Goal: Information Seeking & Learning: Learn about a topic

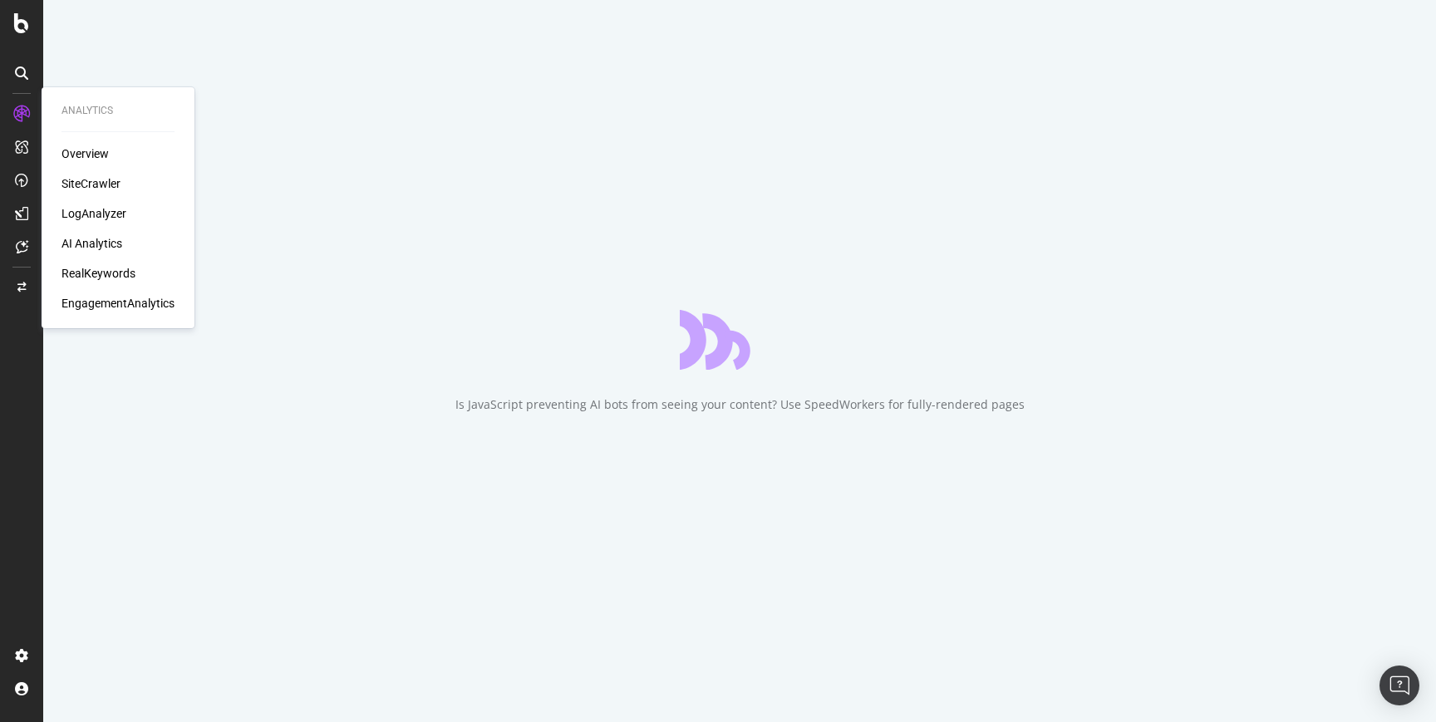
click at [86, 183] on div "SiteCrawler" at bounding box center [91, 183] width 59 height 17
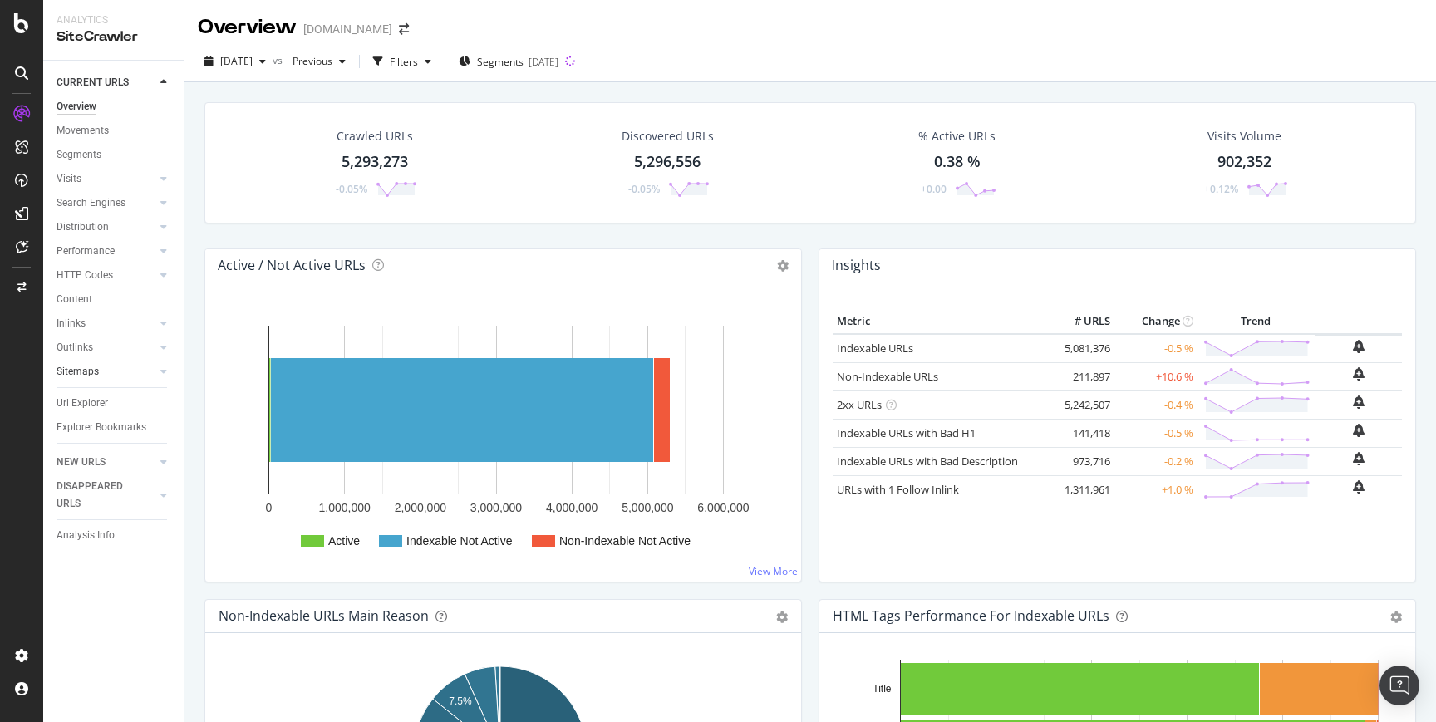
click at [115, 378] on link "Sitemaps" at bounding box center [106, 371] width 99 height 17
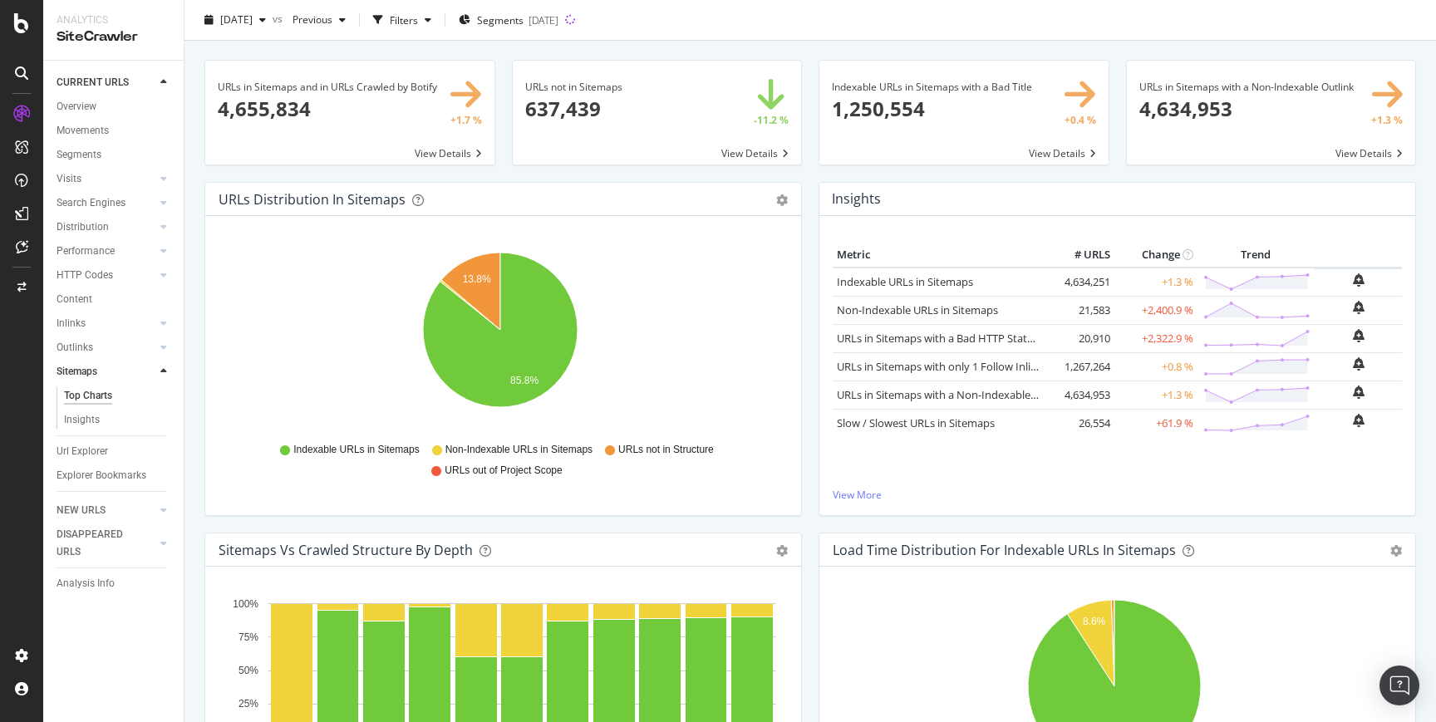
scroll to position [75, 0]
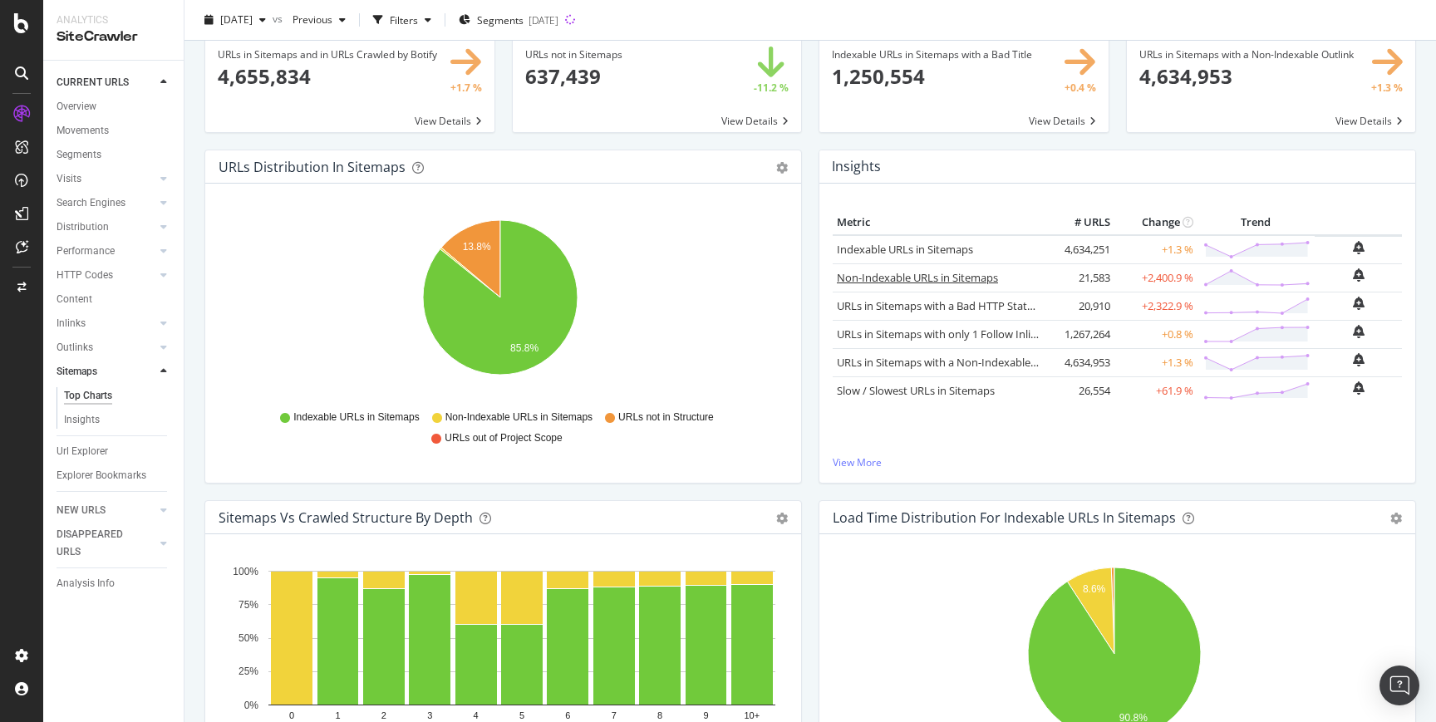
drag, startPoint x: 896, startPoint y: 283, endPoint x: 865, endPoint y: 281, distance: 30.8
click at [896, 283] on link "Non-Indexable URLs in Sitemaps" at bounding box center [917, 277] width 161 height 15
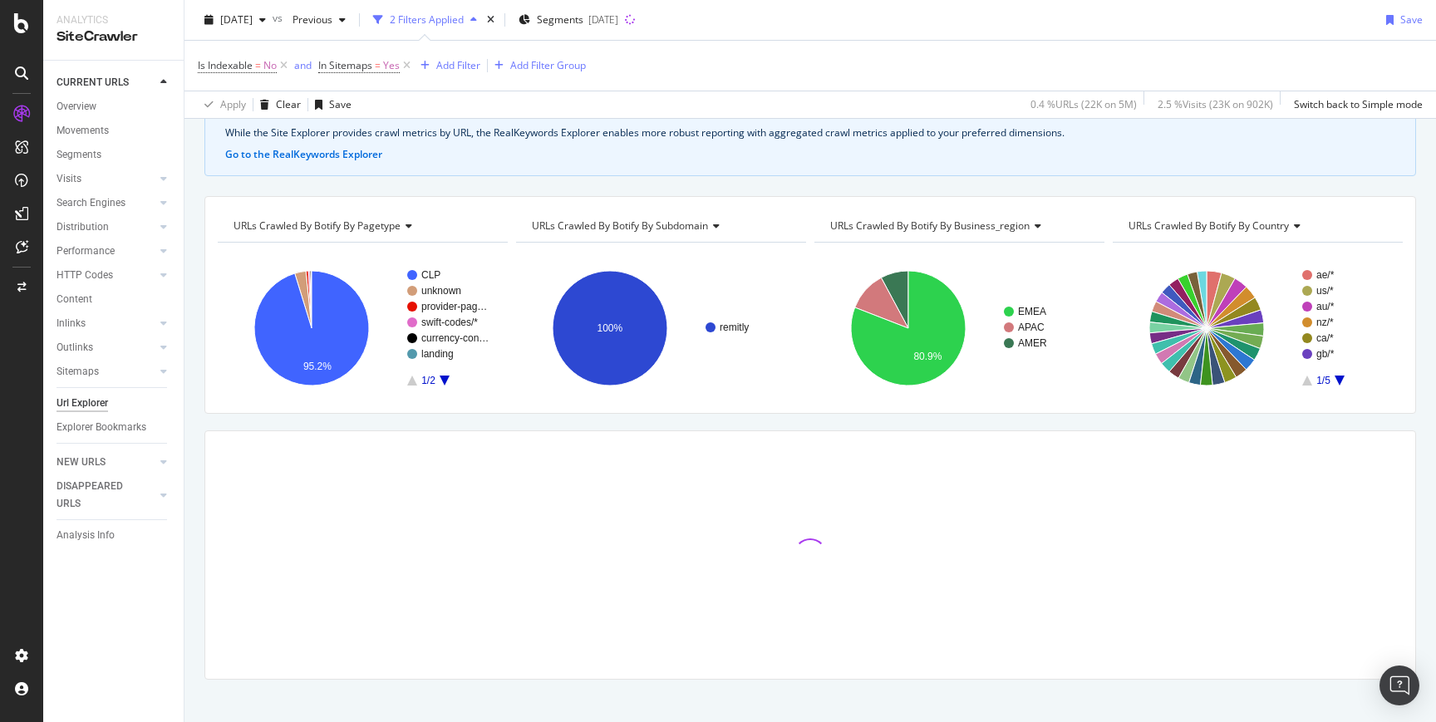
scroll to position [107, 0]
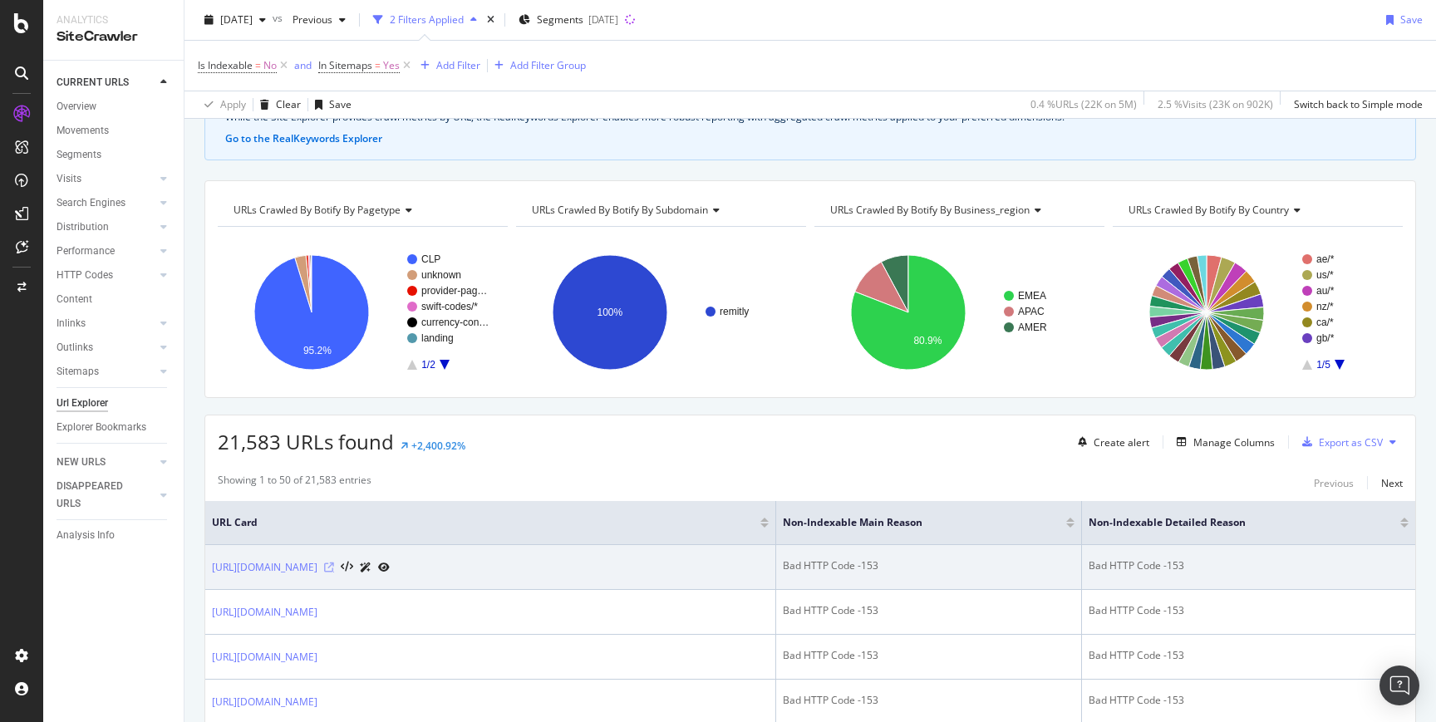
click at [334, 570] on icon at bounding box center [329, 568] width 10 height 10
click at [353, 565] on icon at bounding box center [347, 568] width 12 height 12
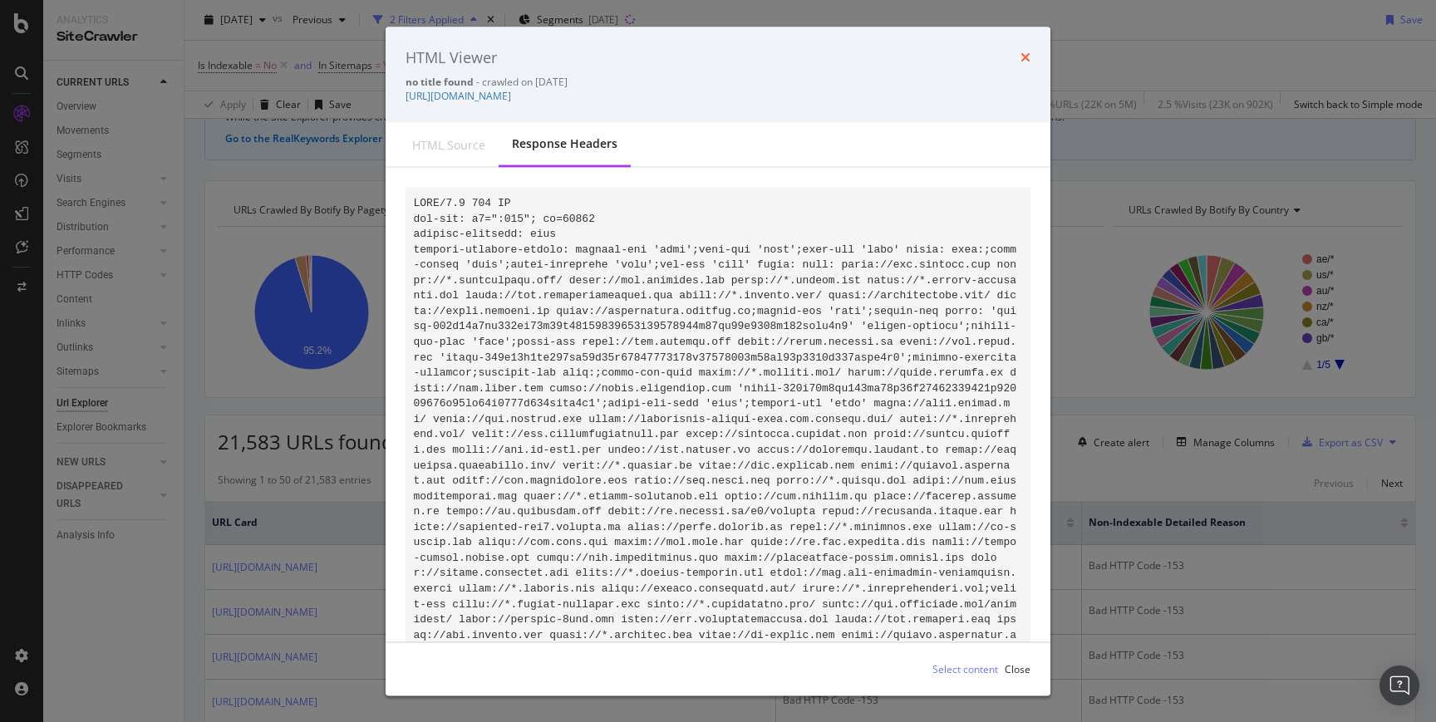
click at [1030, 53] on icon "times" at bounding box center [1026, 57] width 10 height 13
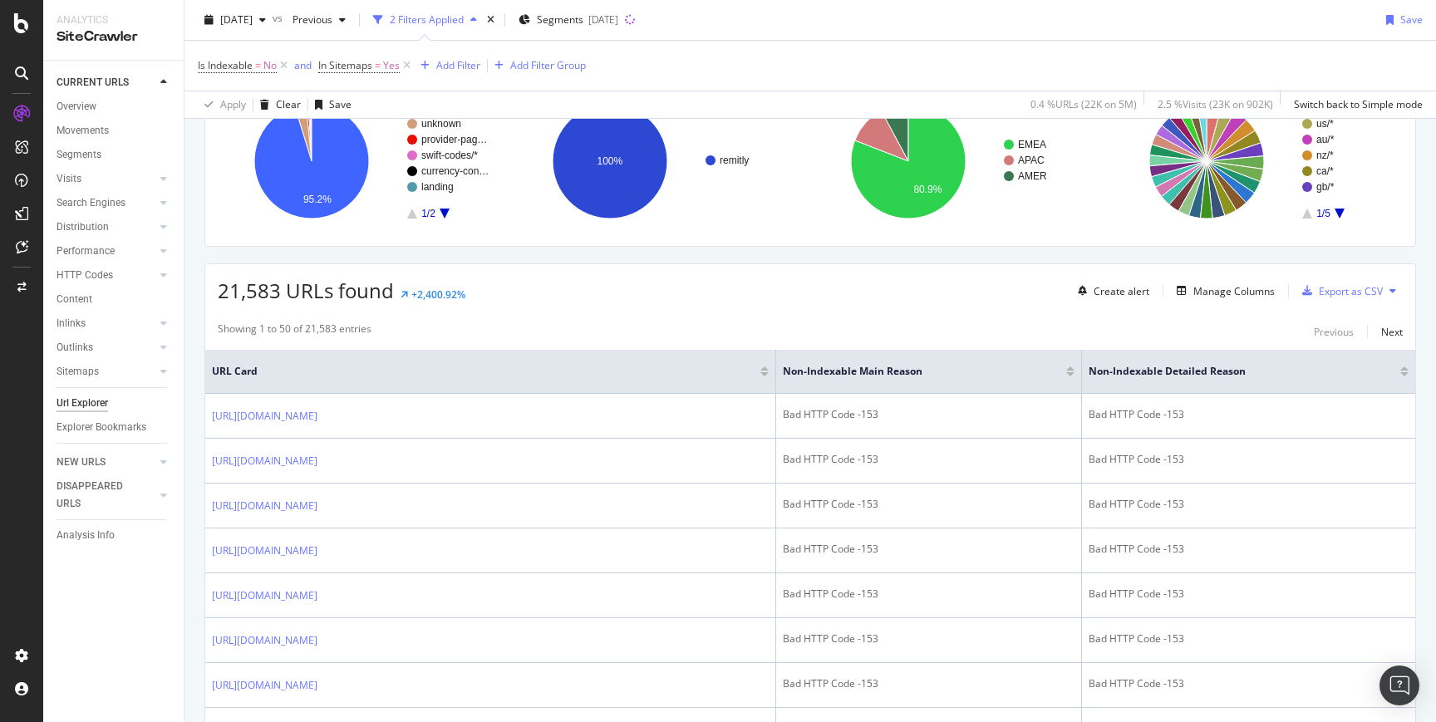
scroll to position [270, 0]
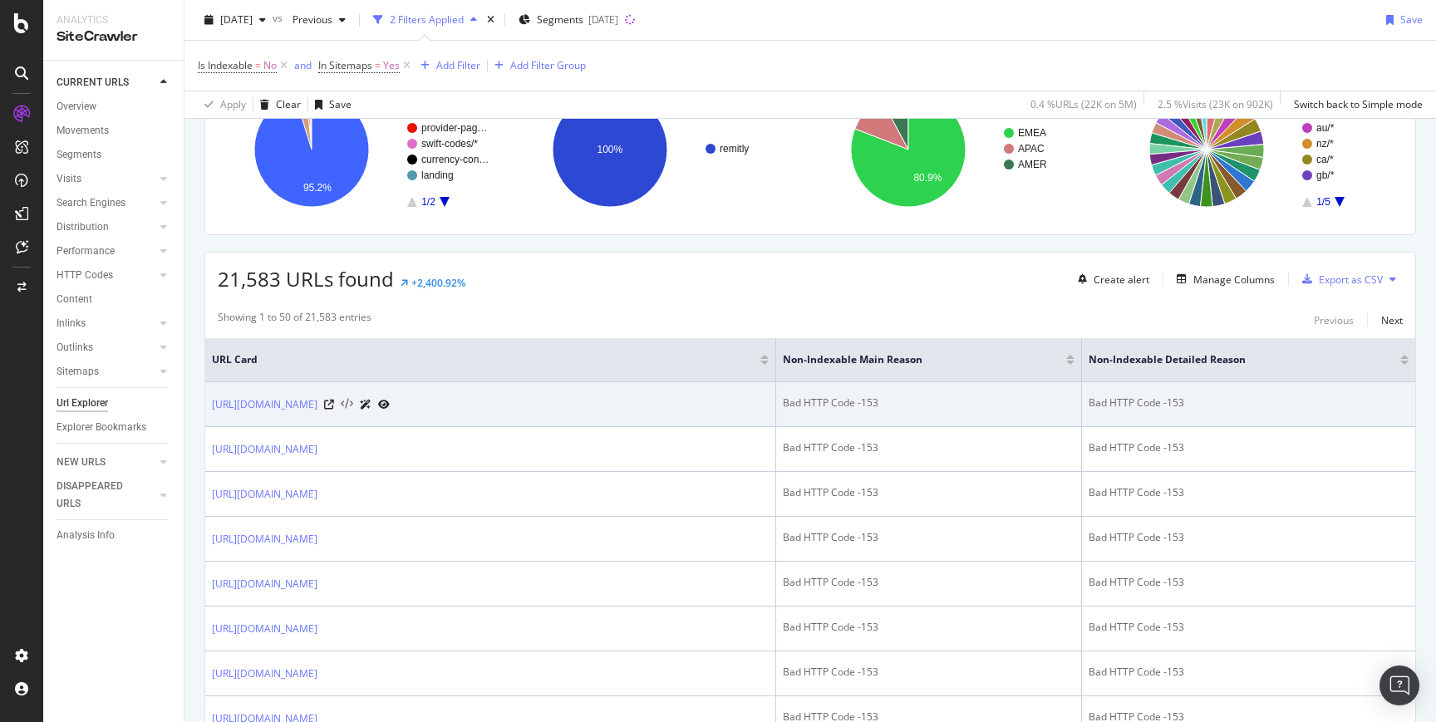
click at [353, 406] on icon at bounding box center [347, 405] width 12 height 12
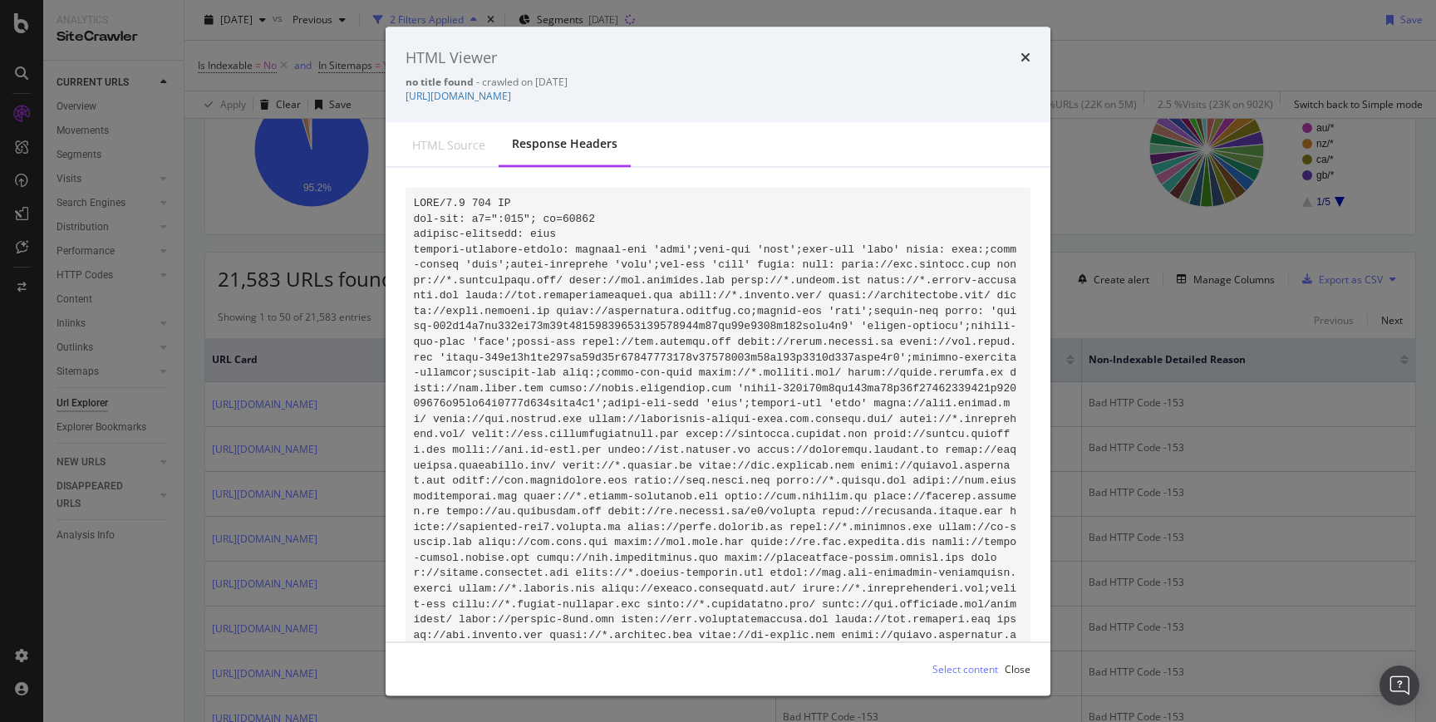
click at [1023, 58] on icon "times" at bounding box center [1026, 57] width 10 height 13
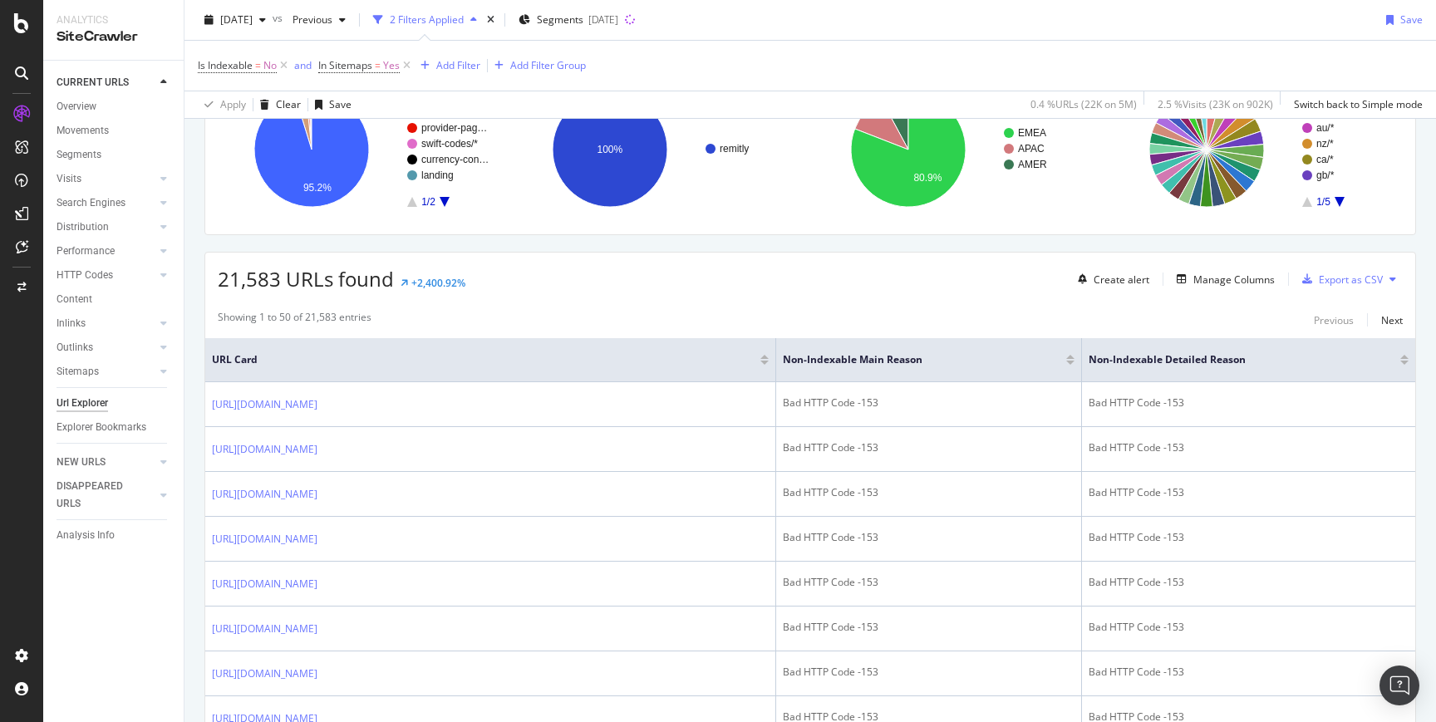
scroll to position [0, 0]
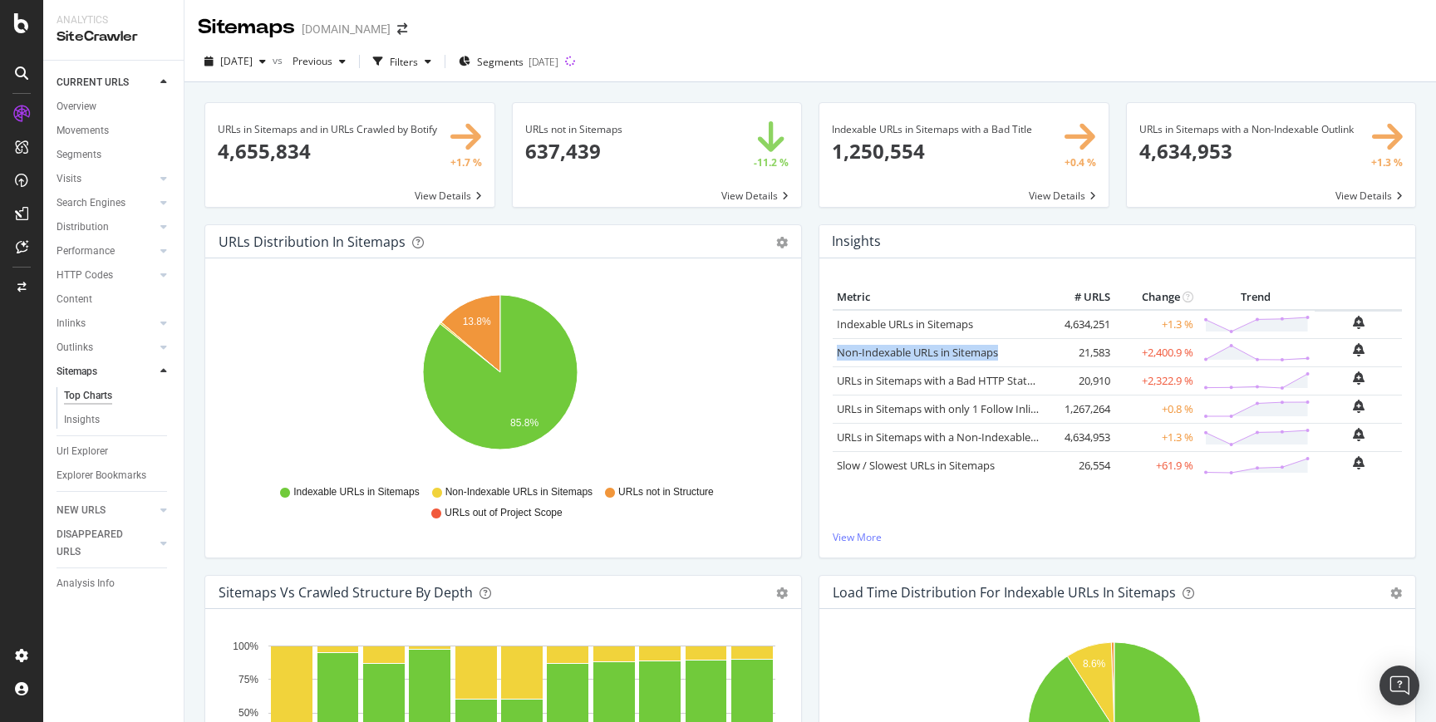
copy div "Non-Indexable URLs in Sitemaps"
drag, startPoint x: 827, startPoint y: 348, endPoint x: 994, endPoint y: 354, distance: 167.2
click at [997, 352] on td "Non-Indexable URLs in Sitemaps" at bounding box center [940, 352] width 215 height 28
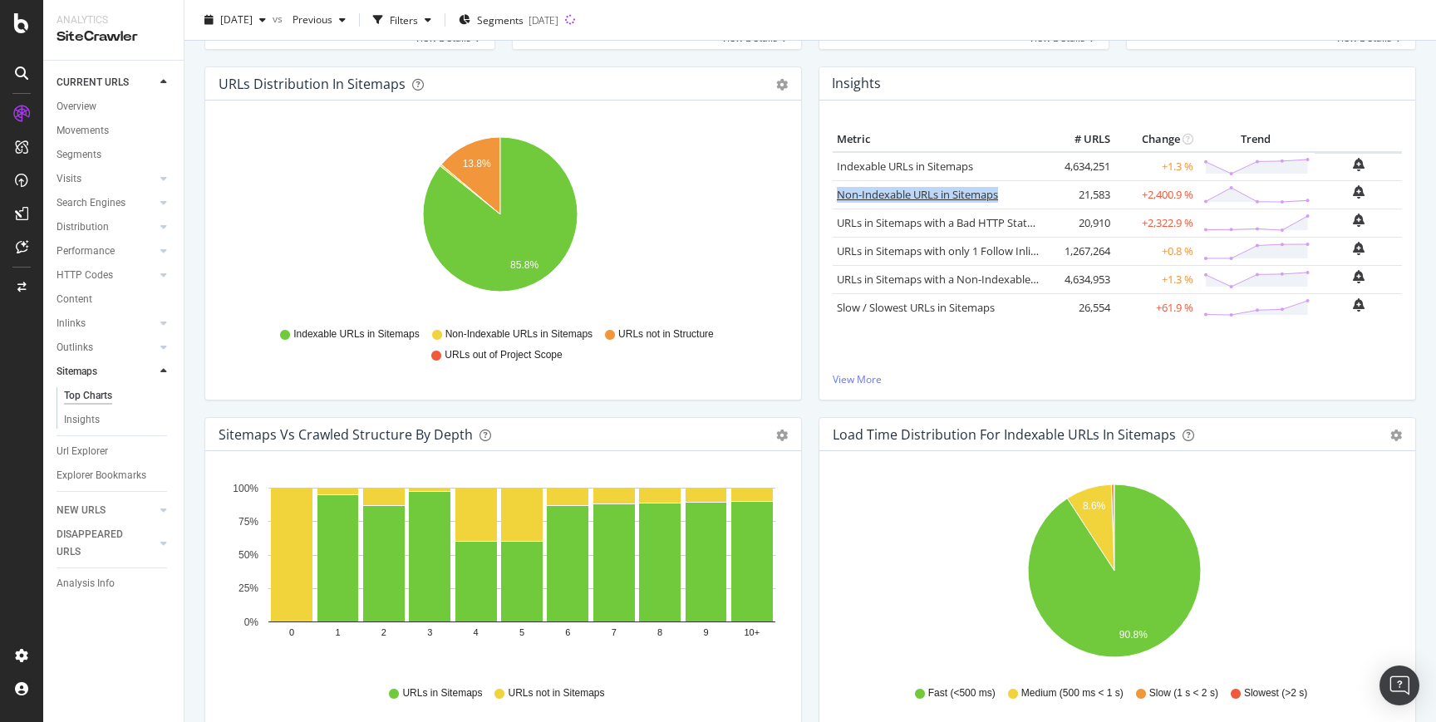
scroll to position [219, 0]
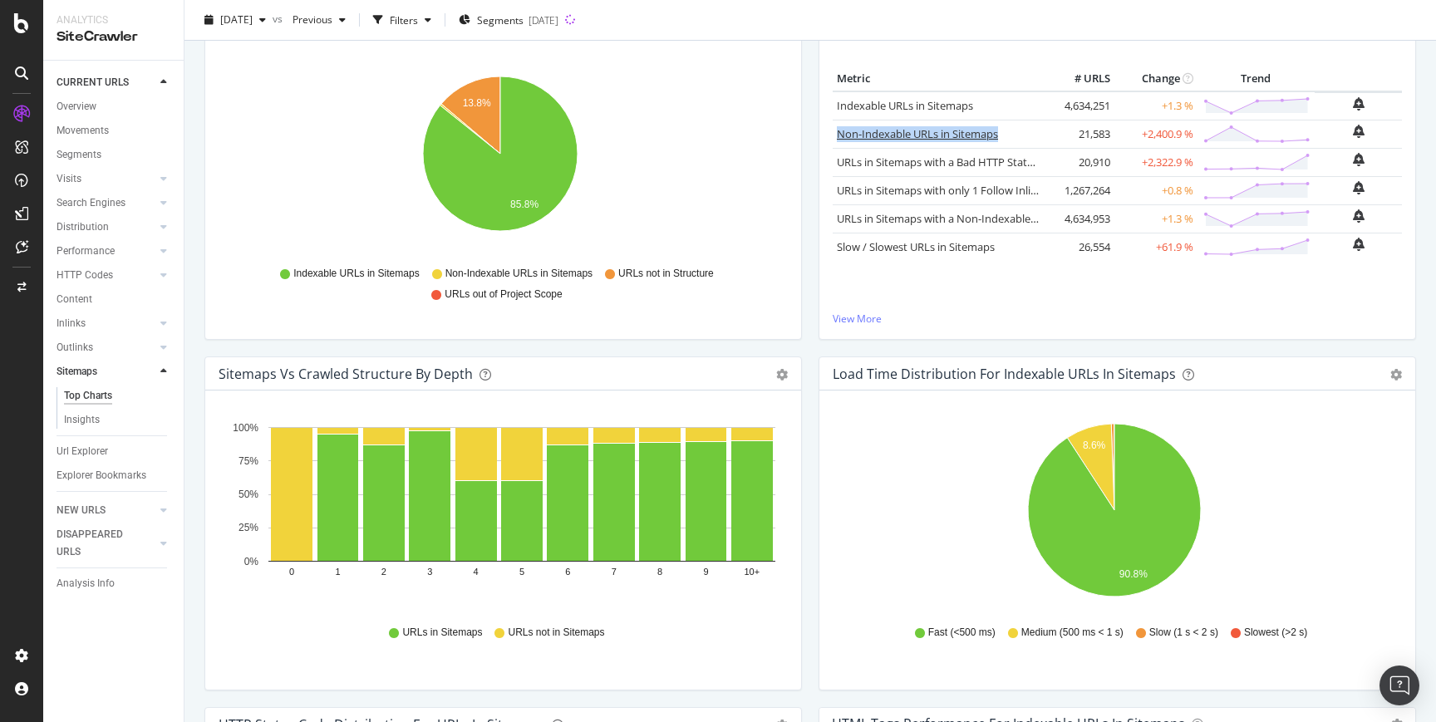
click at [912, 137] on link "Non-Indexable URLs in Sitemaps" at bounding box center [917, 133] width 161 height 15
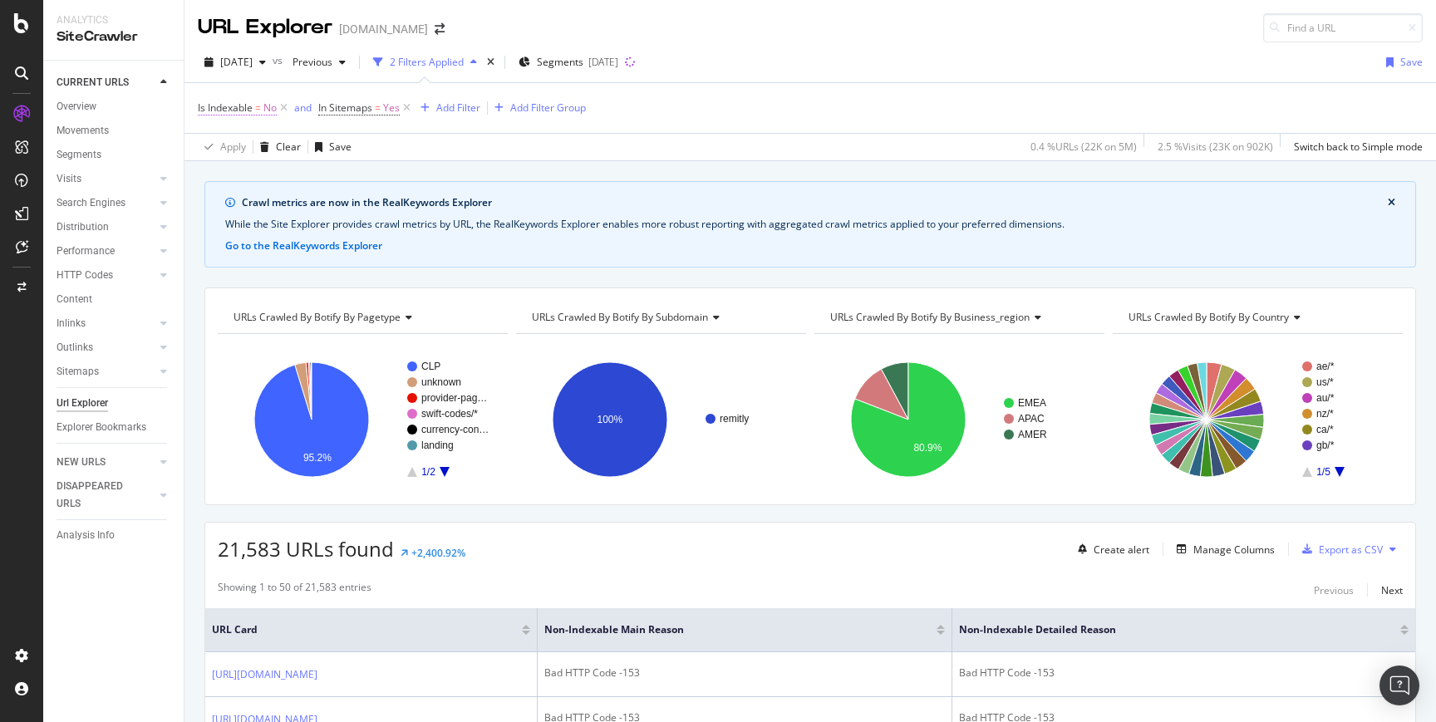
click at [246, 111] on span "Is Indexable" at bounding box center [225, 108] width 55 height 14
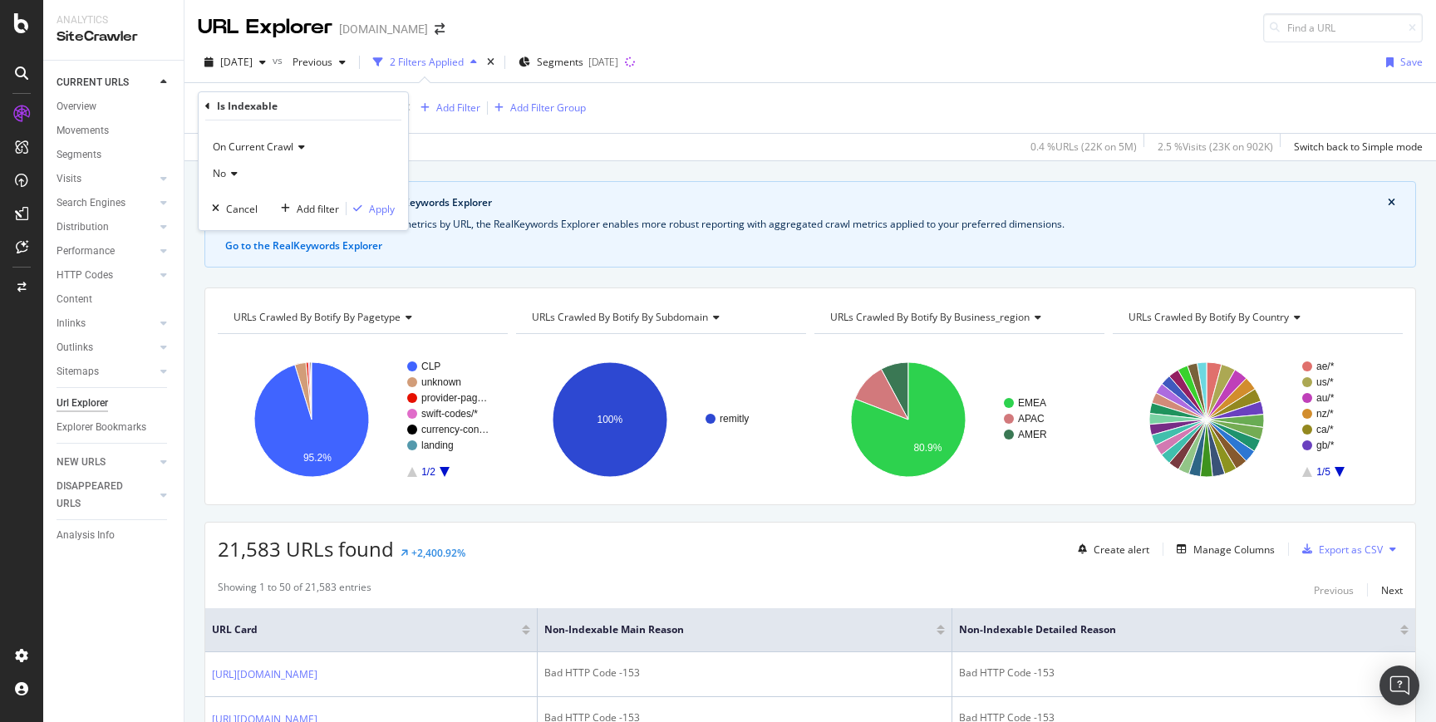
click at [213, 111] on div "Is Indexable" at bounding box center [303, 106] width 196 height 28
click at [208, 108] on icon at bounding box center [207, 106] width 5 height 10
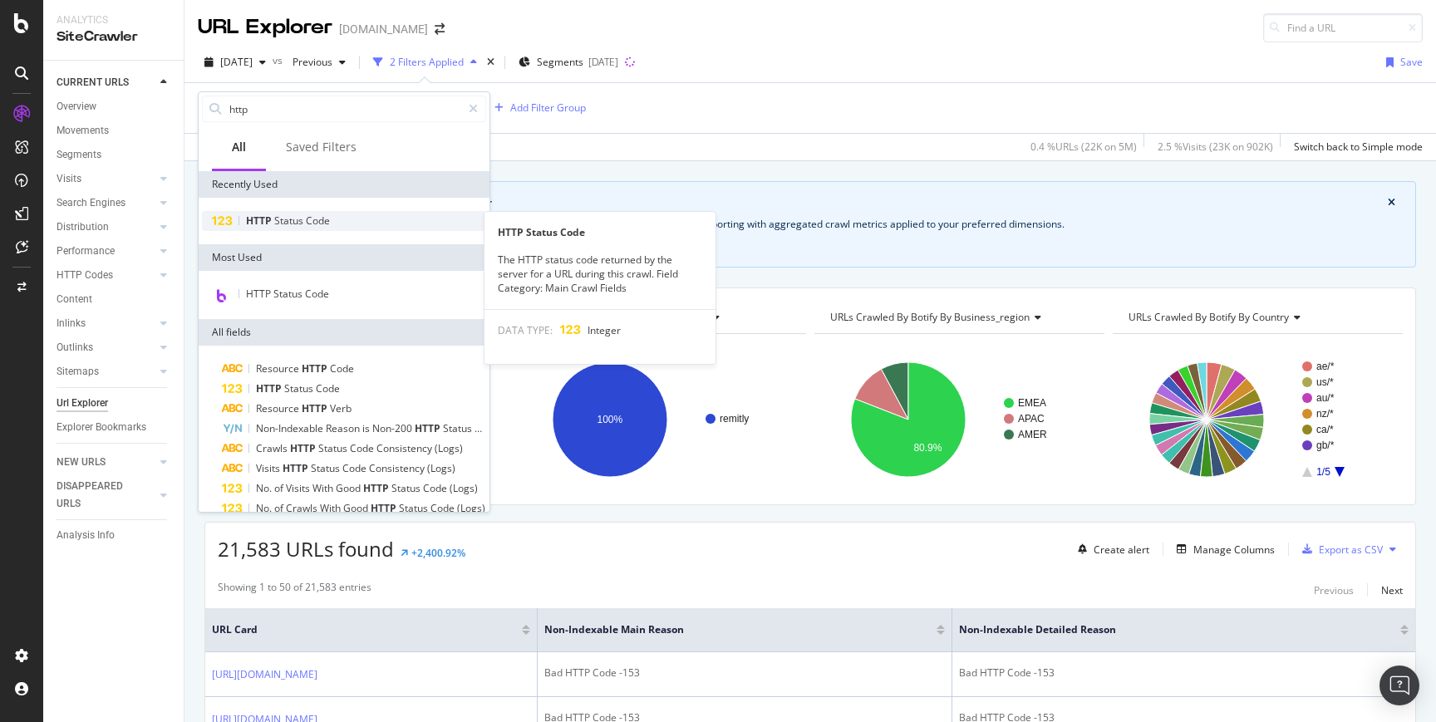
type input "http"
click at [283, 221] on span "Status" at bounding box center [290, 221] width 32 height 14
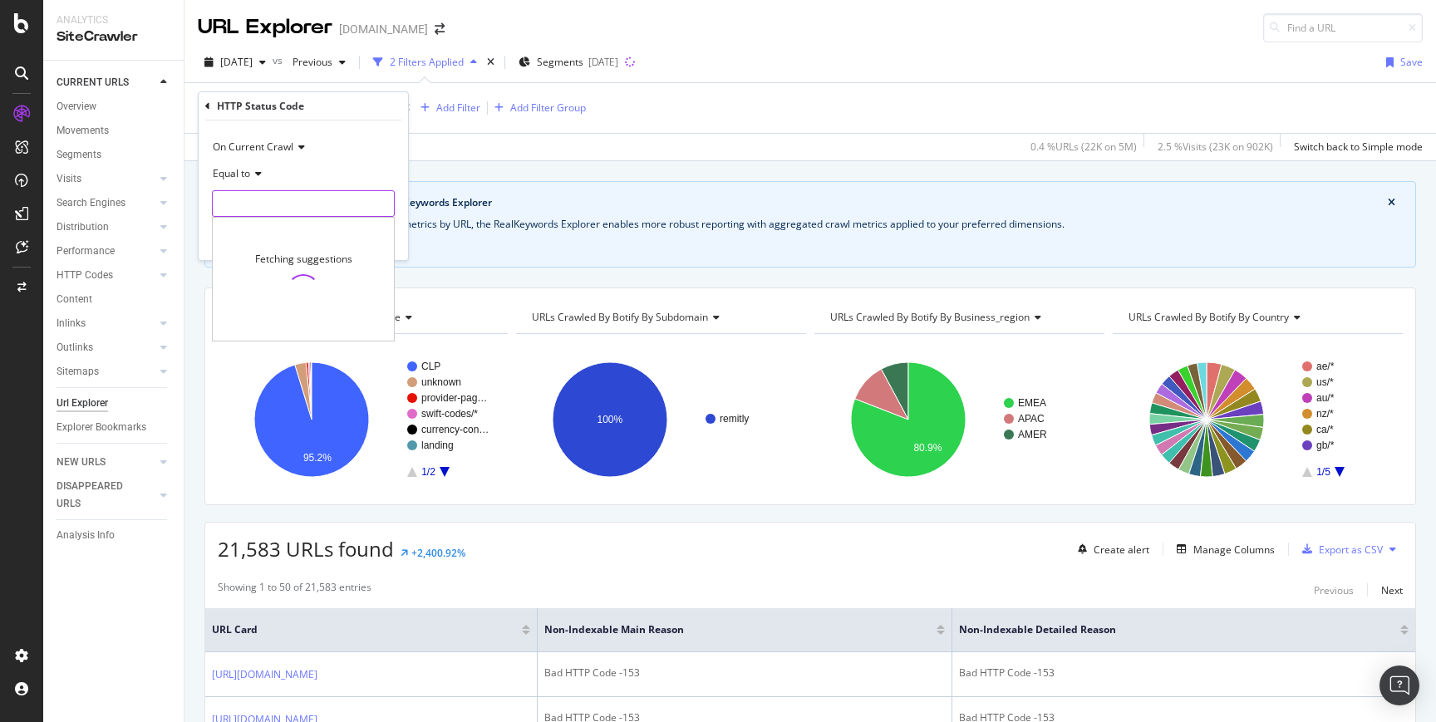
click at [259, 212] on input "number" at bounding box center [303, 203] width 183 height 27
click at [227, 175] on span "Equal to" at bounding box center [231, 173] width 37 height 14
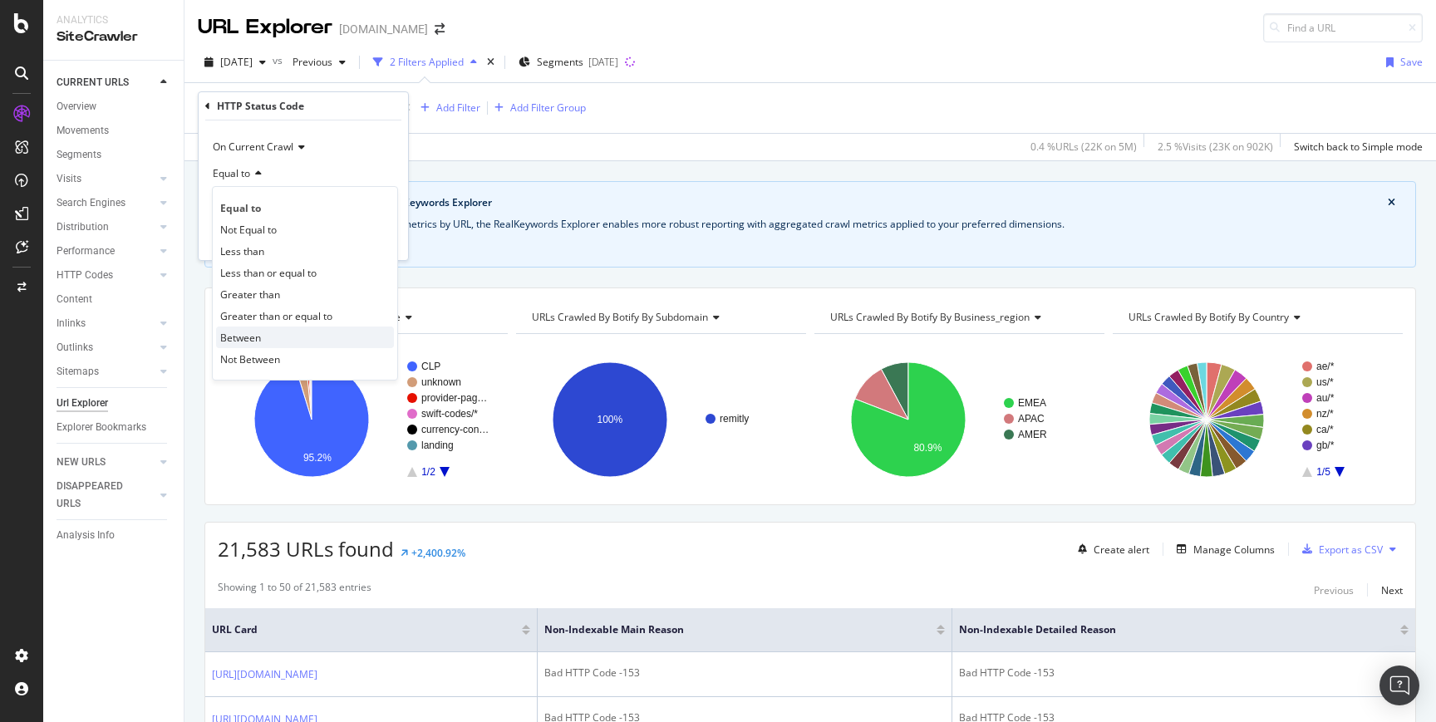
click at [247, 334] on span "Between" at bounding box center [240, 338] width 41 height 14
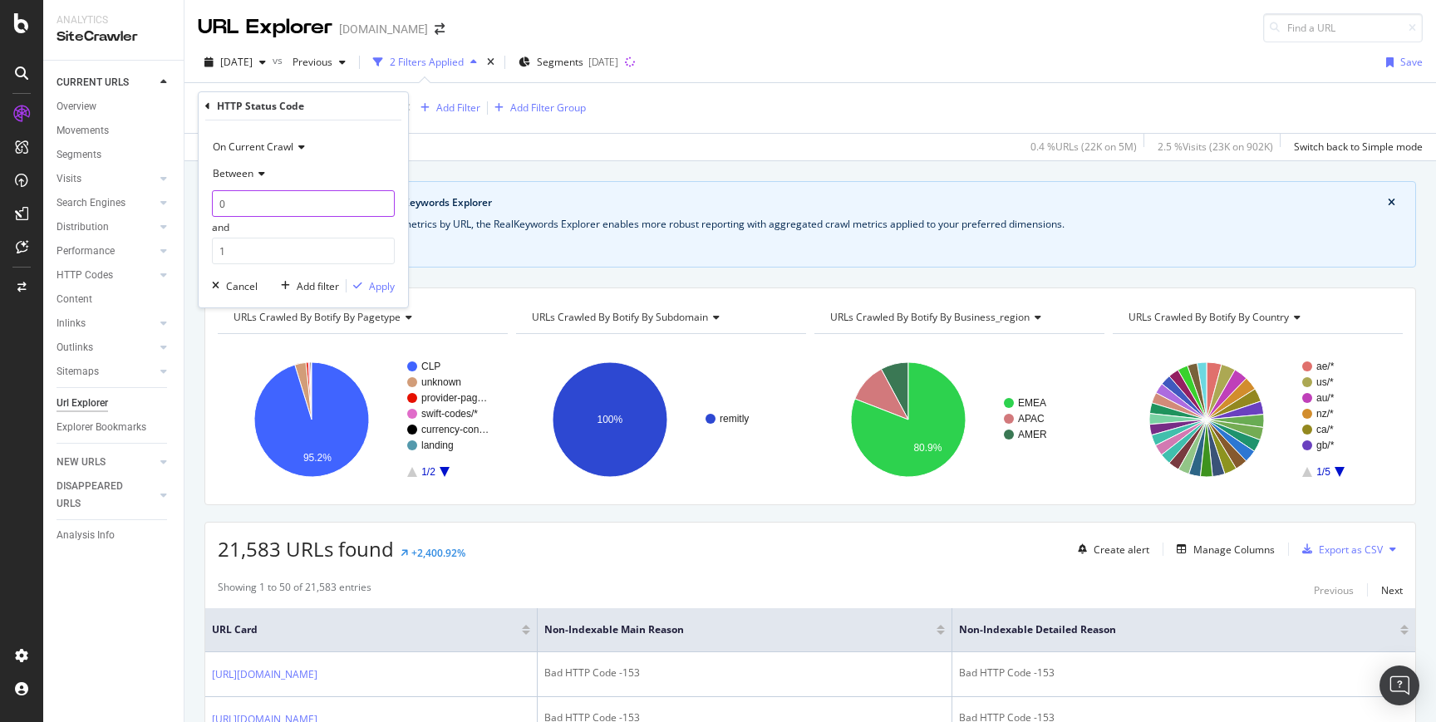
click at [259, 196] on input "0" at bounding box center [303, 203] width 183 height 27
type input "400"
click at [249, 252] on input "1" at bounding box center [303, 251] width 183 height 27
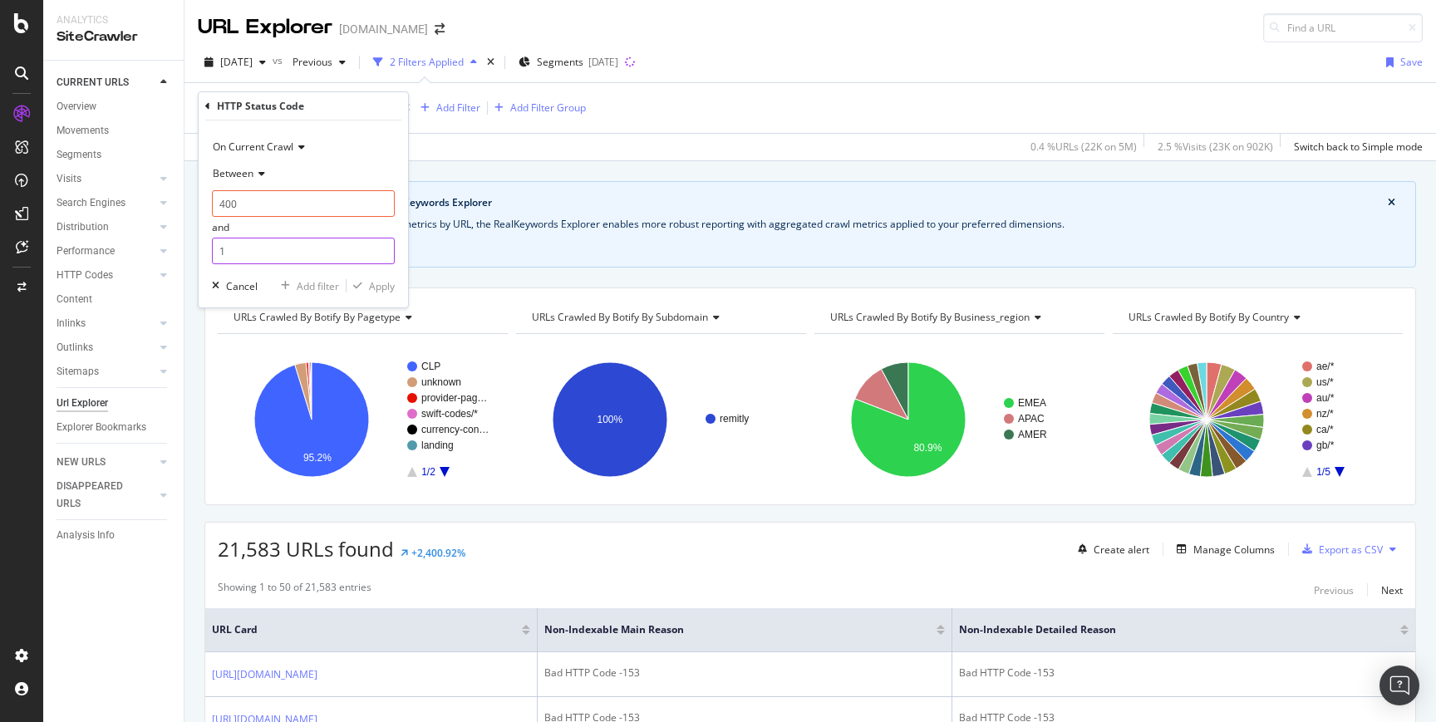
click at [249, 252] on input "1" at bounding box center [303, 251] width 183 height 27
type input "499"
click at [400, 280] on div "On Current Crawl Between 400 and 499 Cancel Add filter Apply" at bounding box center [303, 214] width 209 height 187
click at [382, 286] on div "Apply" at bounding box center [382, 286] width 26 height 14
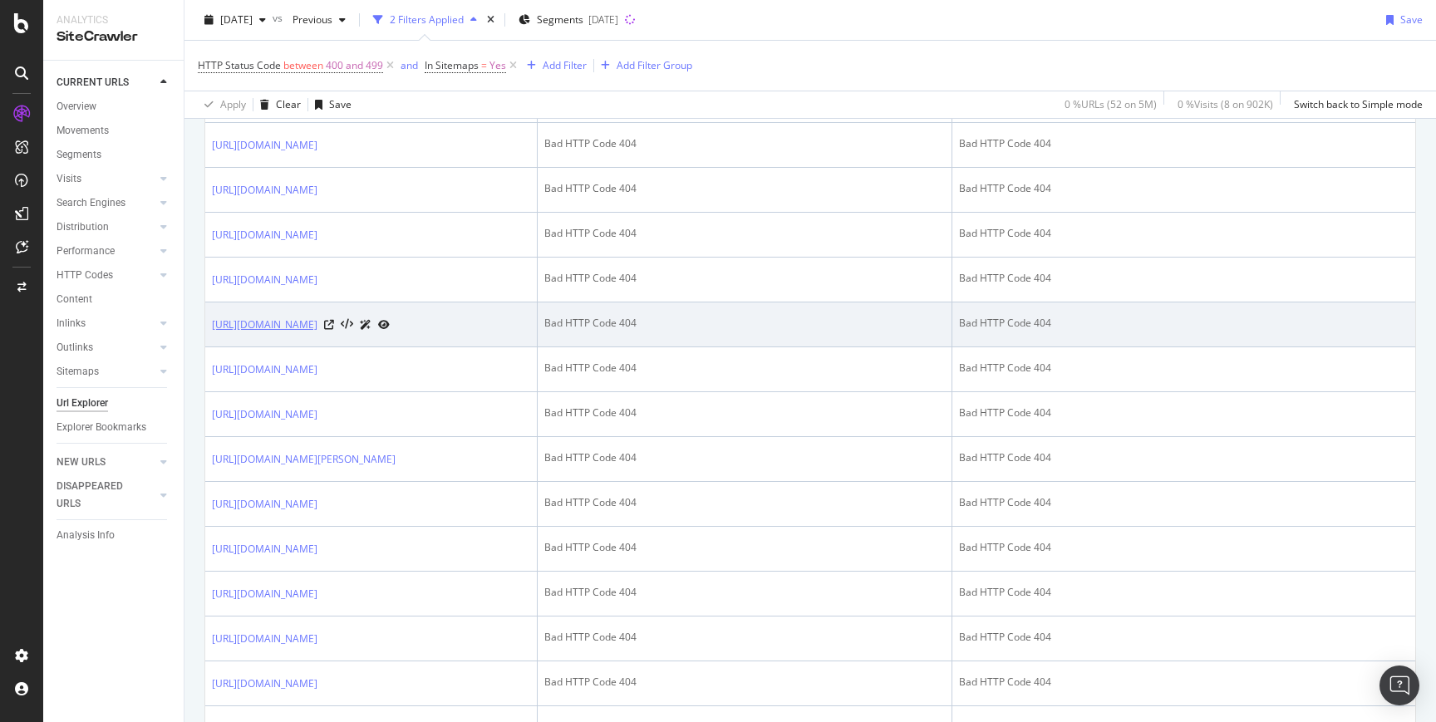
scroll to position [574, 0]
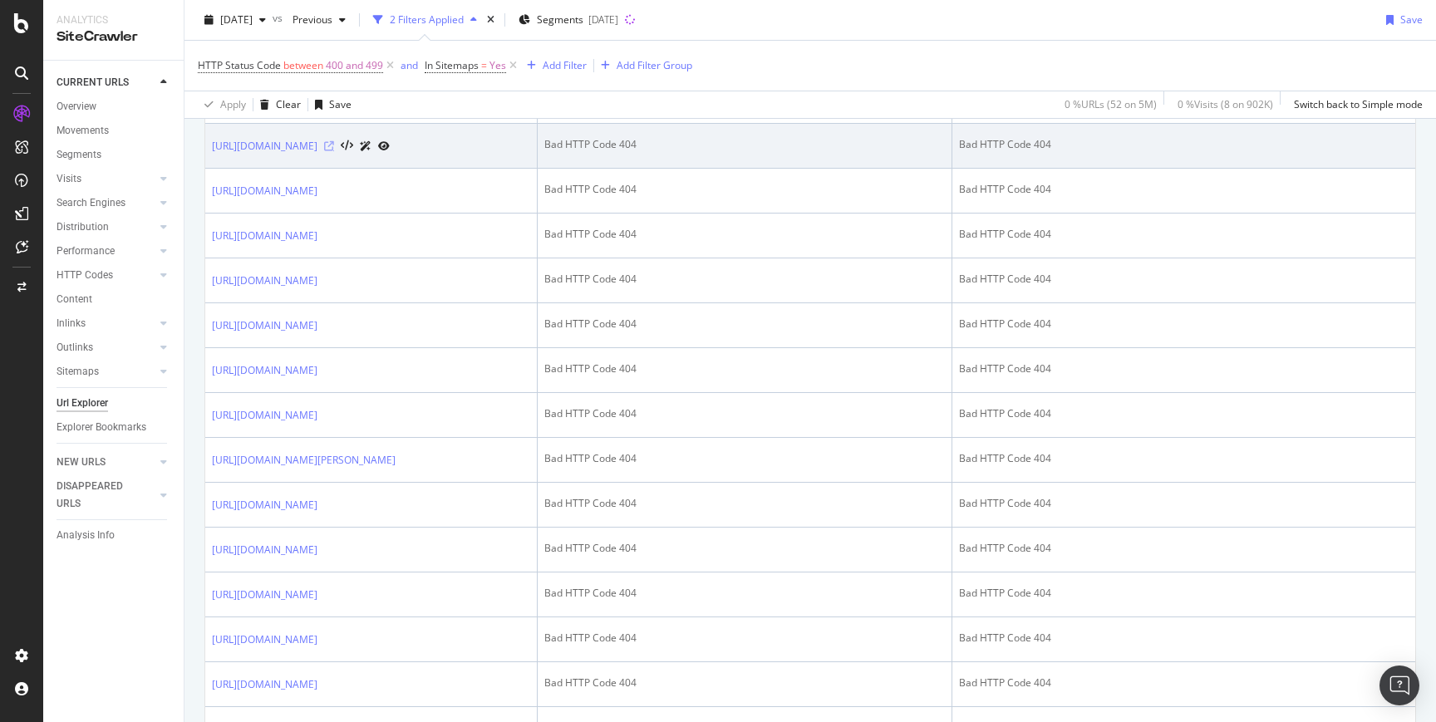
click at [334, 151] on icon at bounding box center [329, 146] width 10 height 10
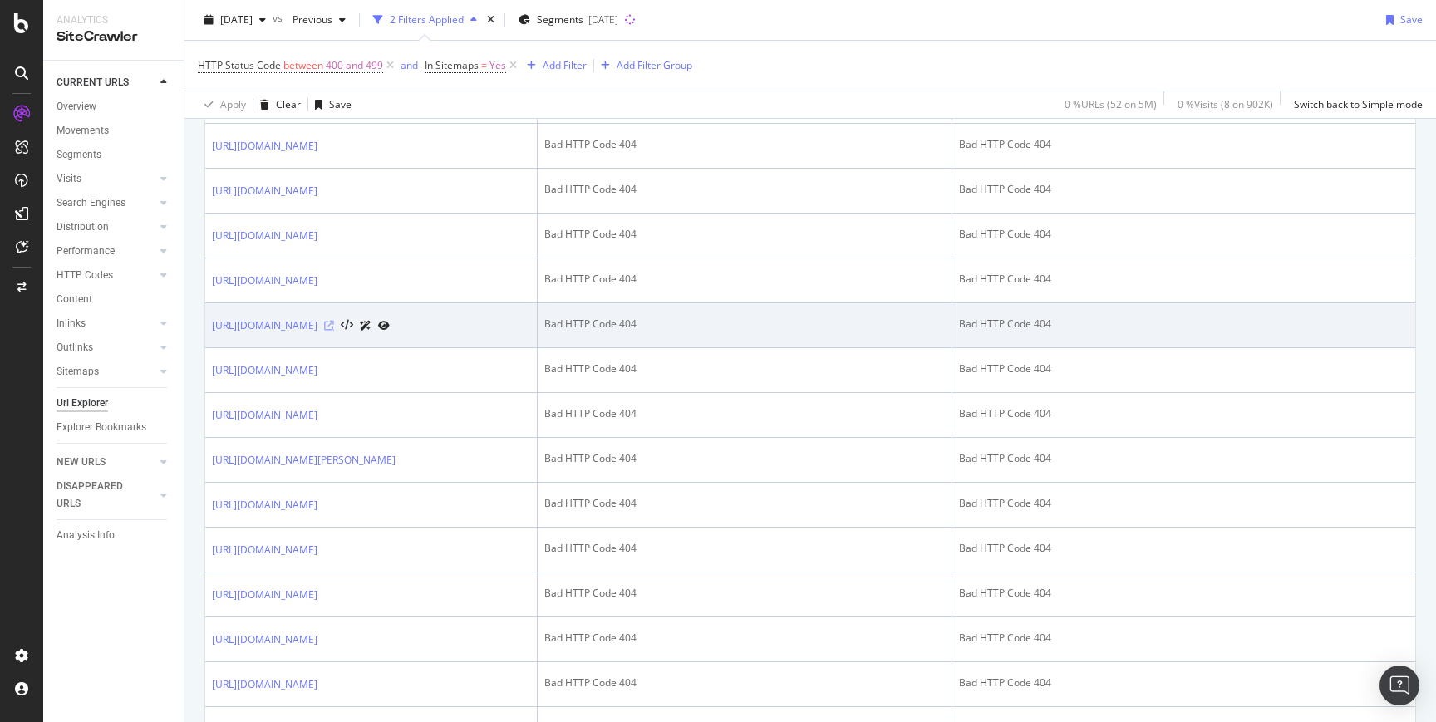
click at [334, 331] on icon at bounding box center [329, 326] width 10 height 10
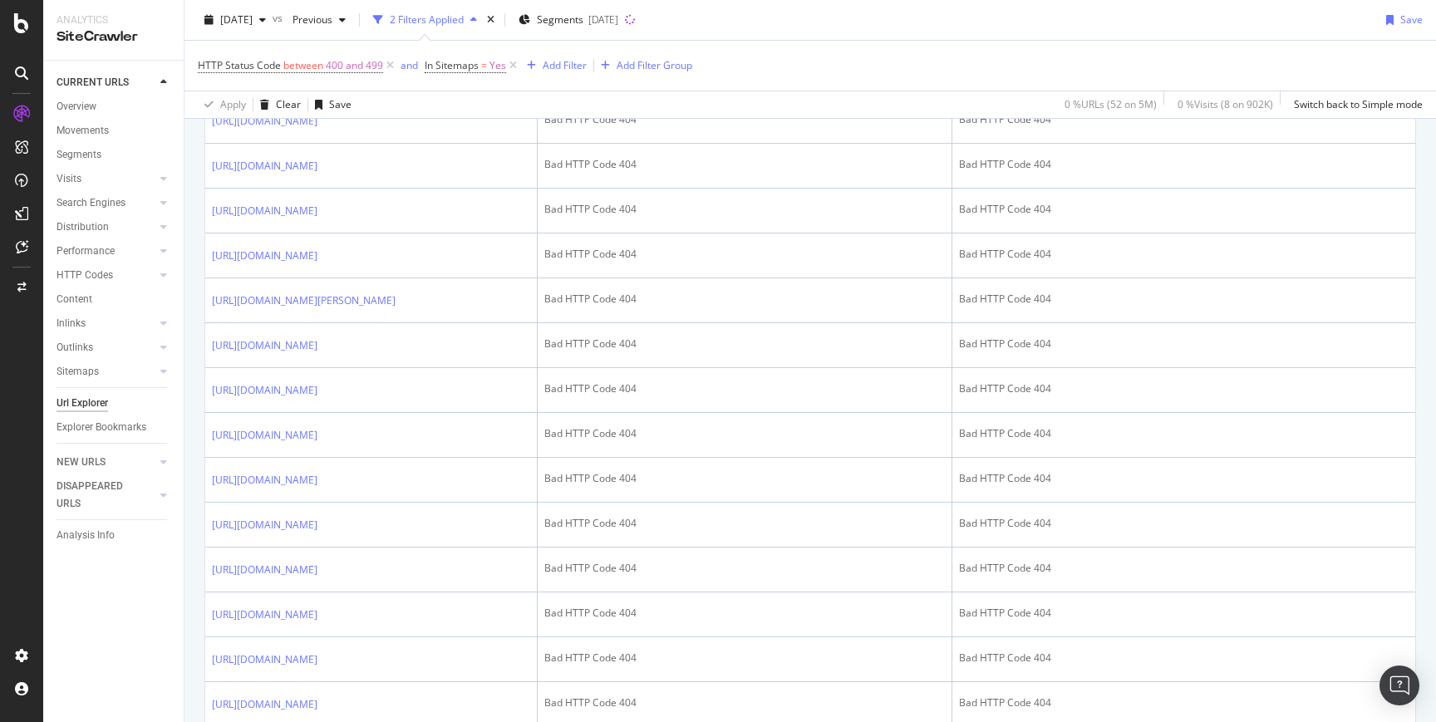
scroll to position [766, 0]
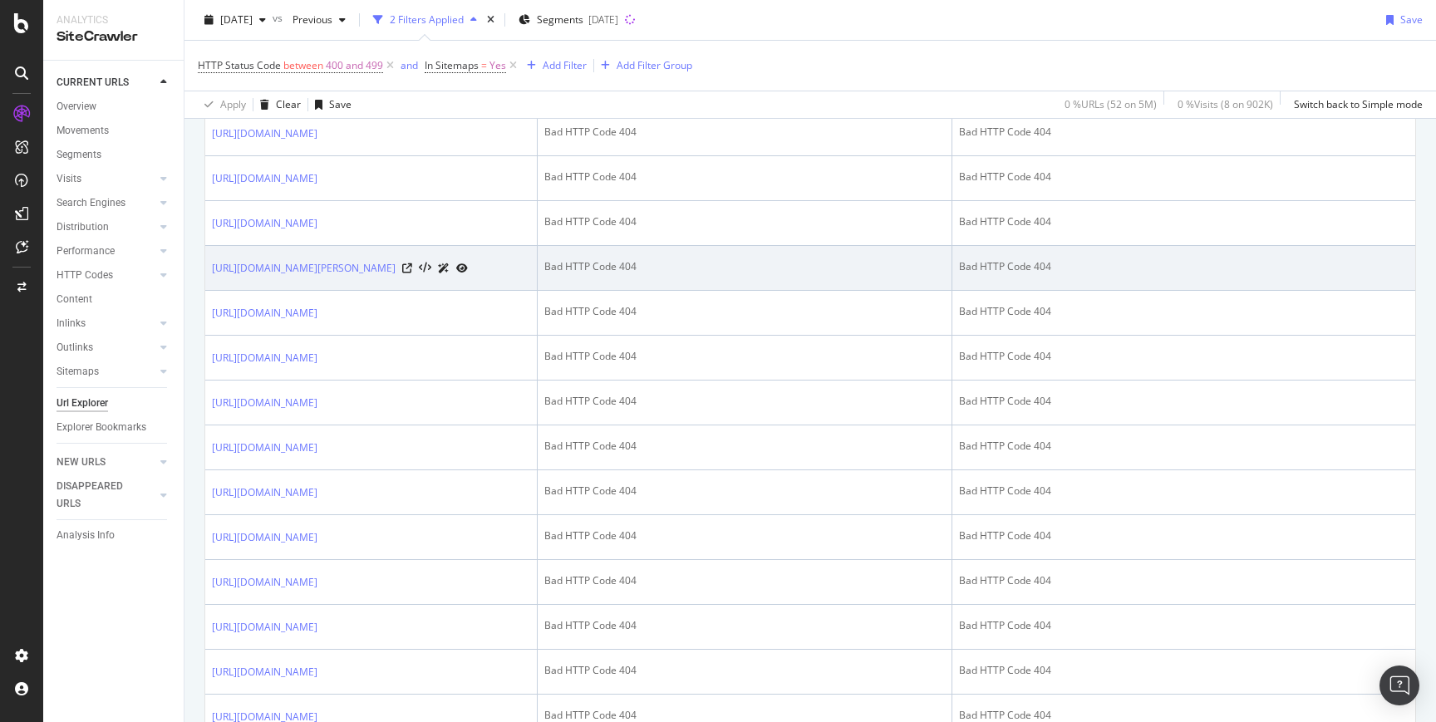
click at [468, 277] on div at bounding box center [435, 267] width 66 height 17
click at [412, 273] on icon at bounding box center [407, 269] width 10 height 10
click at [431, 274] on icon at bounding box center [425, 269] width 12 height 12
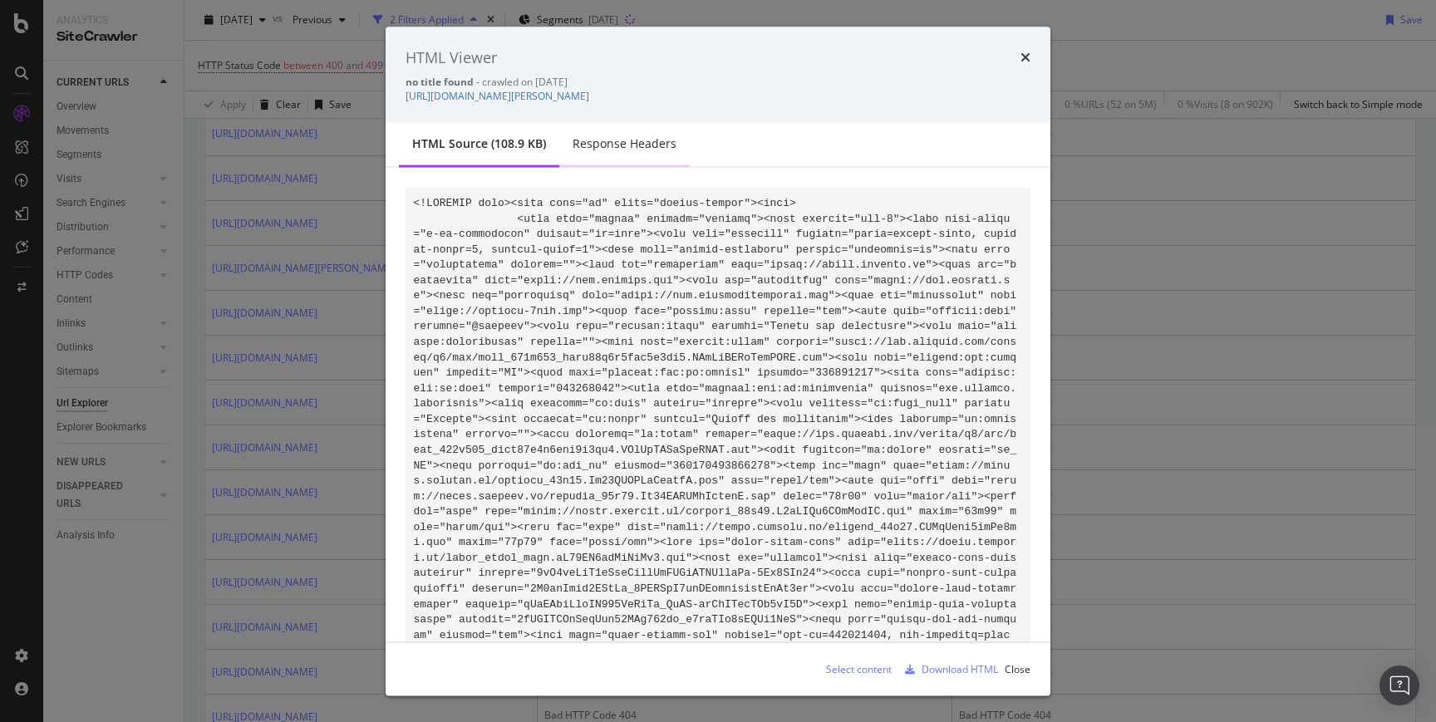
drag, startPoint x: 687, startPoint y: 129, endPoint x: 674, endPoint y: 137, distance: 15.7
click at [687, 130] on div "HTML source (108.9 KB) Response Headers" at bounding box center [718, 145] width 665 height 45
click at [674, 137] on div "Response Headers" at bounding box center [624, 145] width 131 height 46
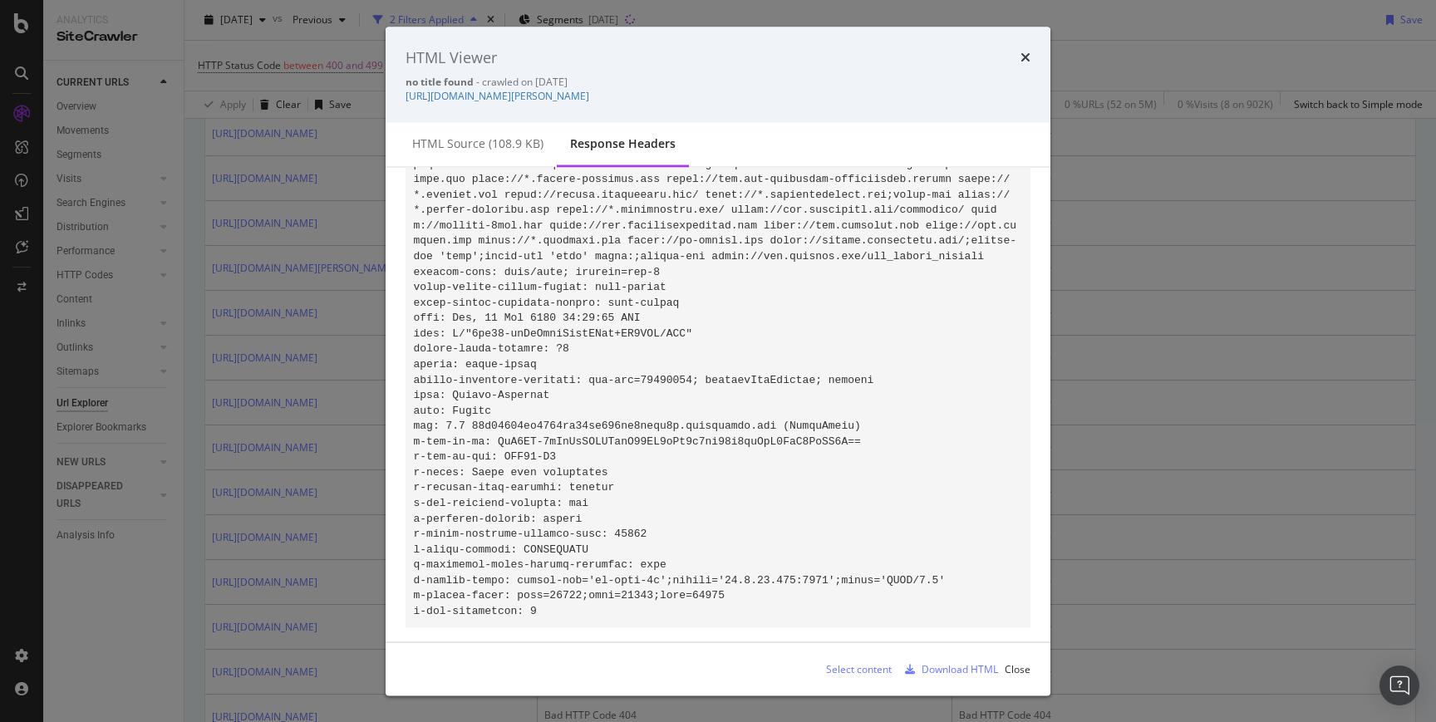
scroll to position [862, 0]
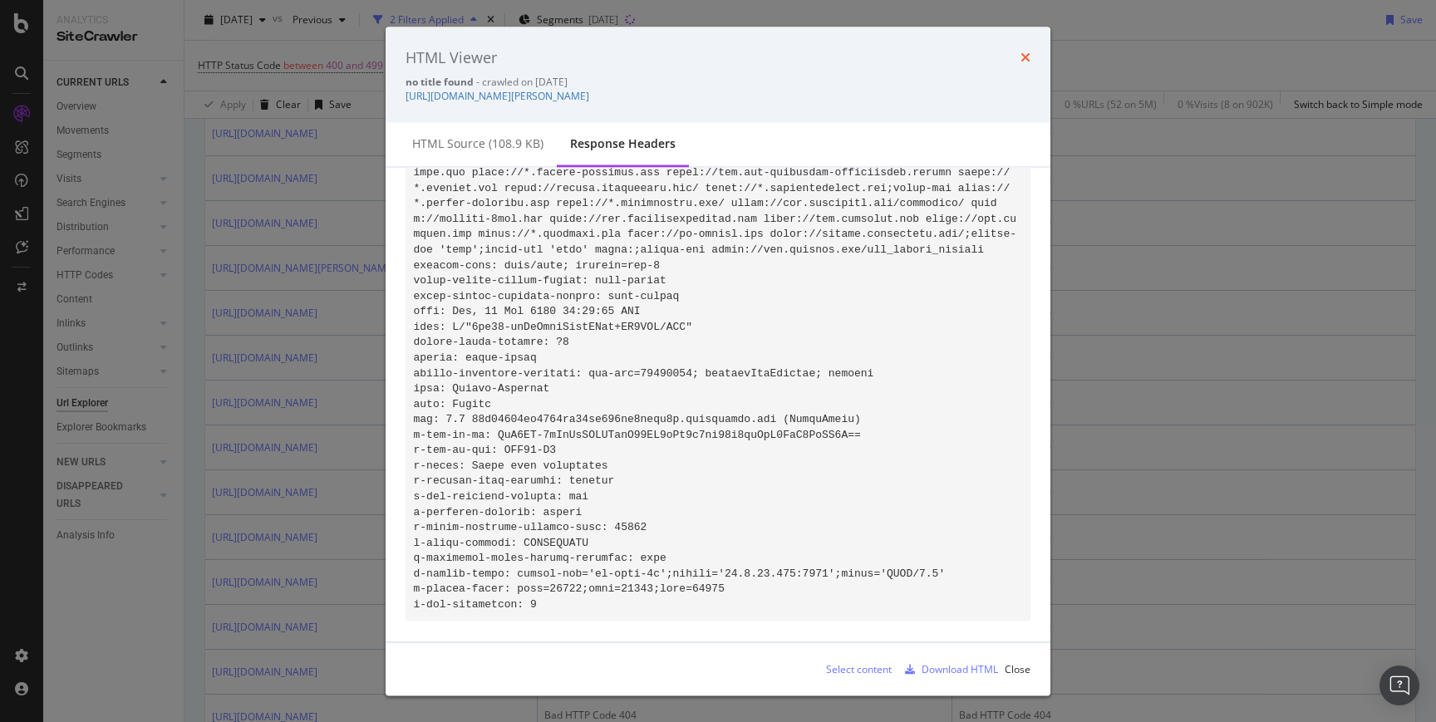
click at [1028, 57] on icon "times" at bounding box center [1026, 57] width 10 height 13
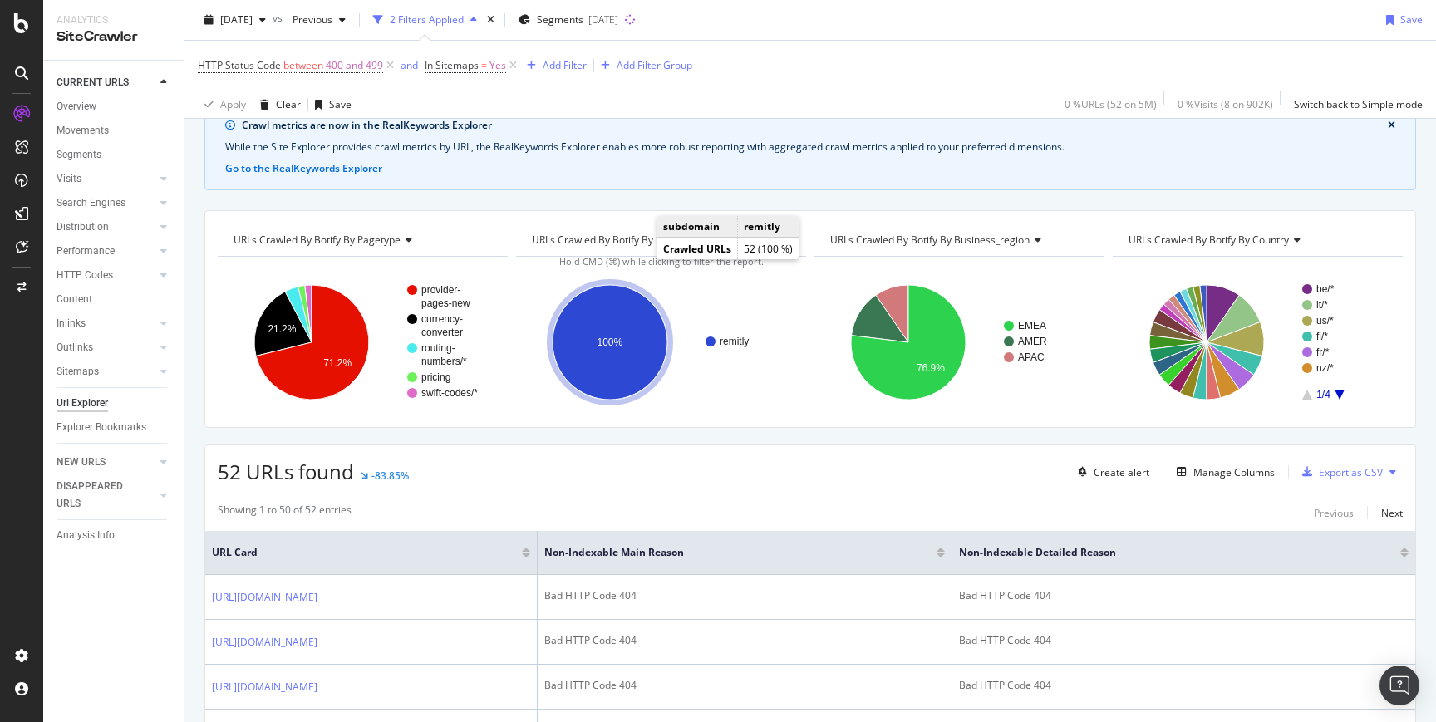
scroll to position [0, 0]
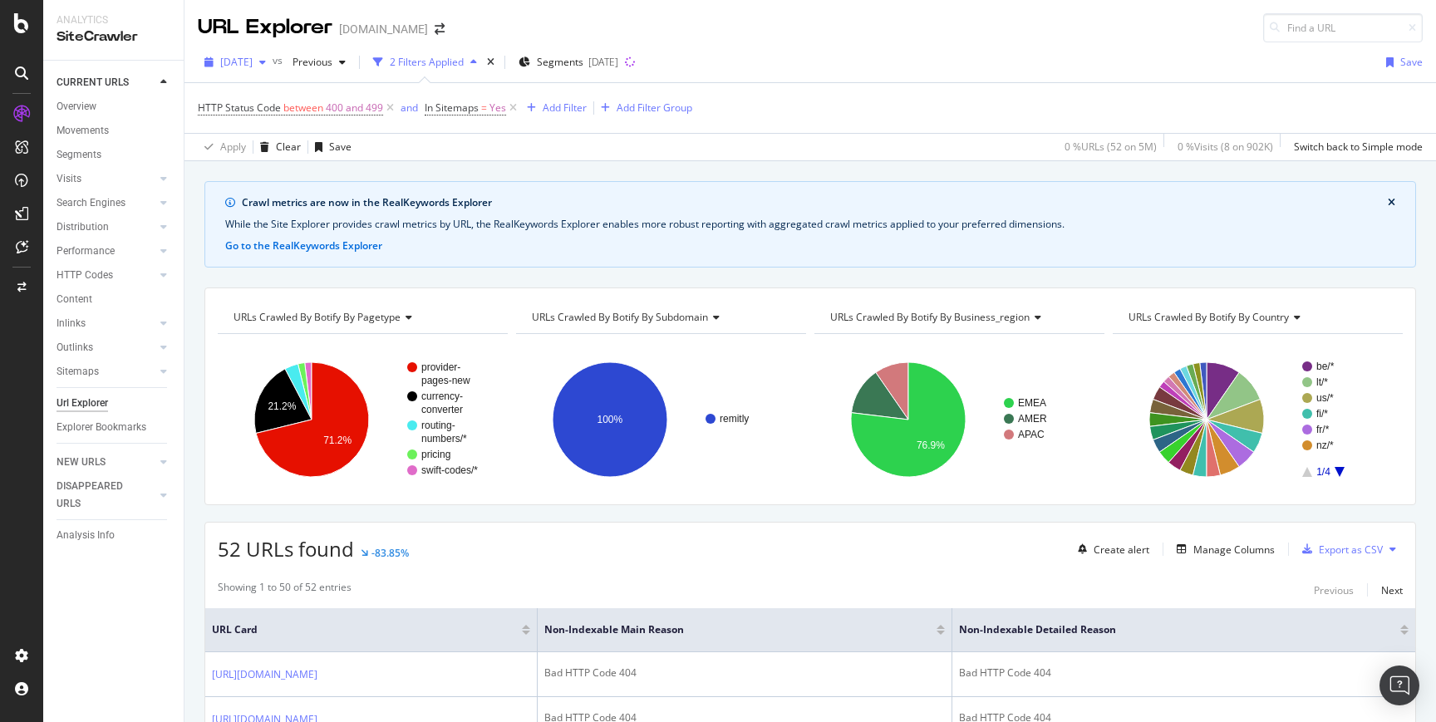
click at [266, 65] on icon "button" at bounding box center [262, 62] width 7 height 10
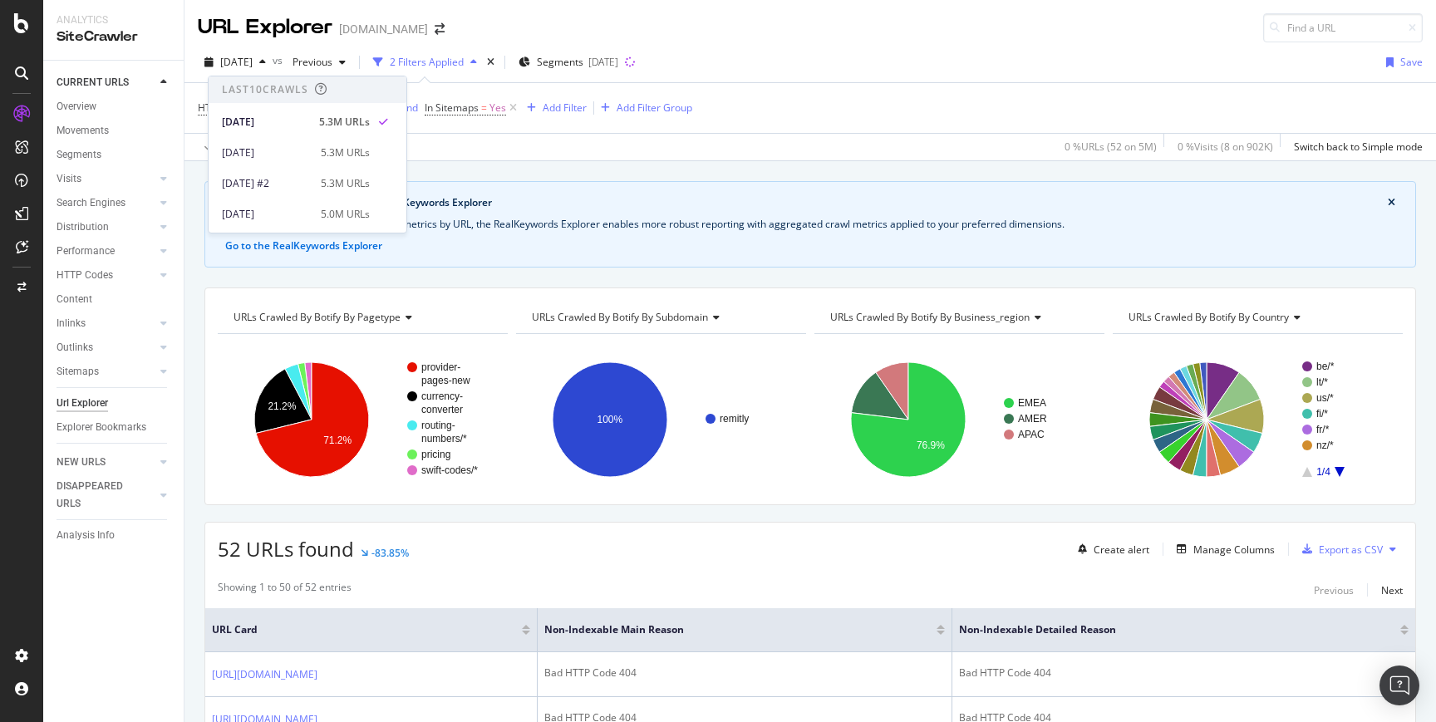
click at [509, 137] on div "Apply Clear Save 0 % URLs ( 52 on 5M ) 0 % Visits ( 8 on 902K ) Switch back to …" at bounding box center [811, 146] width 1252 height 27
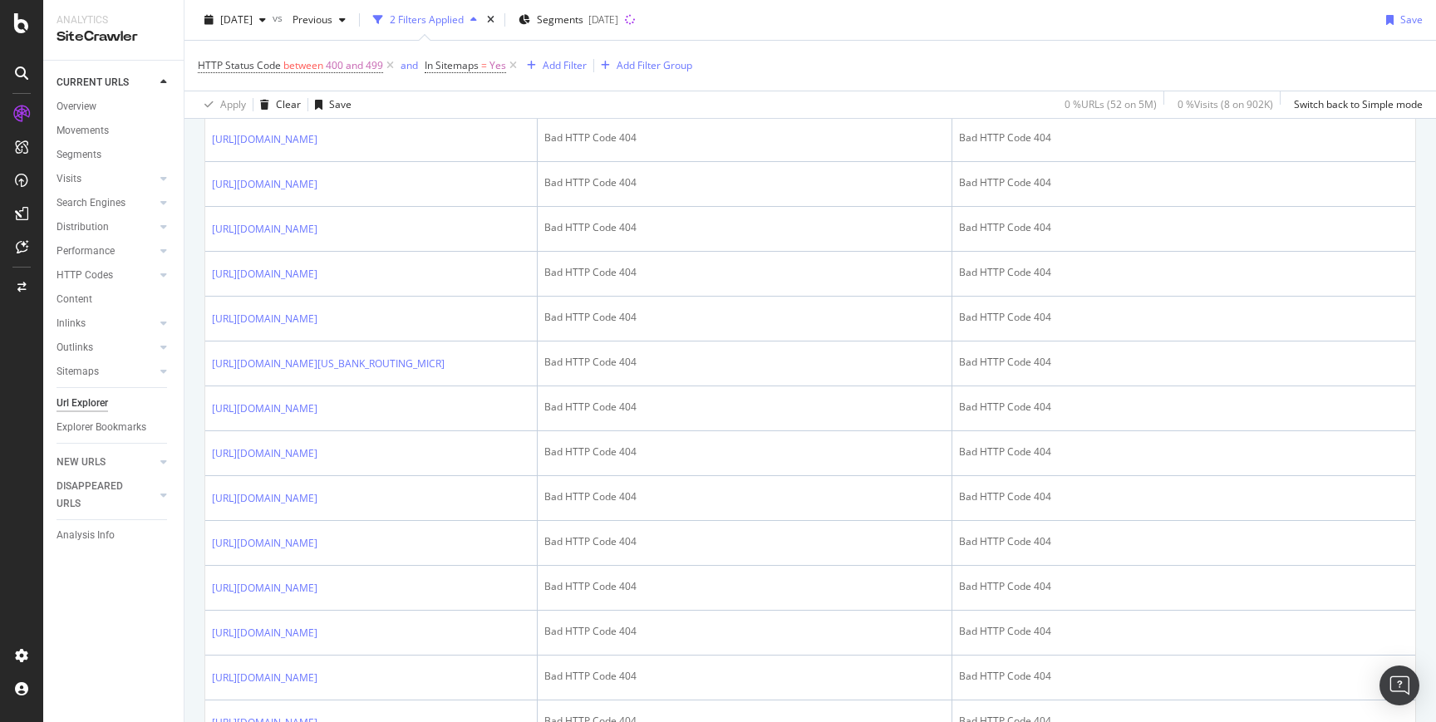
scroll to position [2512, 0]
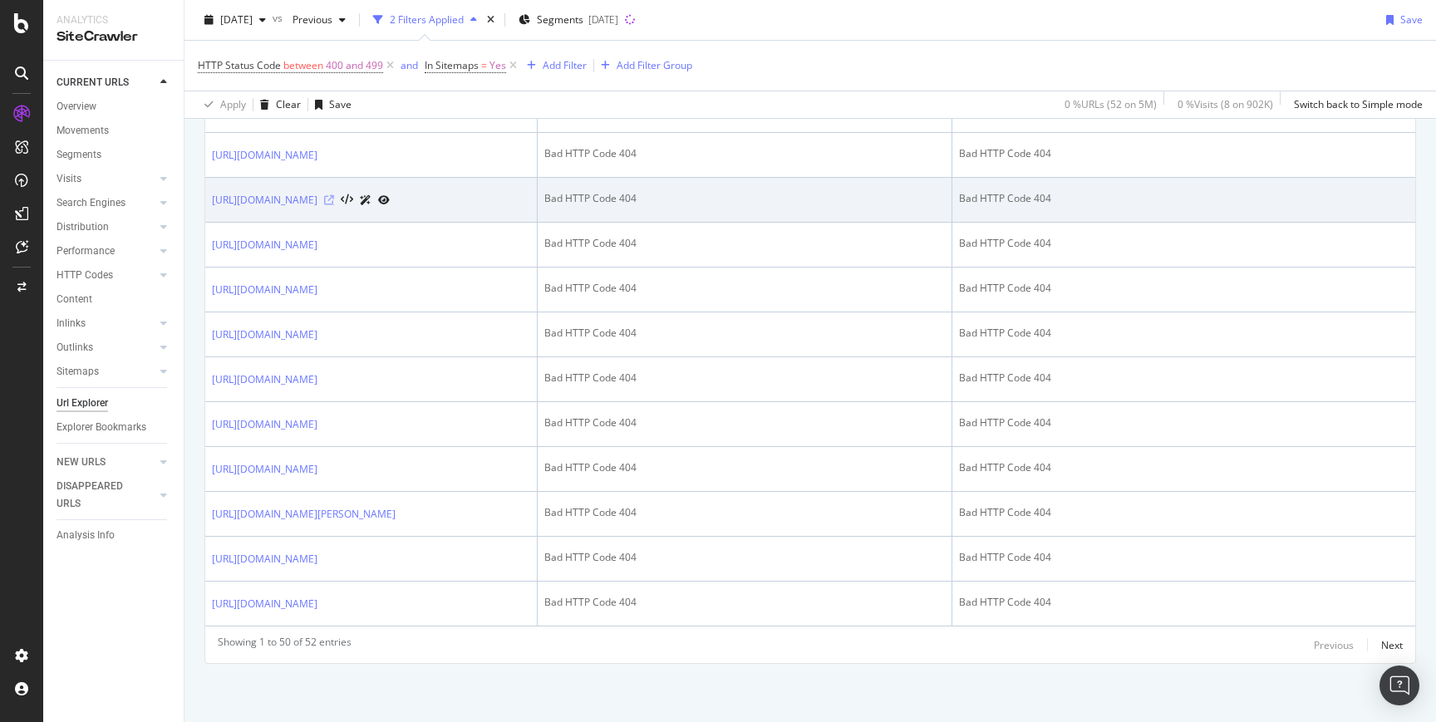
click at [334, 205] on icon at bounding box center [329, 200] width 10 height 10
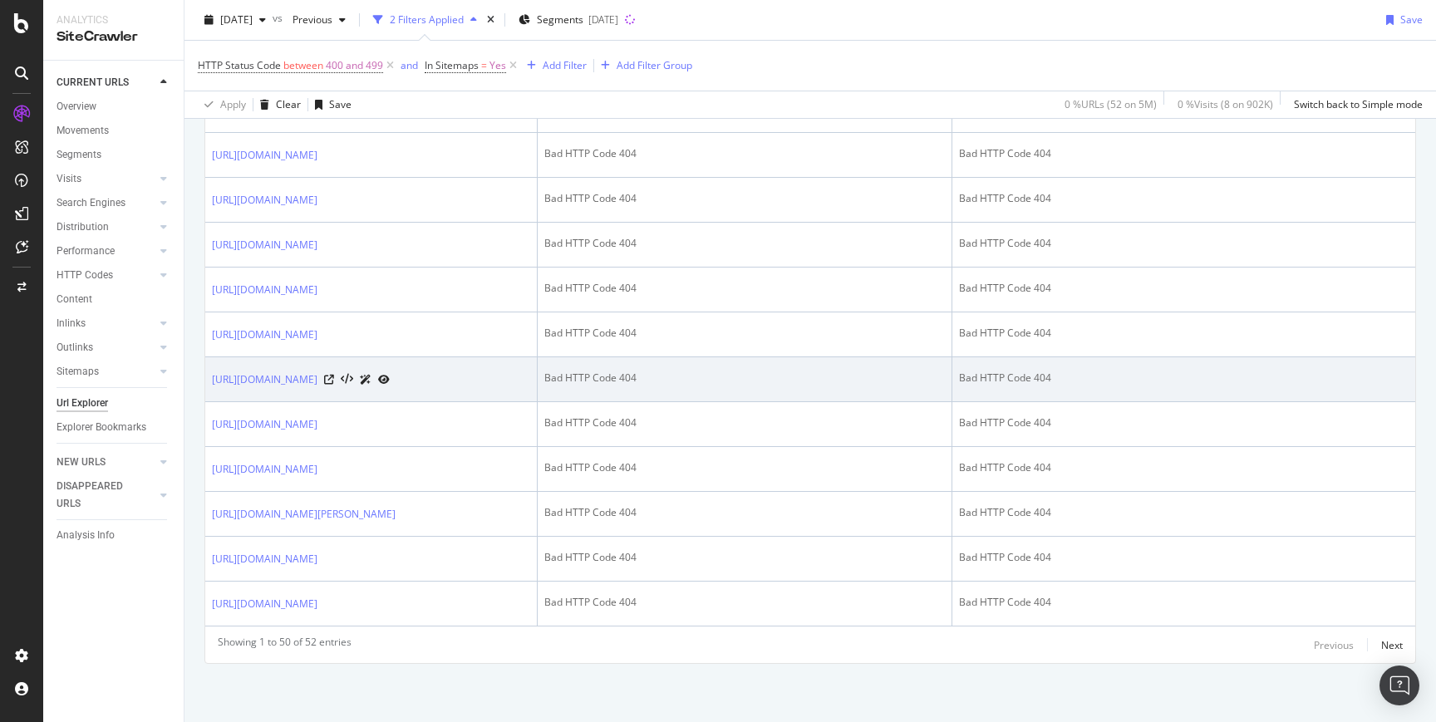
scroll to position [2934, 0]
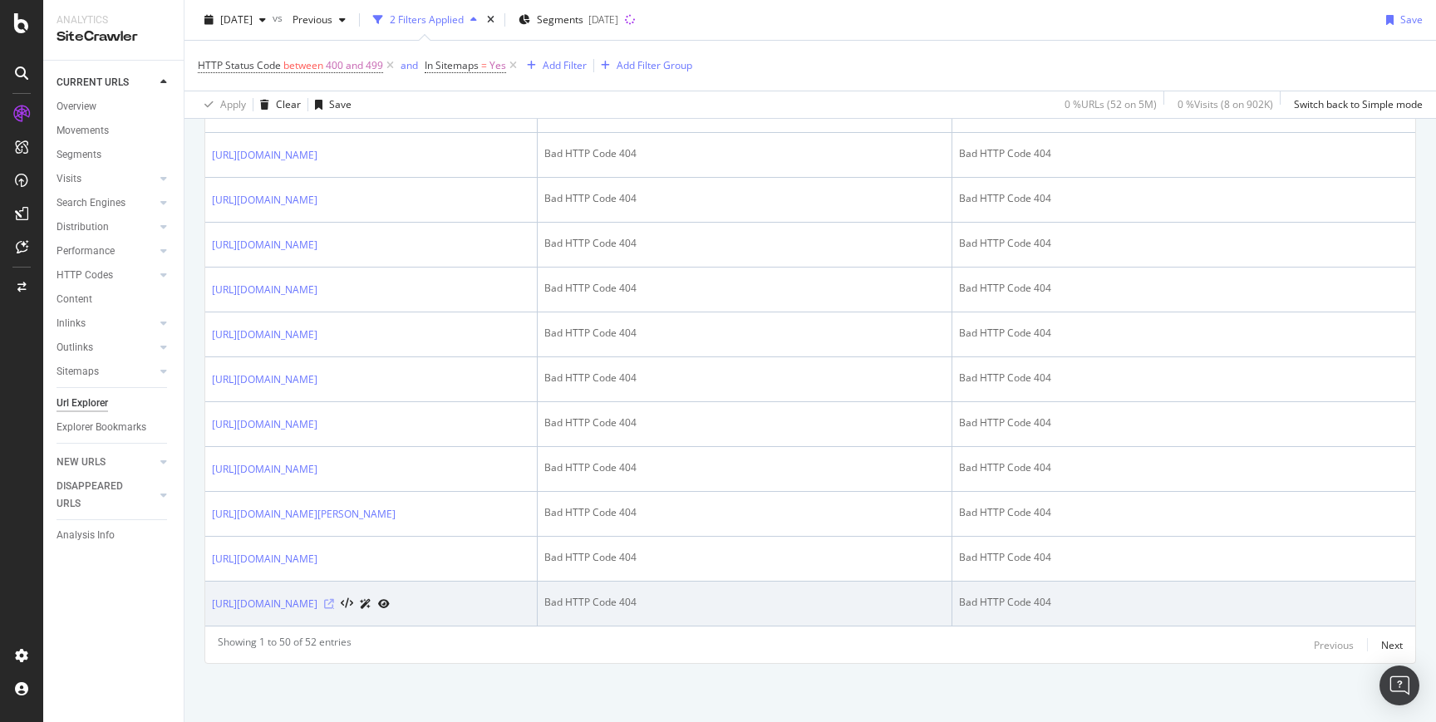
click at [334, 599] on icon at bounding box center [329, 604] width 10 height 10
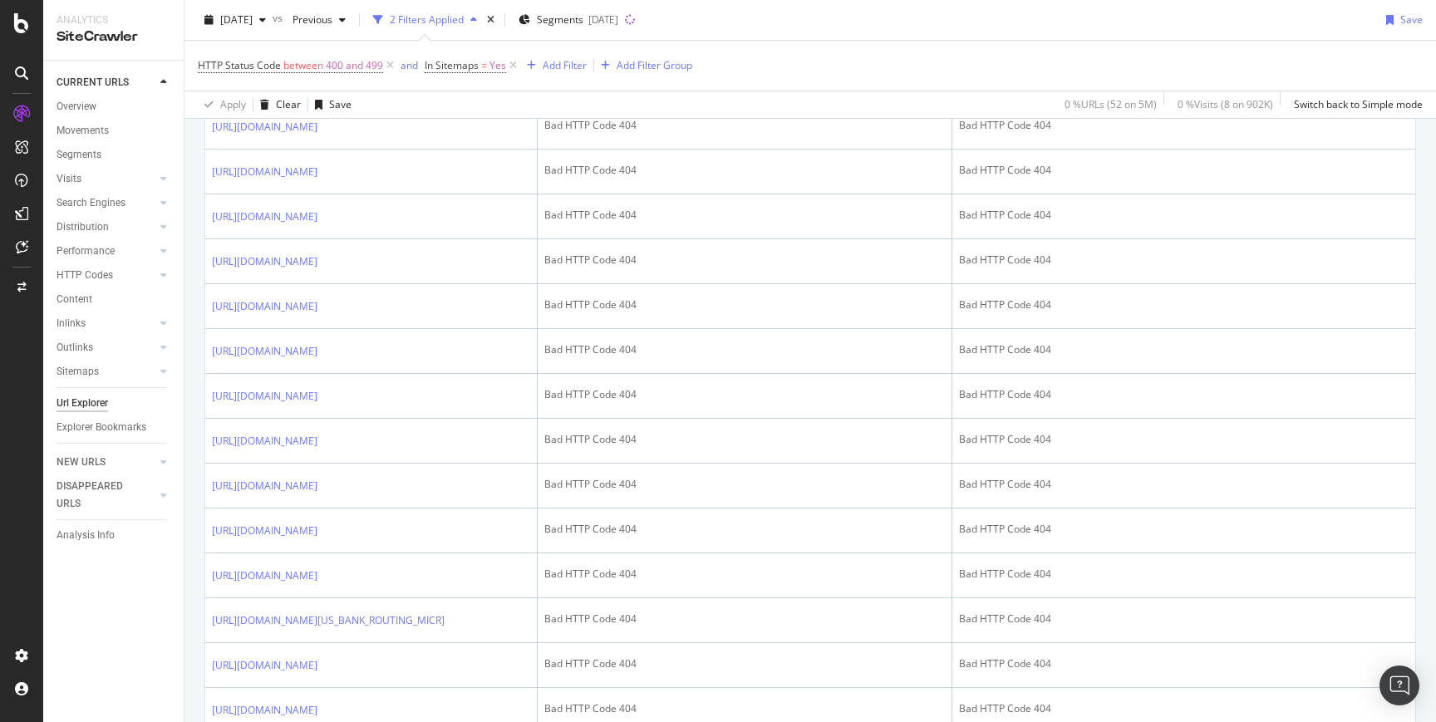
scroll to position [0, 0]
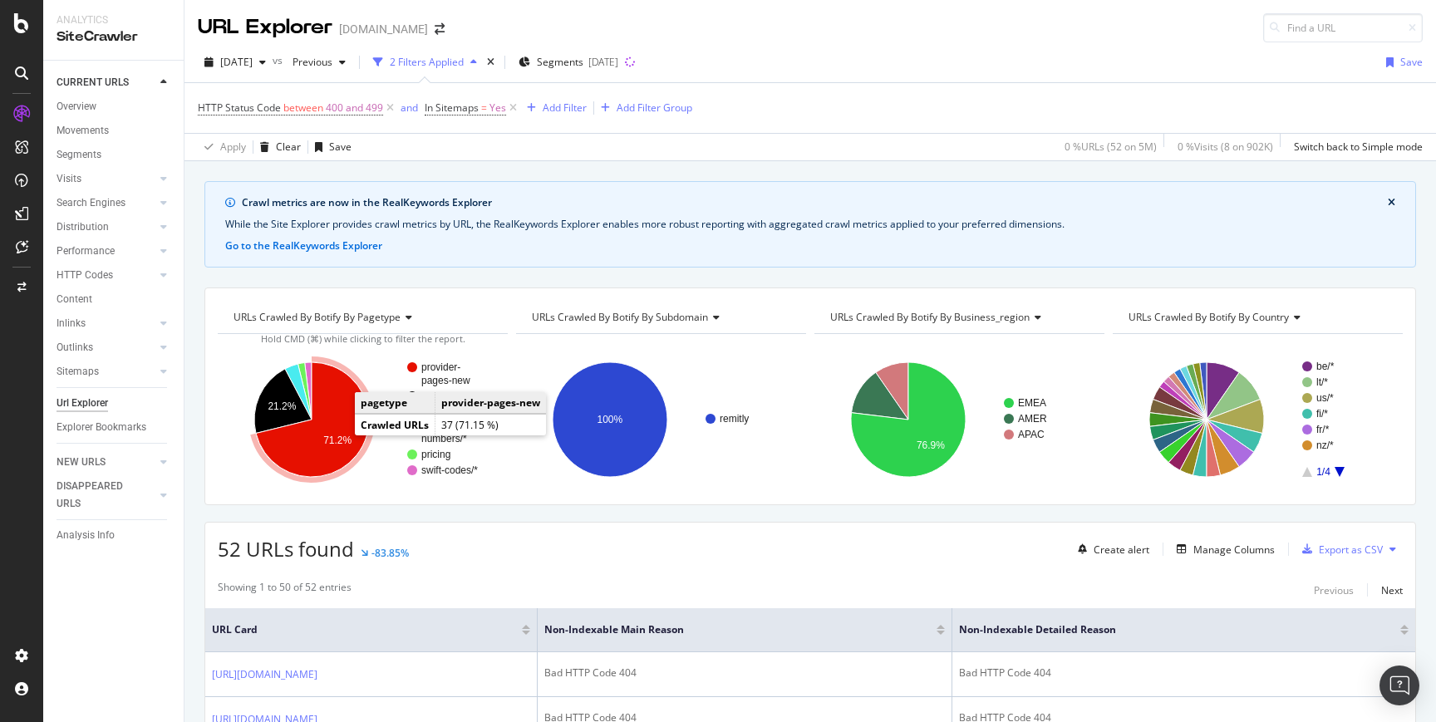
click at [339, 473] on icon "A chart." at bounding box center [312, 419] width 119 height 121
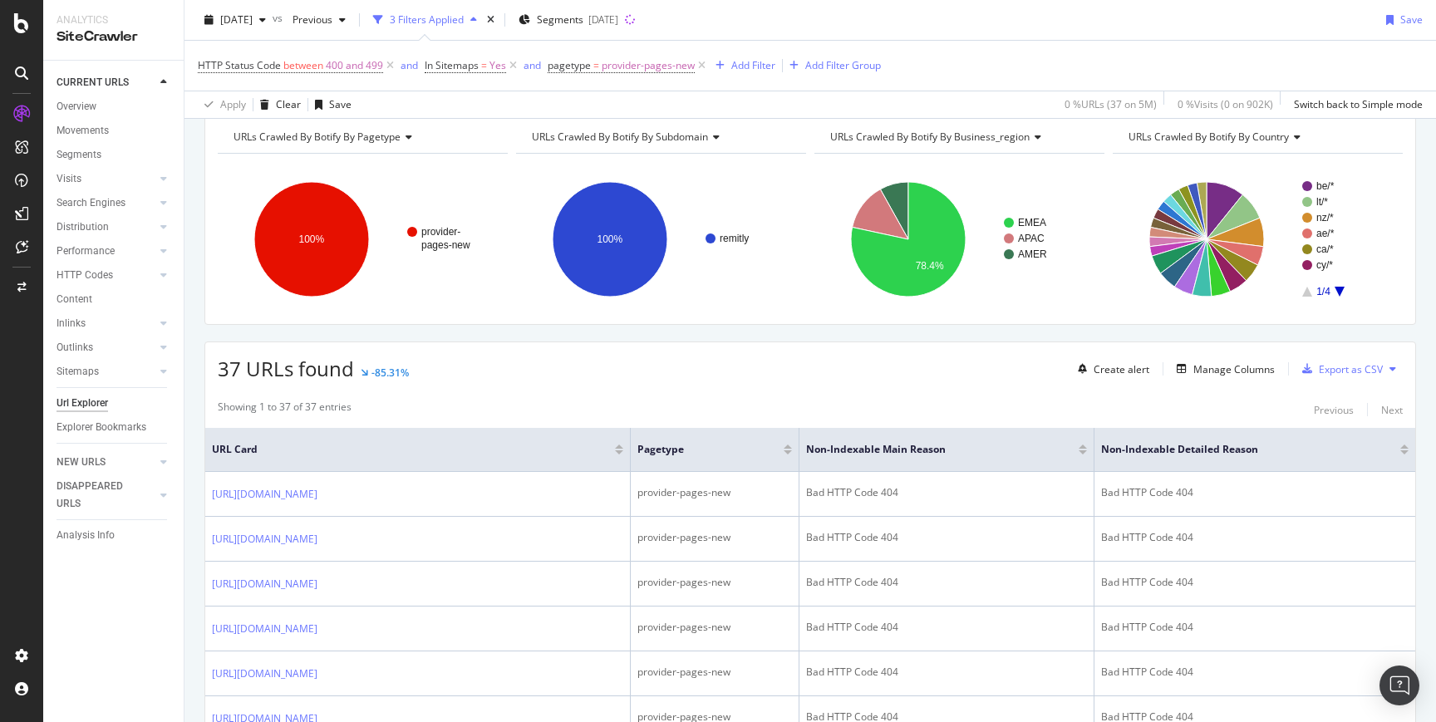
scroll to position [332, 0]
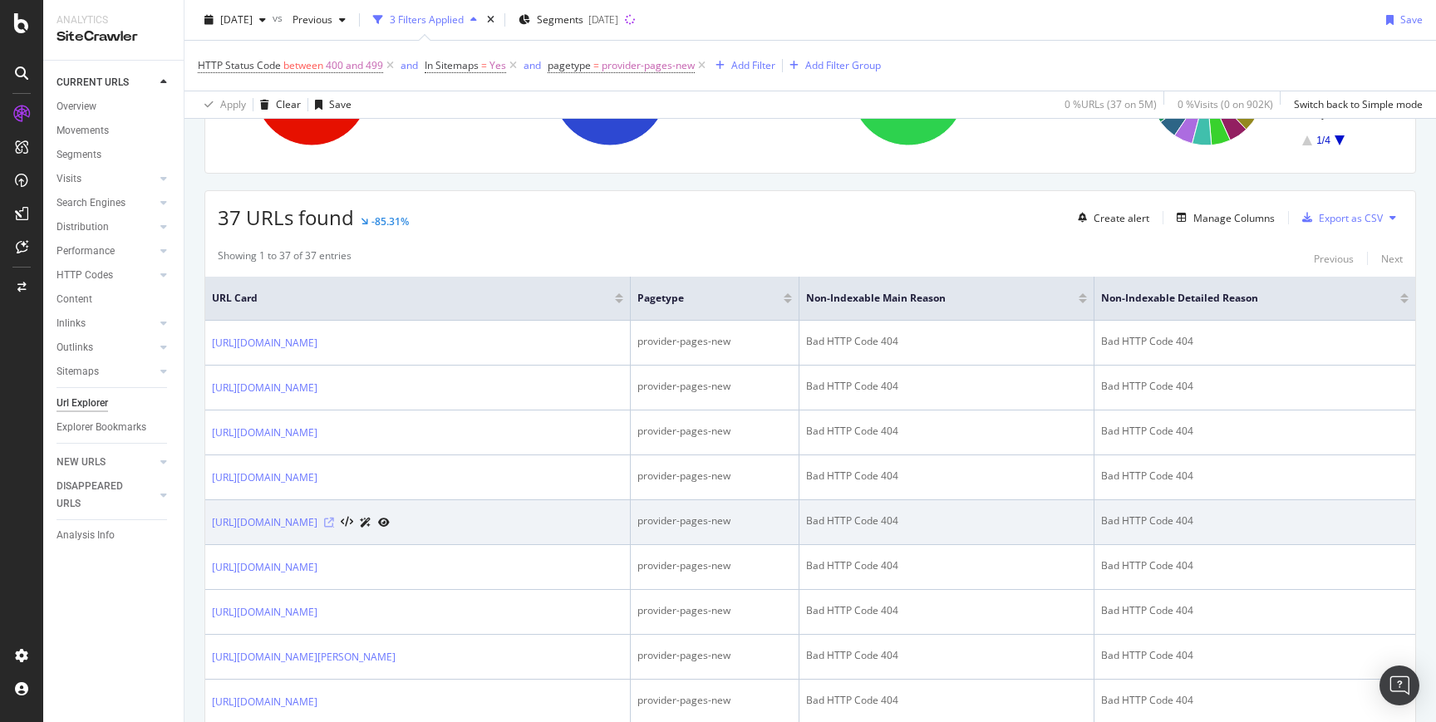
click at [334, 524] on icon at bounding box center [329, 523] width 10 height 10
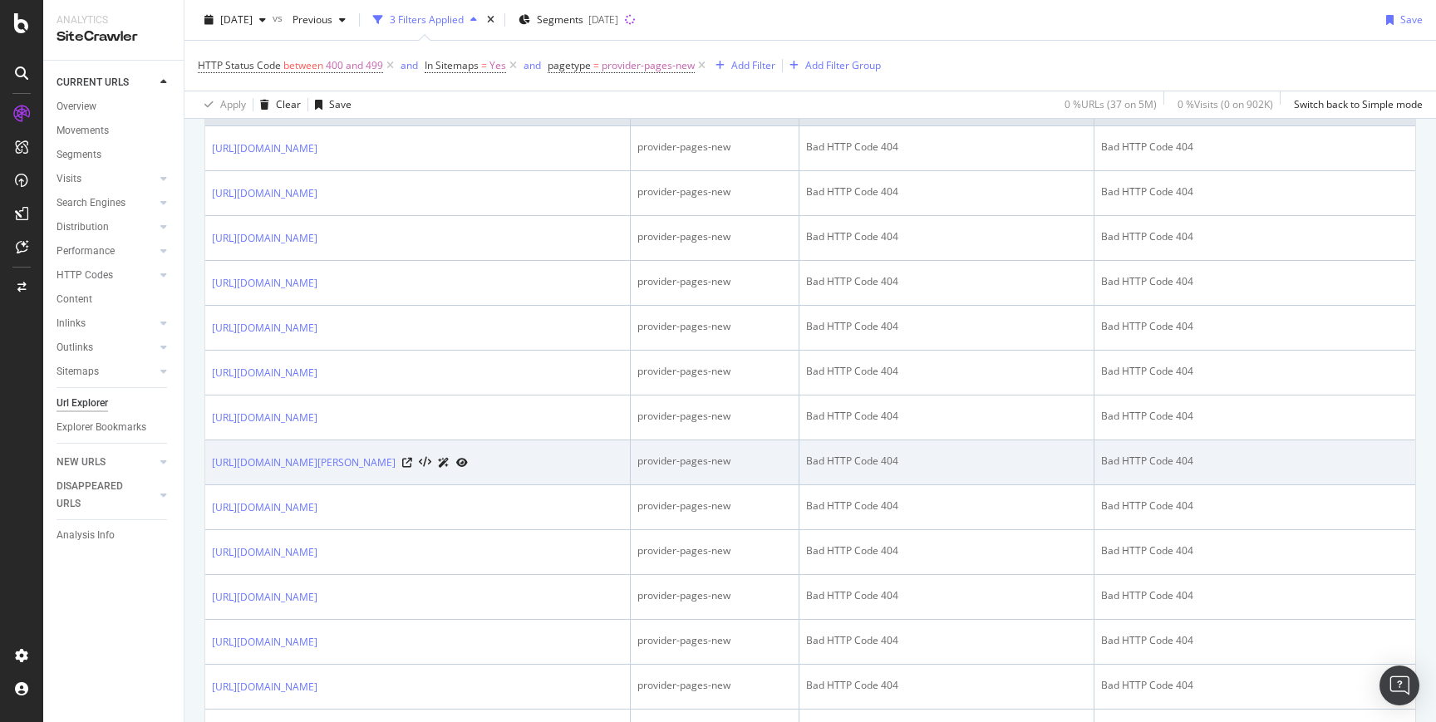
scroll to position [527, 0]
click at [412, 462] on icon at bounding box center [407, 462] width 10 height 10
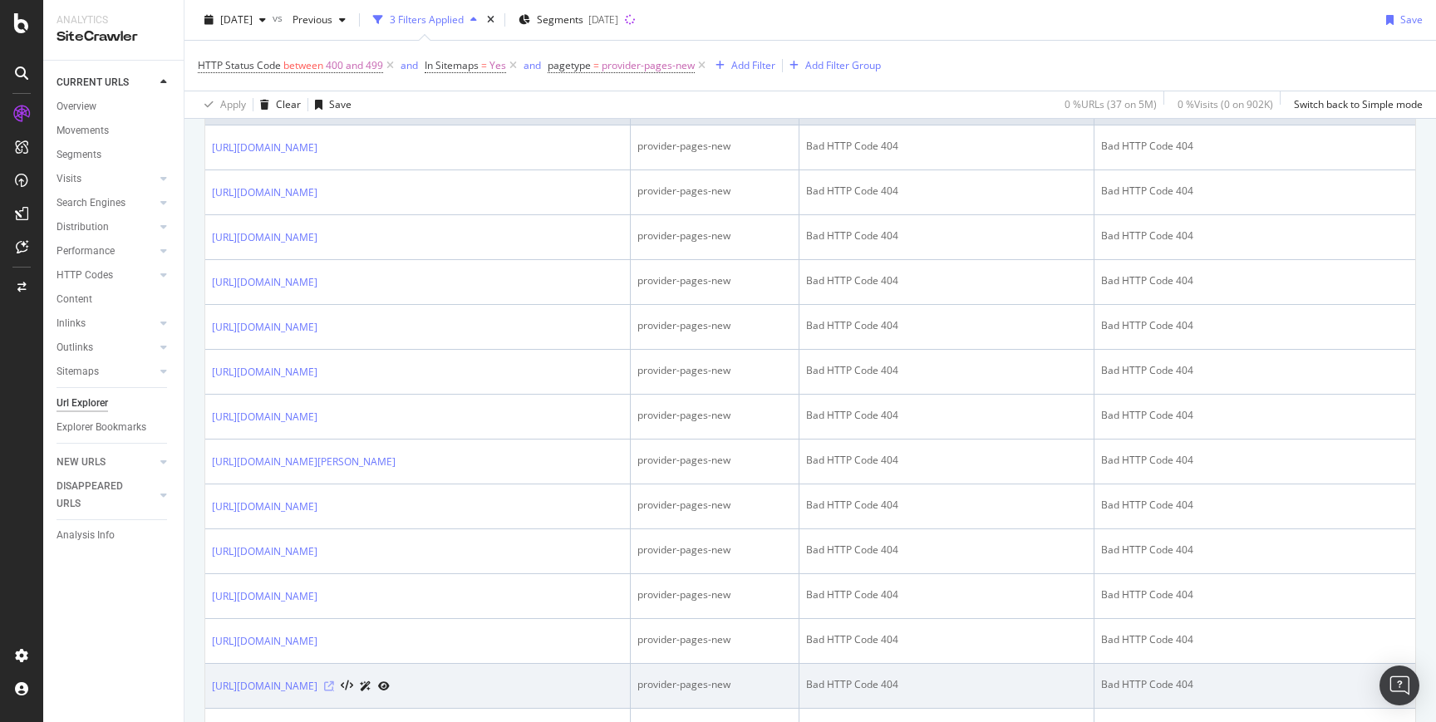
click at [334, 686] on icon at bounding box center [329, 687] width 10 height 10
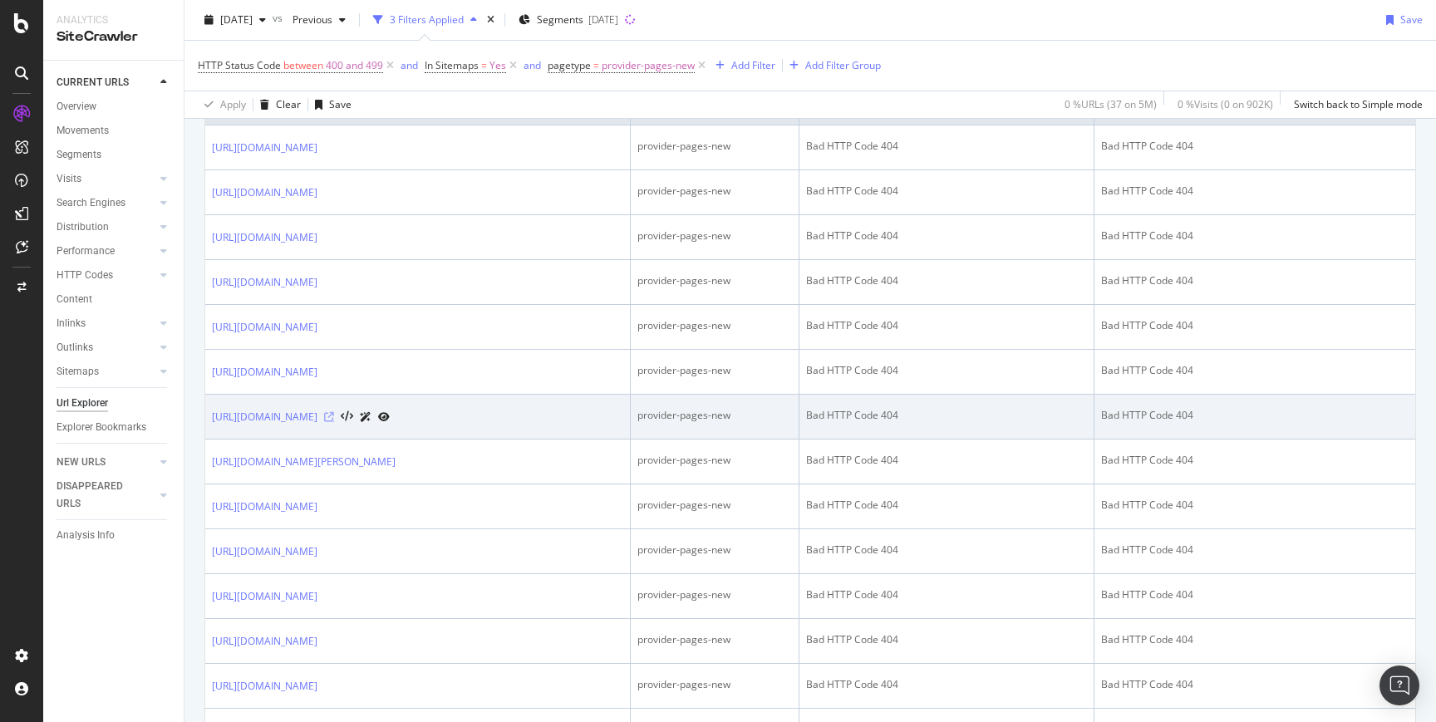
click at [334, 419] on icon at bounding box center [329, 417] width 10 height 10
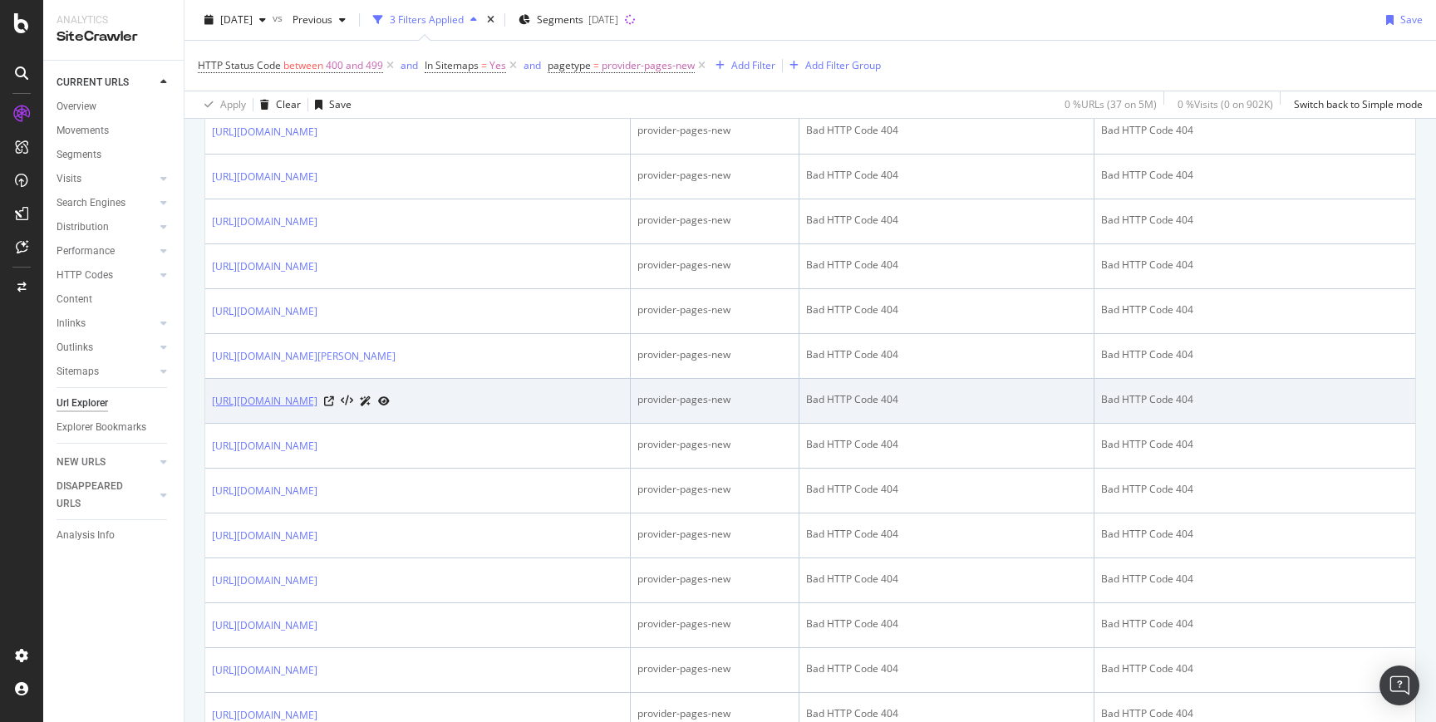
scroll to position [636, 0]
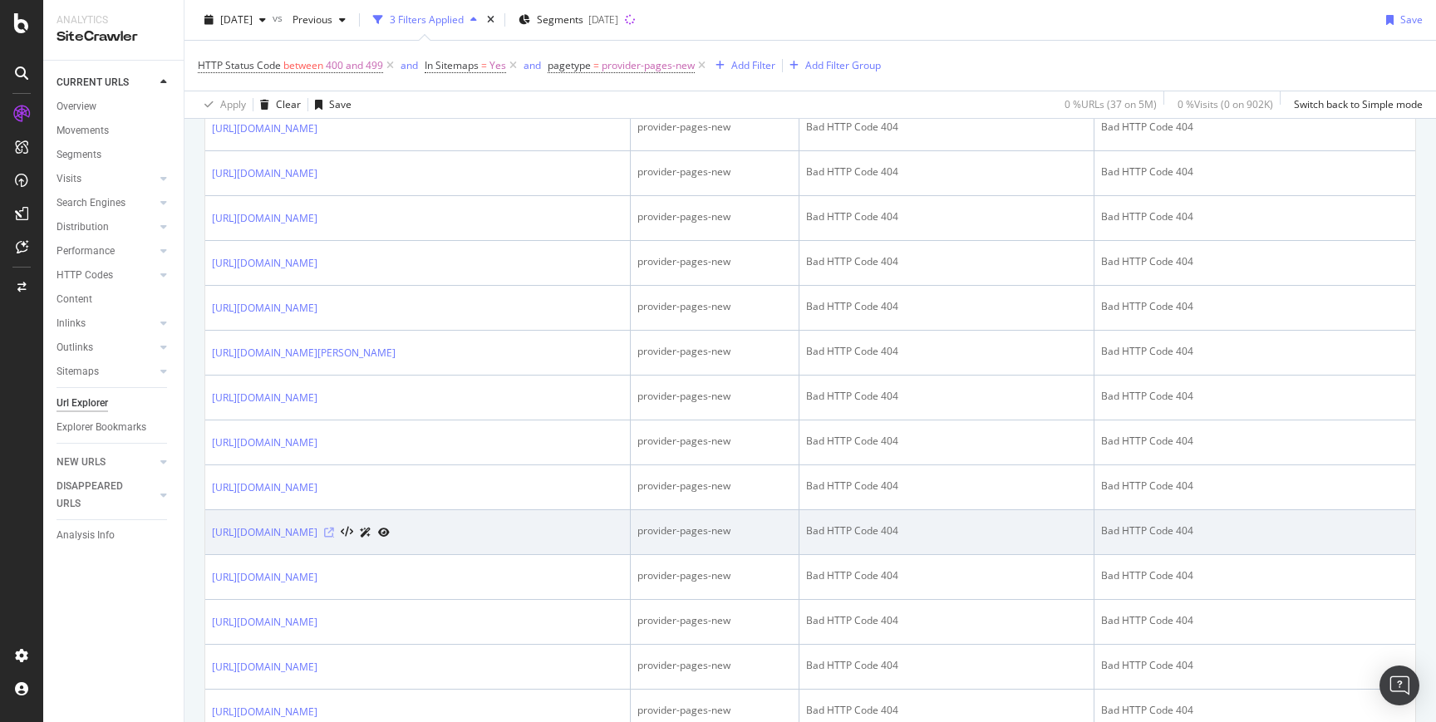
click at [334, 531] on icon at bounding box center [329, 533] width 10 height 10
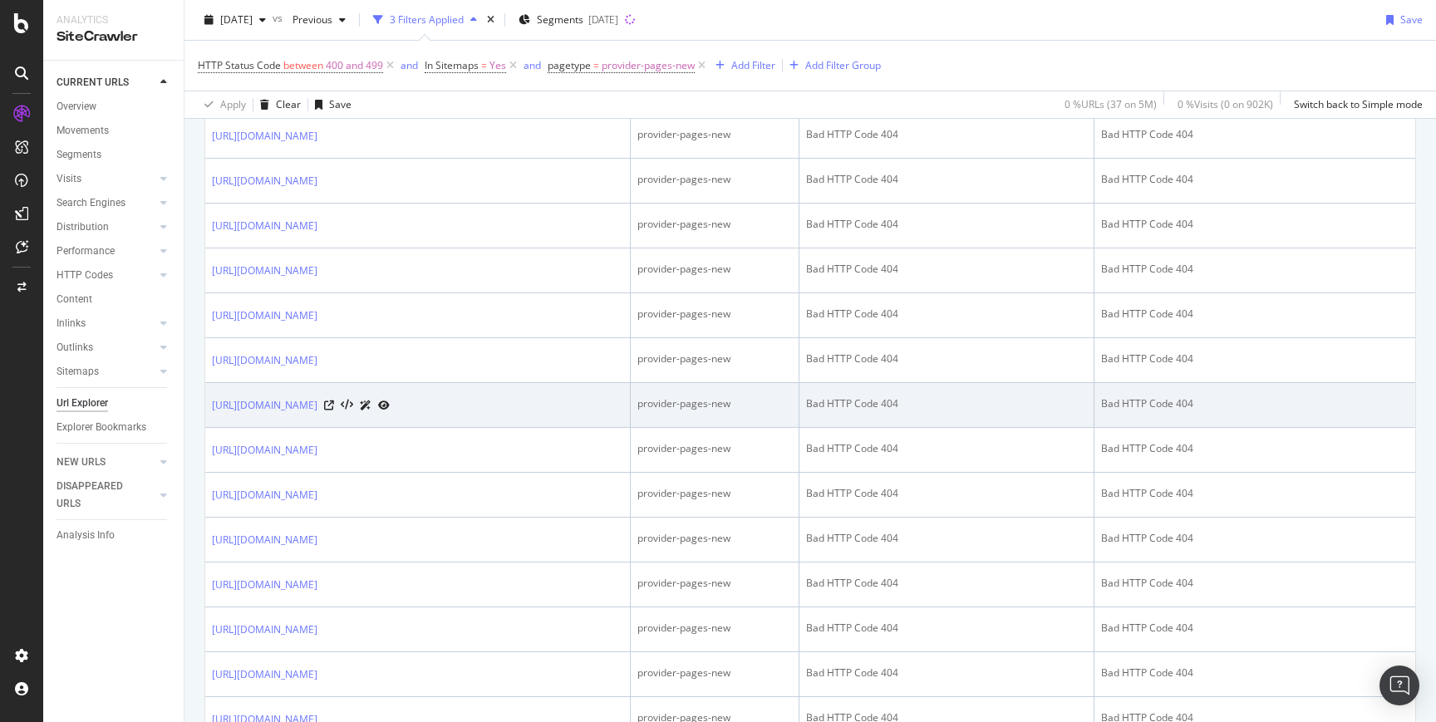
scroll to position [1418, 0]
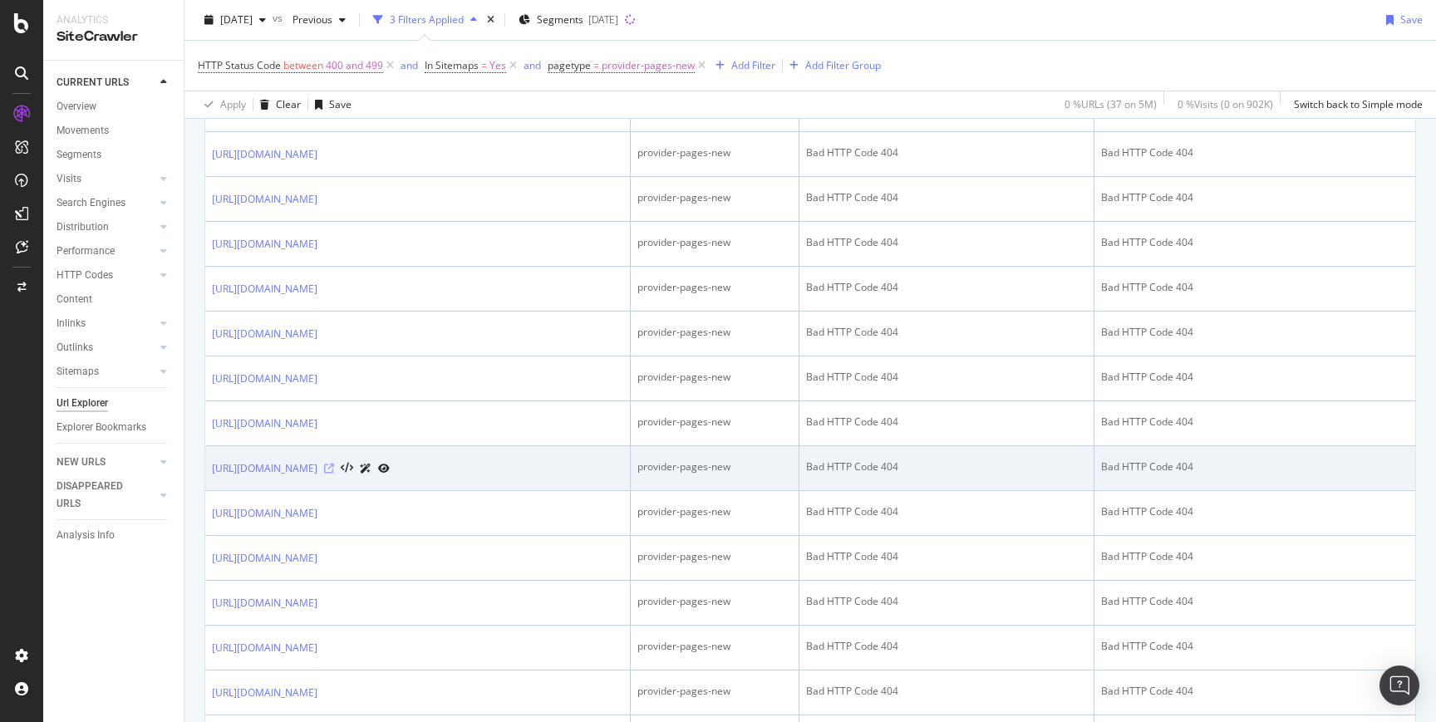
click at [334, 474] on icon at bounding box center [329, 469] width 10 height 10
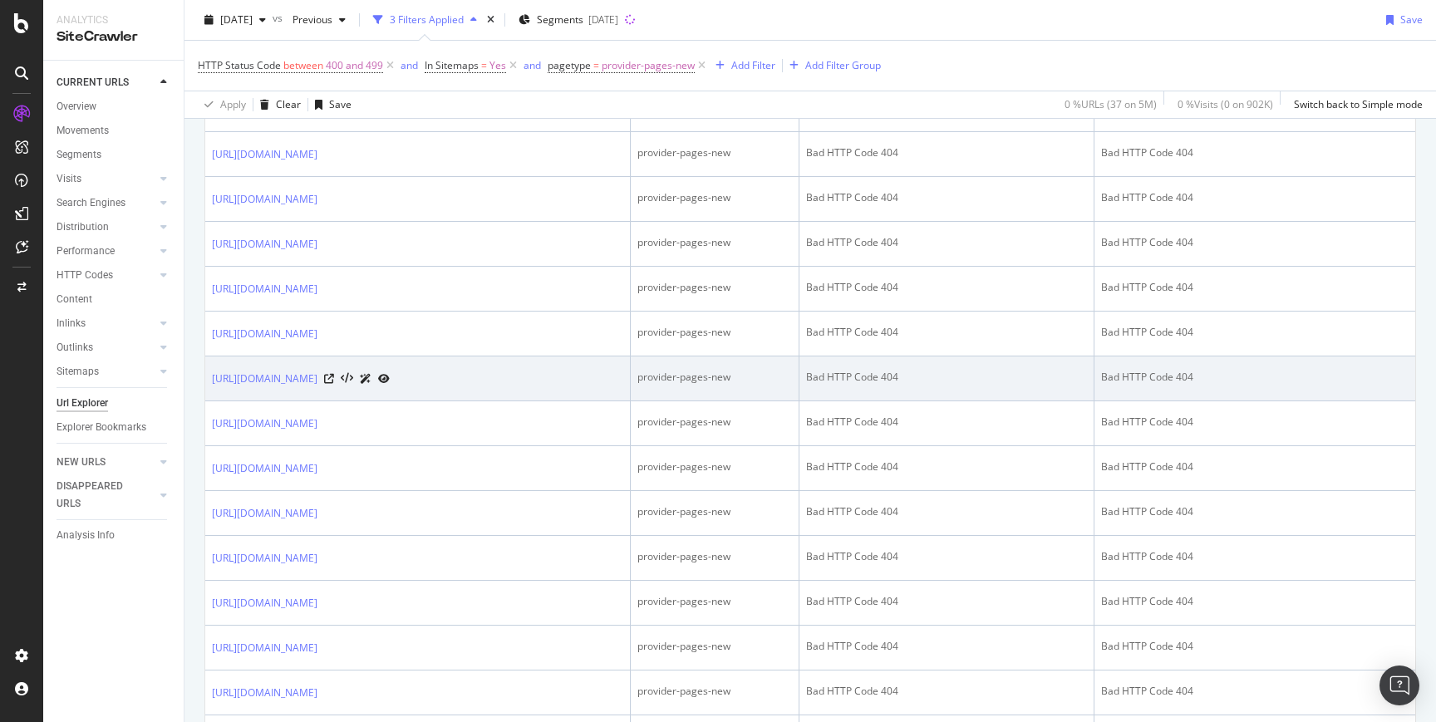
scroll to position [0, 0]
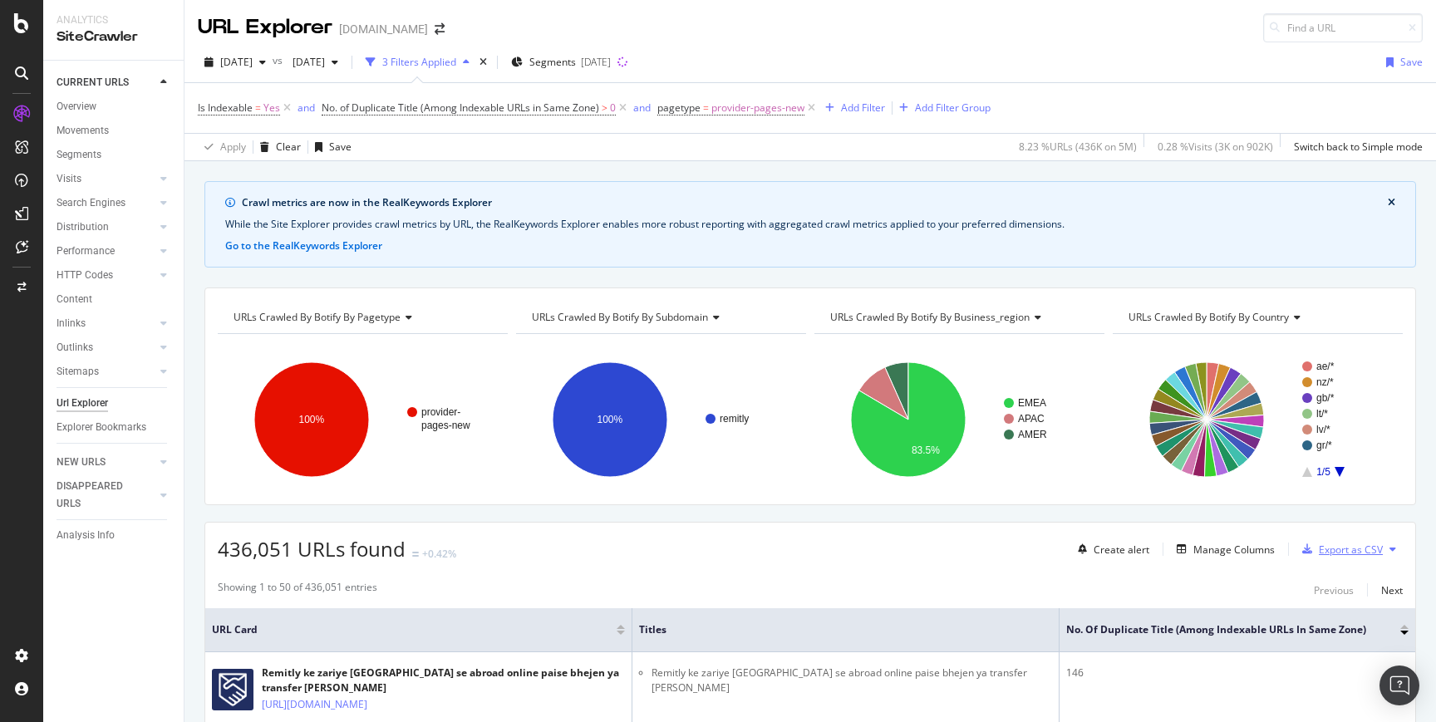
click at [1350, 543] on div "Export as CSV" at bounding box center [1351, 550] width 64 height 14
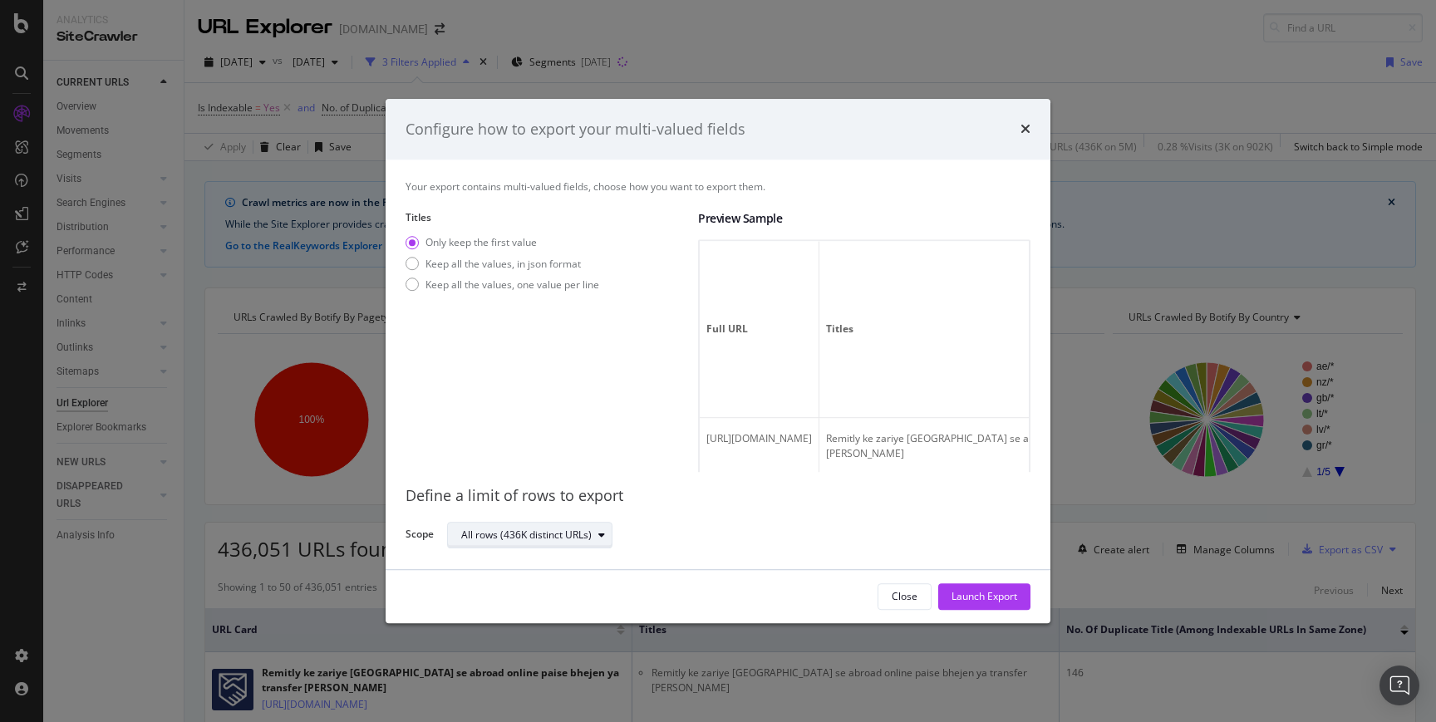
click at [579, 530] on div "All rows (436K distinct URLs)" at bounding box center [526, 535] width 131 height 10
click at [487, 589] on div "Define a limit" at bounding box center [499, 591] width 62 height 14
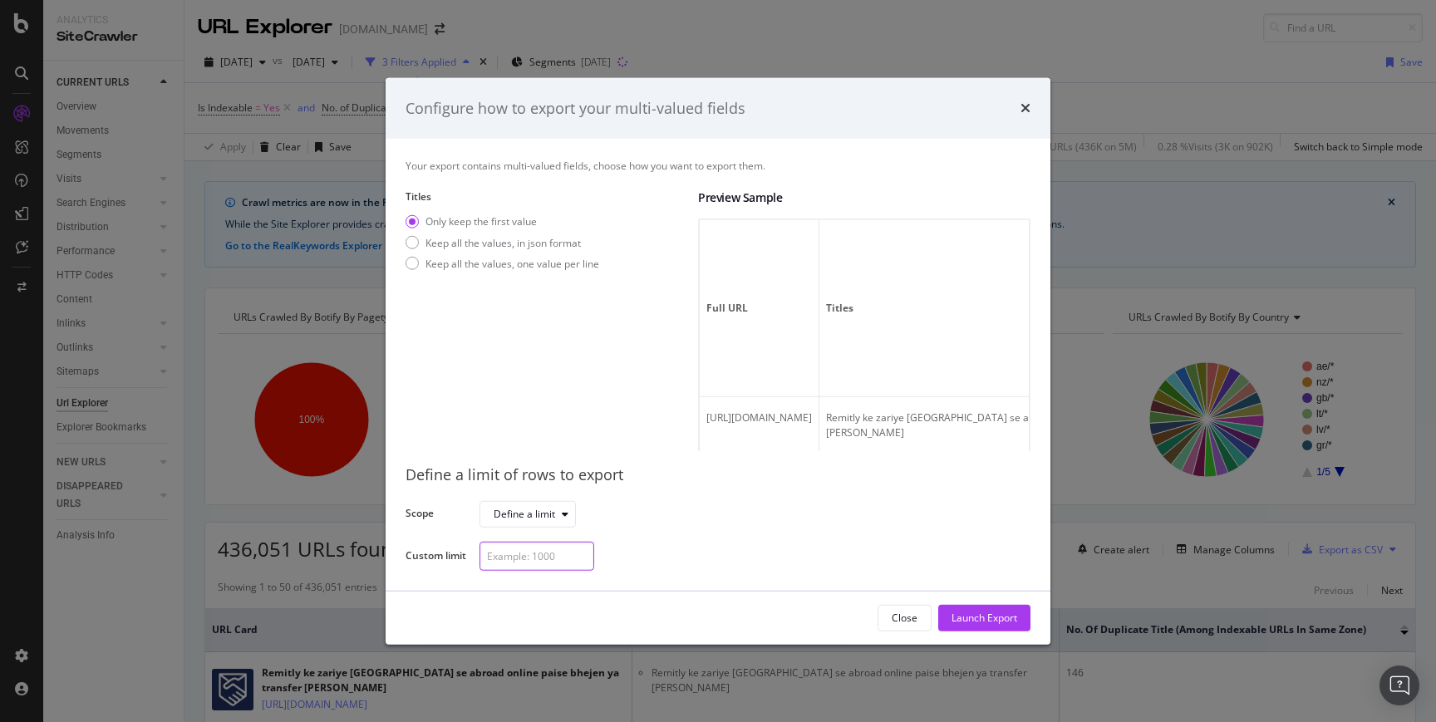
click at [496, 564] on input "modal" at bounding box center [537, 556] width 115 height 29
type input "3000"
click at [820, 334] on th "Full URL" at bounding box center [760, 308] width 120 height 177
click at [503, 243] on div "Keep all the values, in json format" at bounding box center [503, 242] width 155 height 14
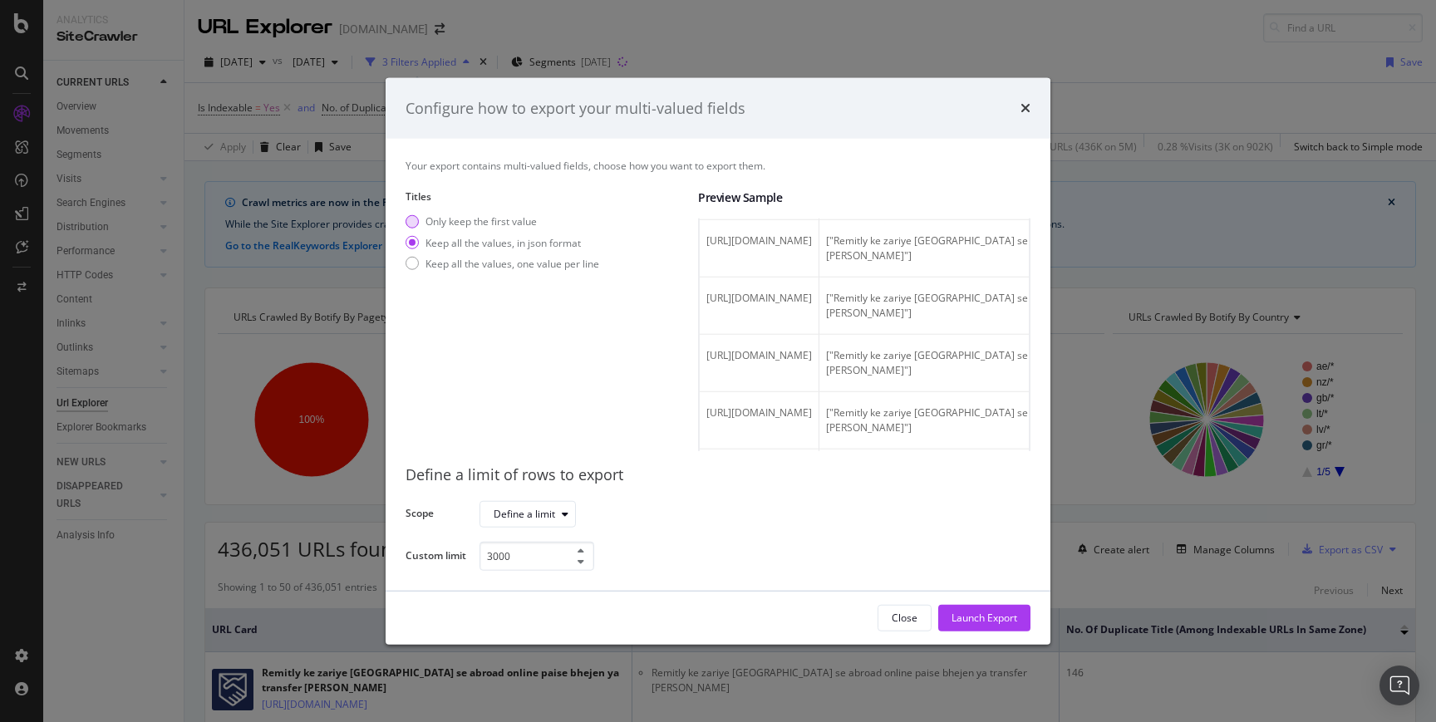
scroll to position [1098, 0]
click at [514, 222] on div "Only keep the first value" at bounding box center [481, 221] width 111 height 14
click at [994, 622] on div "Launch Export" at bounding box center [985, 618] width 66 height 14
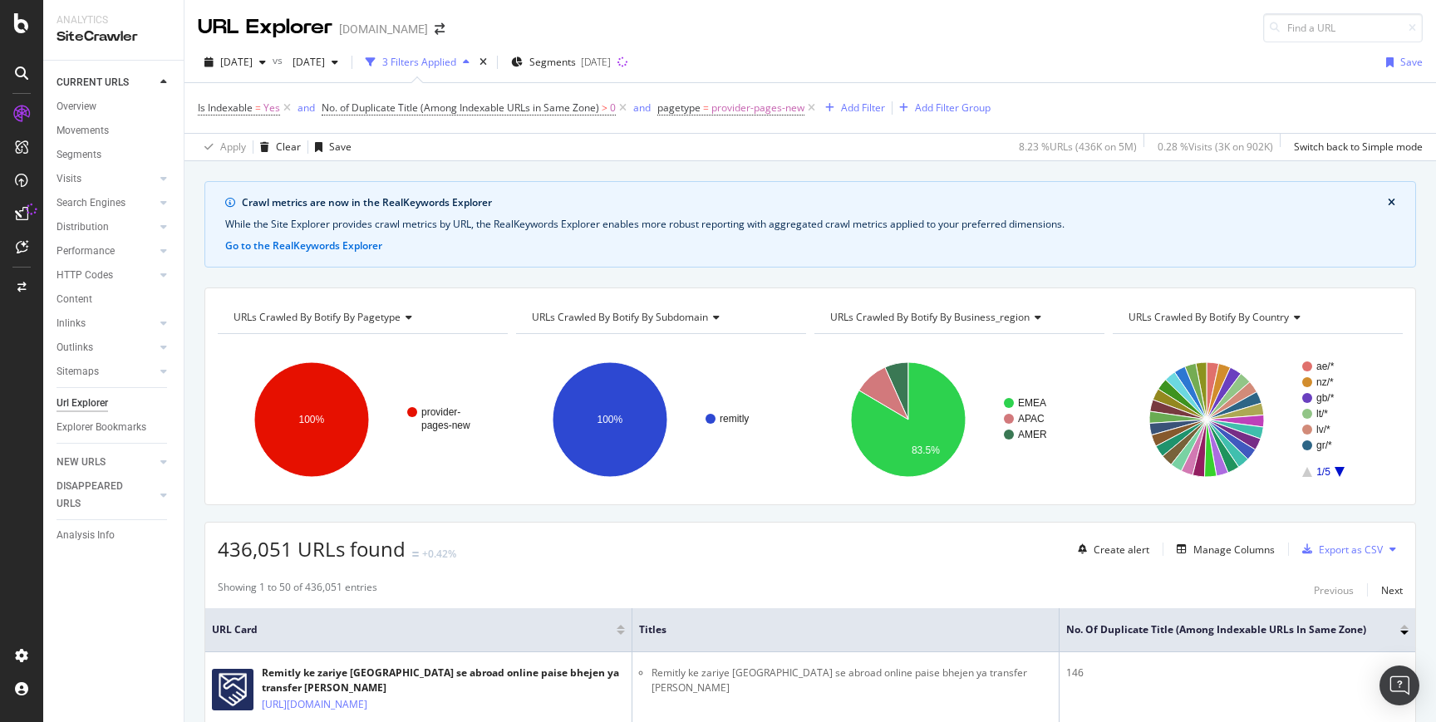
click at [1289, 322] on icon at bounding box center [1295, 318] width 12 height 10
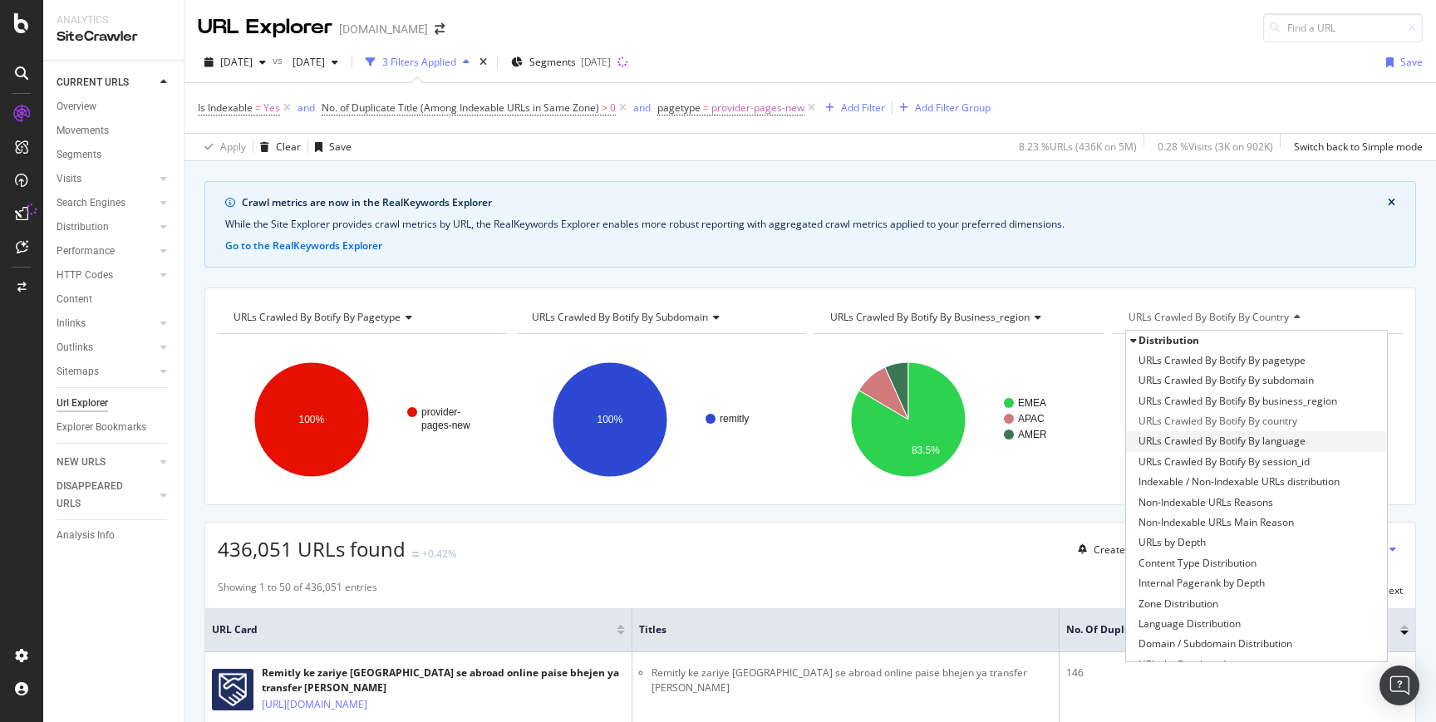
click at [1253, 446] on span "URLs Crawled By Botify By language" at bounding box center [1222, 441] width 167 height 17
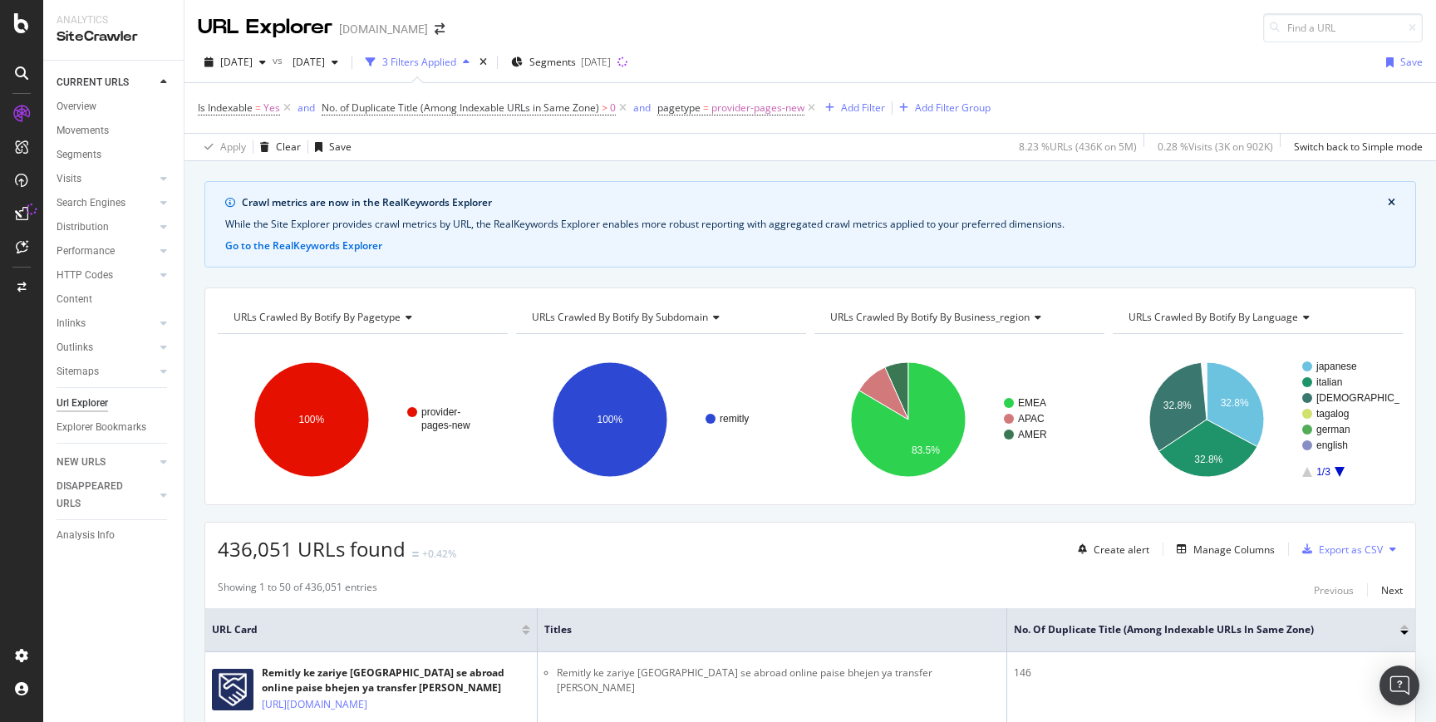
click at [1335, 468] on icon "A chart." at bounding box center [1340, 472] width 10 height 10
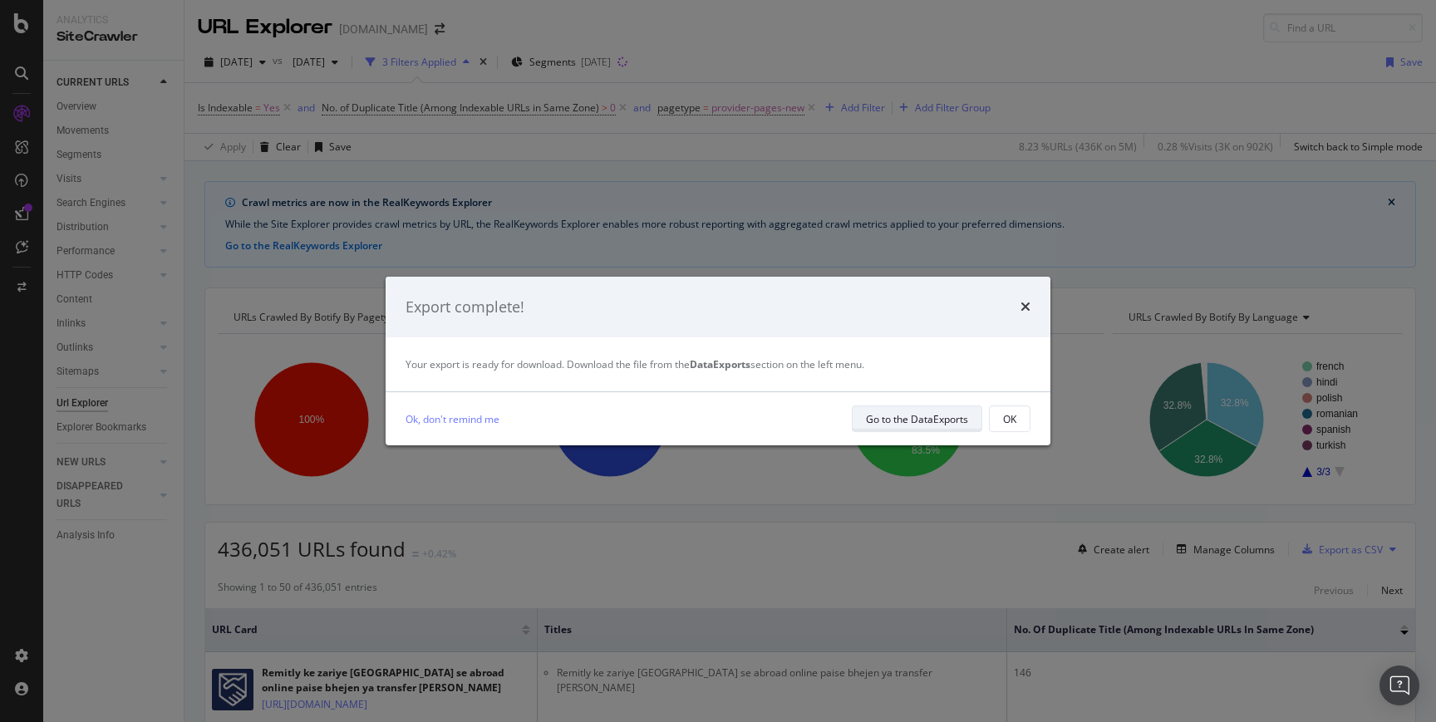
click at [898, 416] on div "Go to the DataExports" at bounding box center [917, 419] width 102 height 14
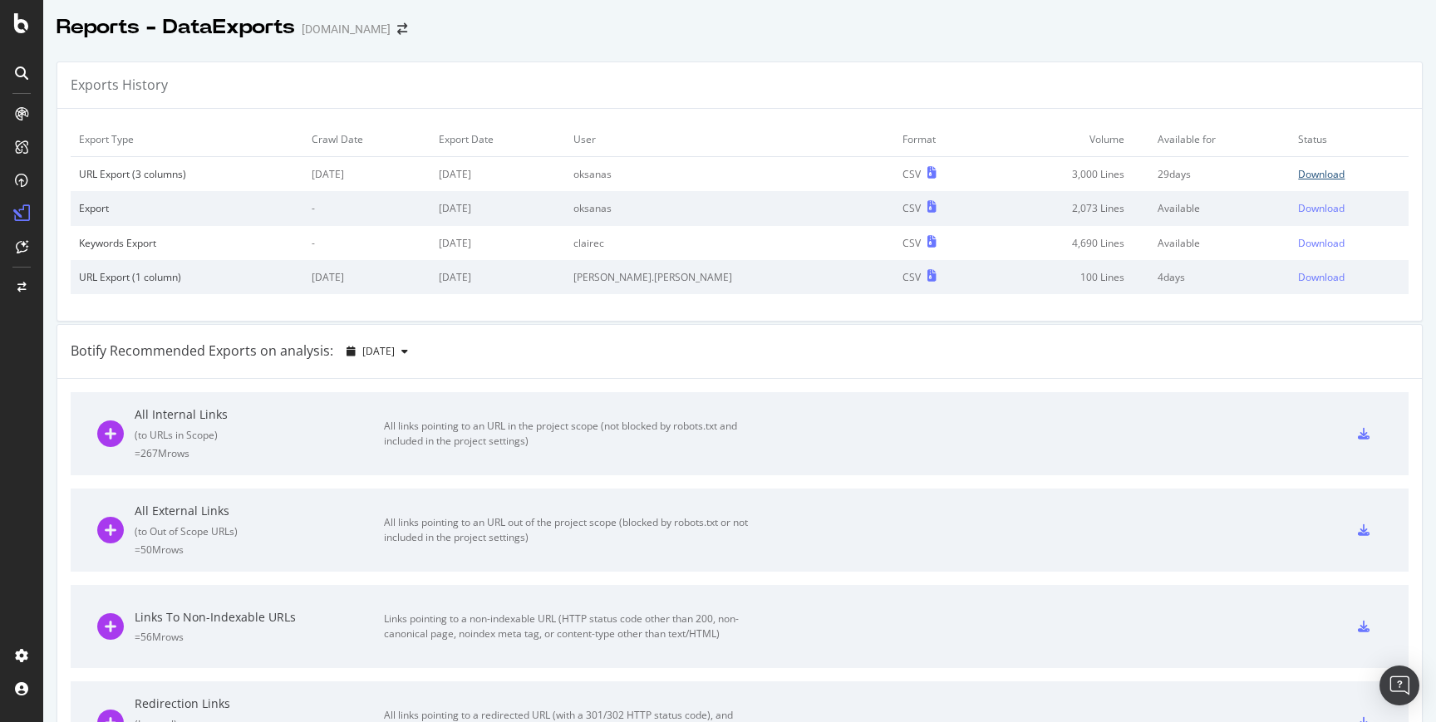
click at [1298, 177] on div "Download" at bounding box center [1321, 174] width 47 height 14
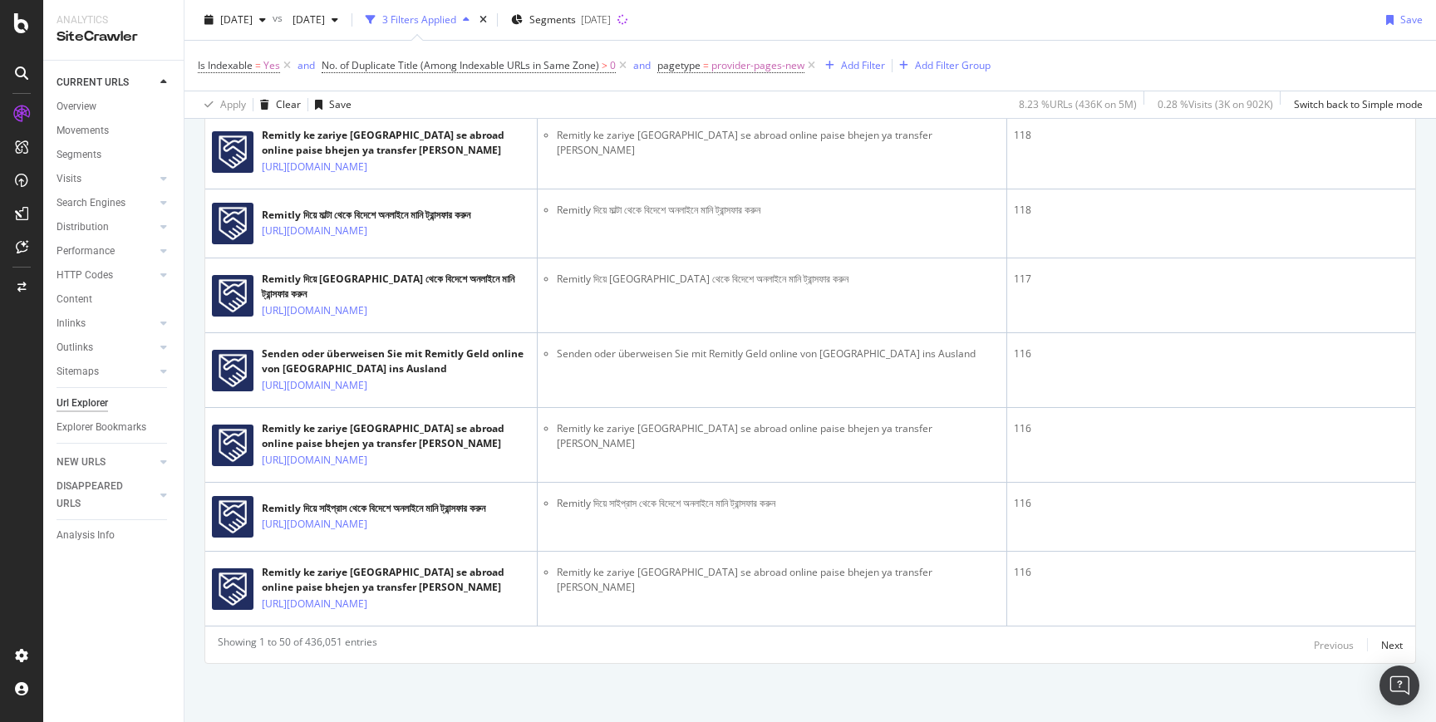
scroll to position [4496, 0]
click at [1382, 645] on div "Next" at bounding box center [1393, 645] width 22 height 14
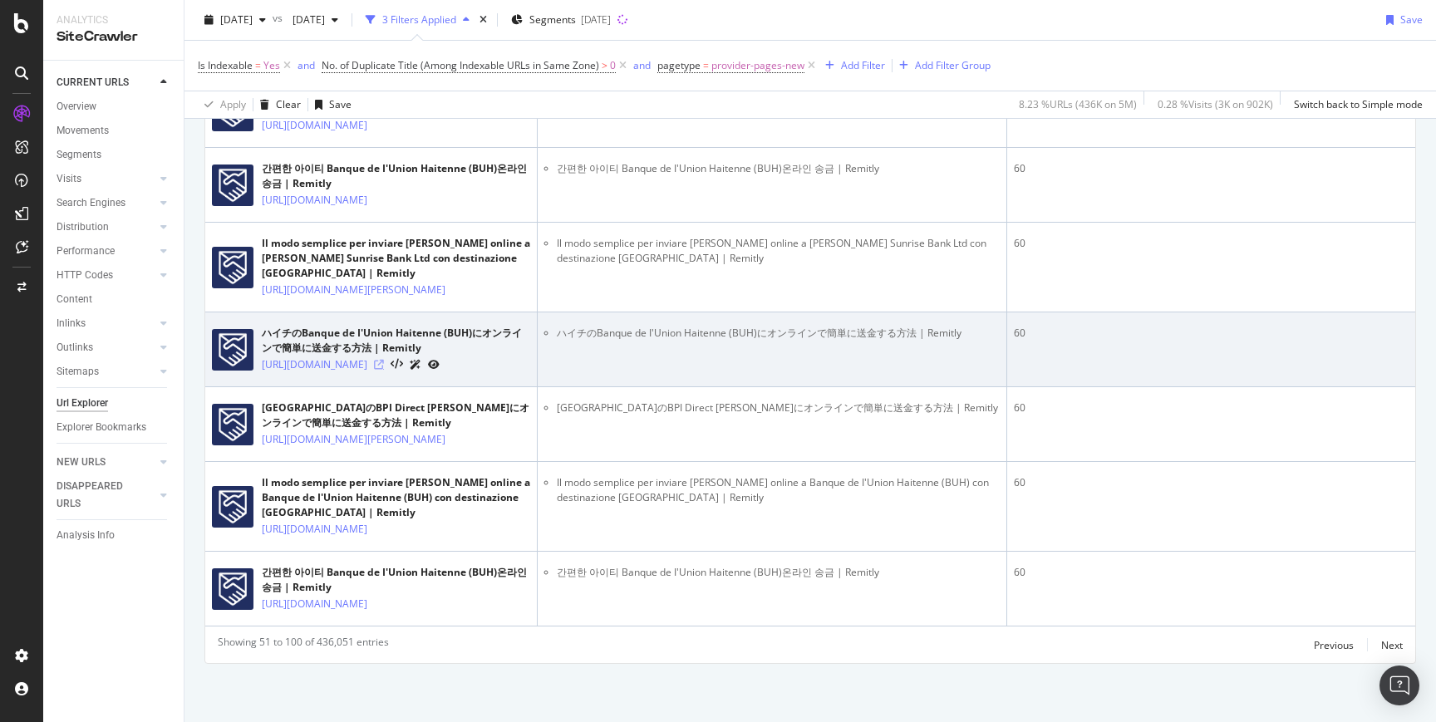
click at [384, 370] on icon at bounding box center [379, 365] width 10 height 10
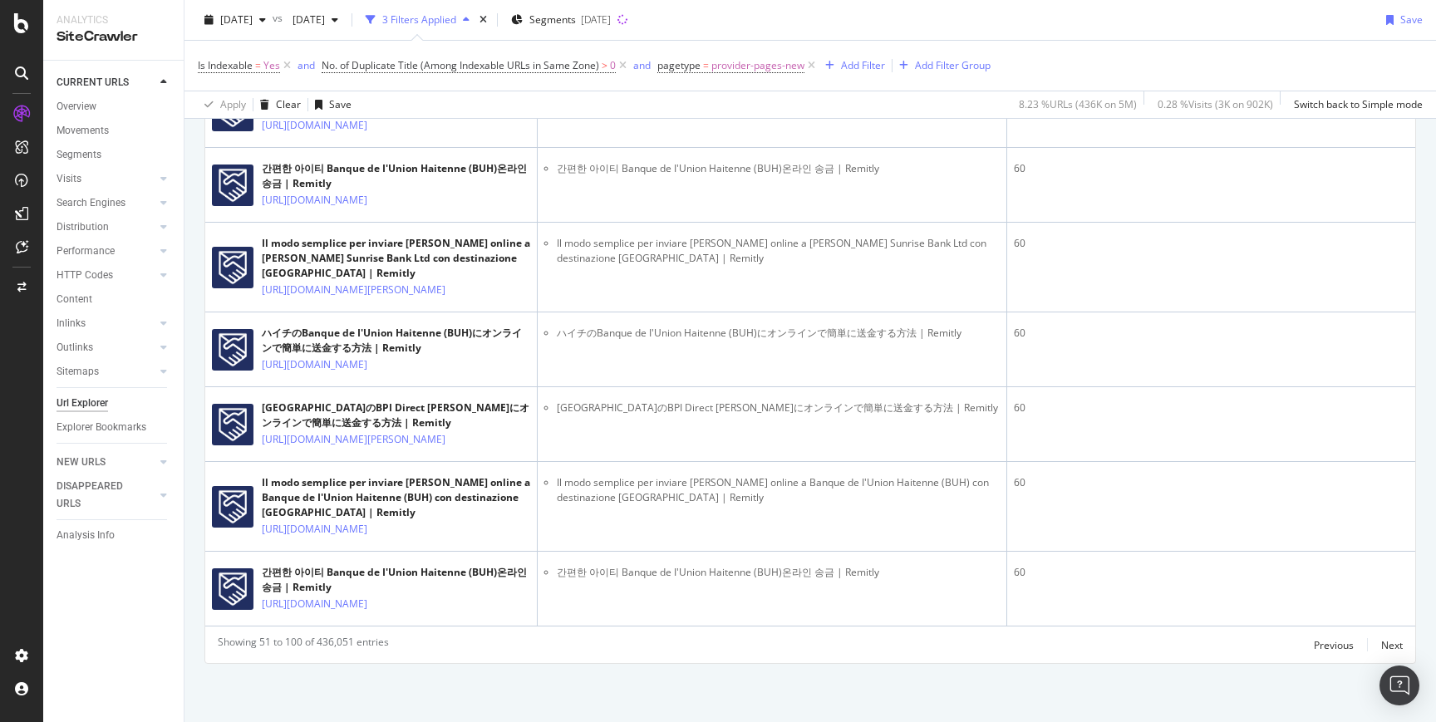
click at [1366, 638] on div "Previous Next" at bounding box center [1358, 645] width 89 height 20
click at [1382, 641] on div "Next" at bounding box center [1393, 645] width 22 height 14
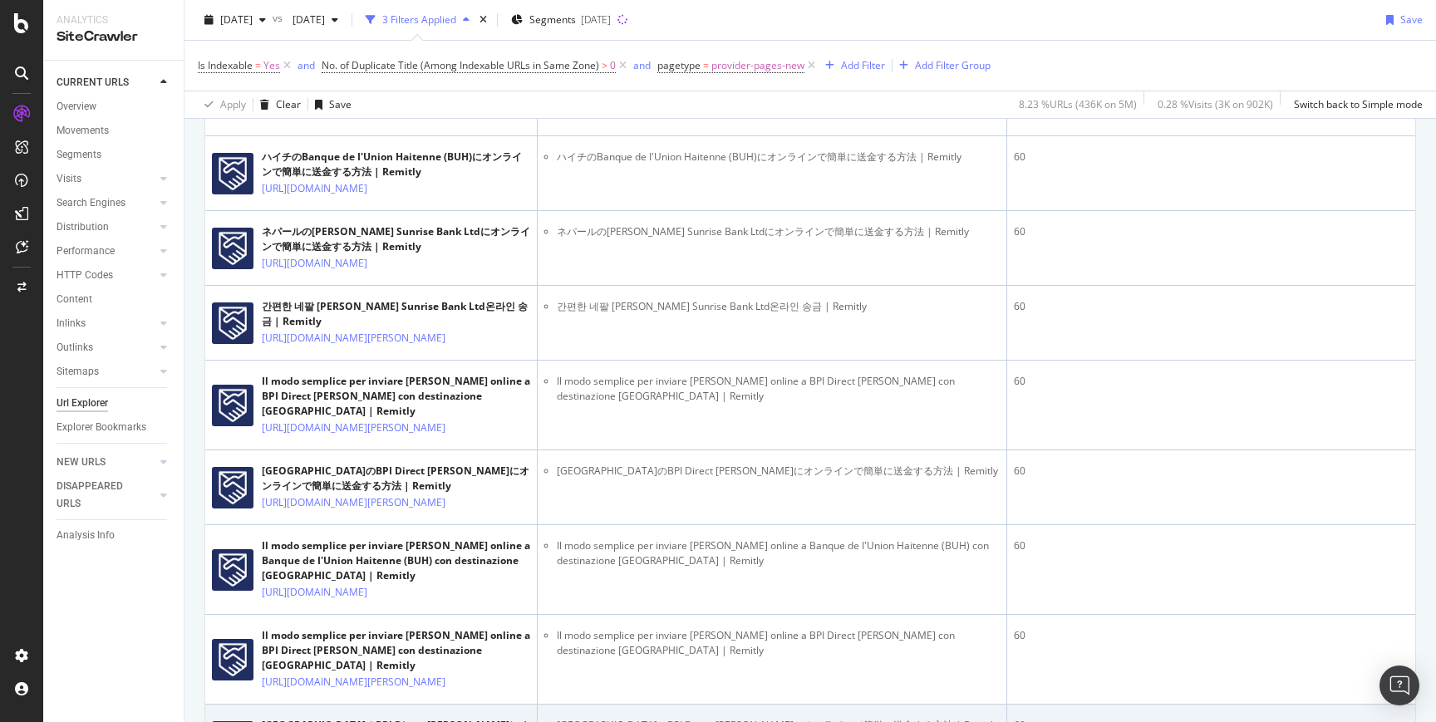
scroll to position [3602, 0]
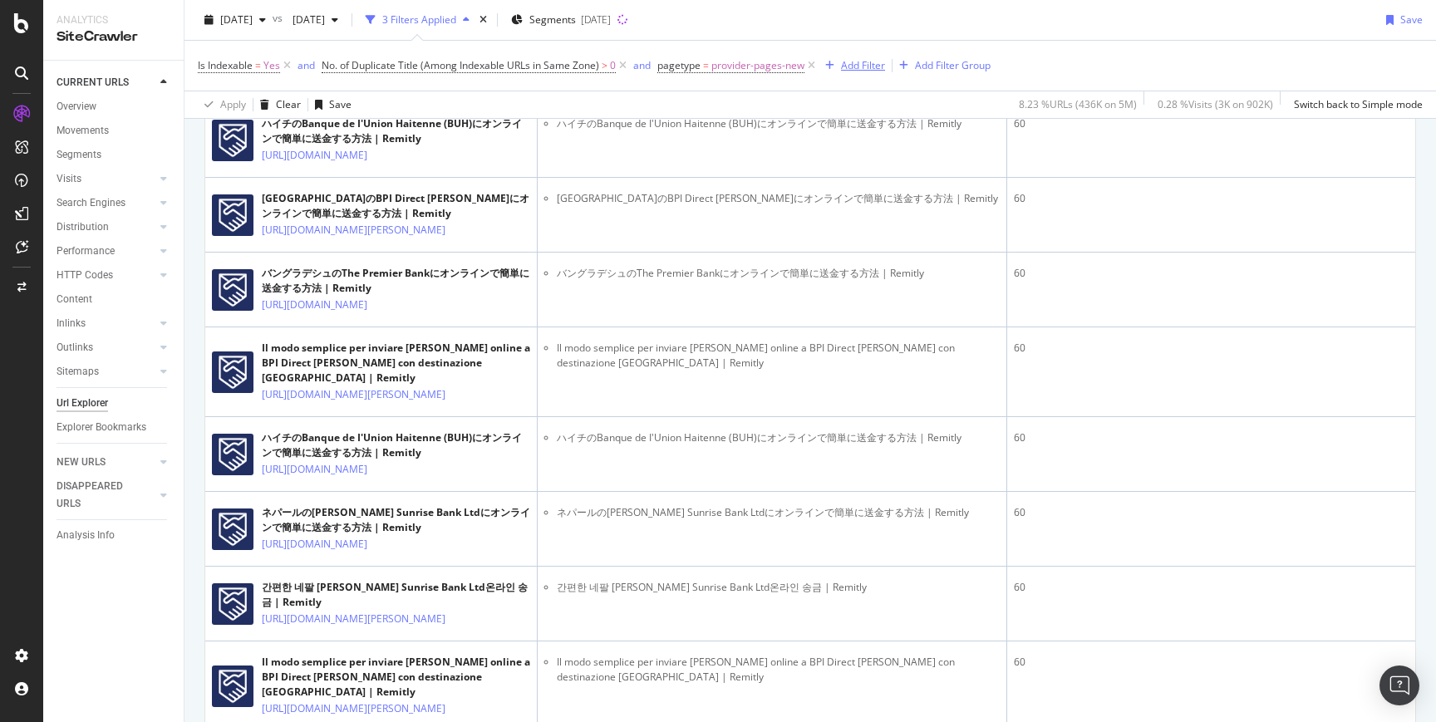
click at [845, 65] on div "Add Filter" at bounding box center [863, 65] width 44 height 14
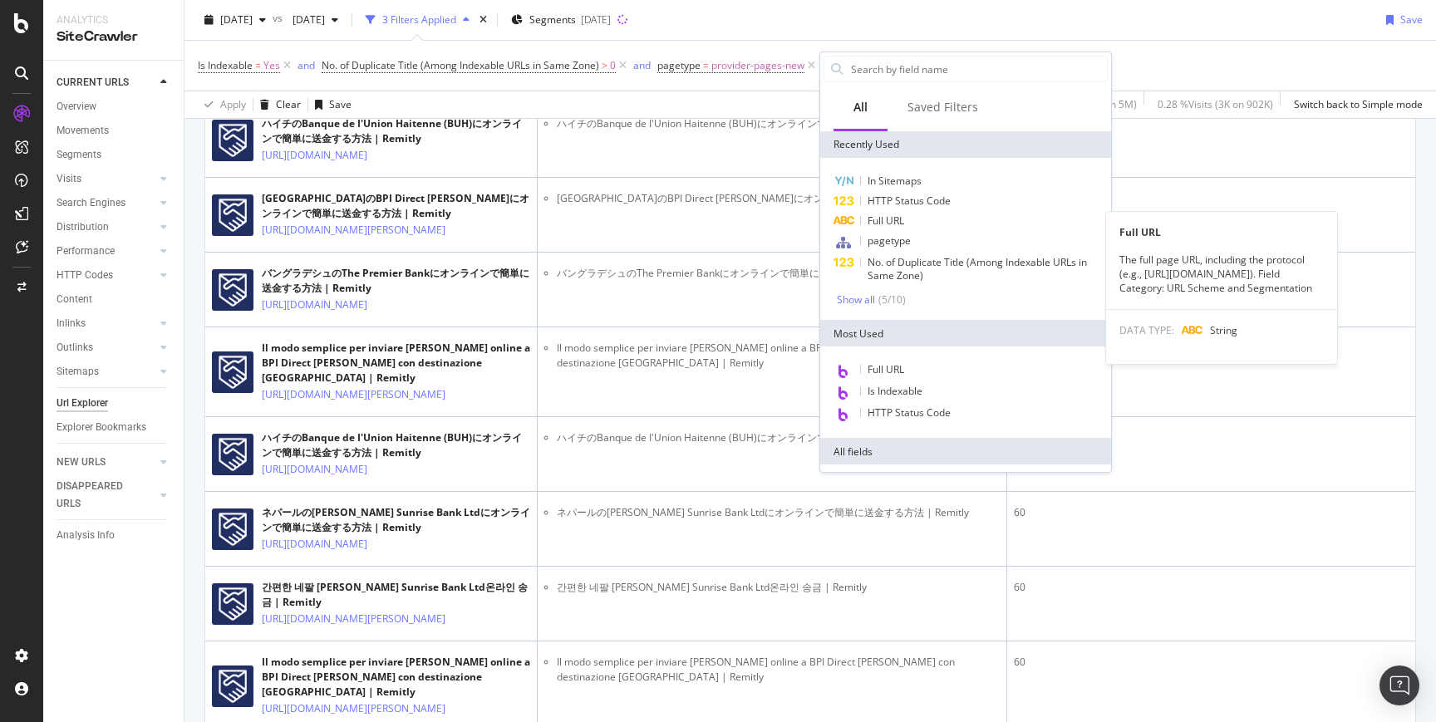
click at [871, 219] on span "Full URL" at bounding box center [886, 221] width 37 height 14
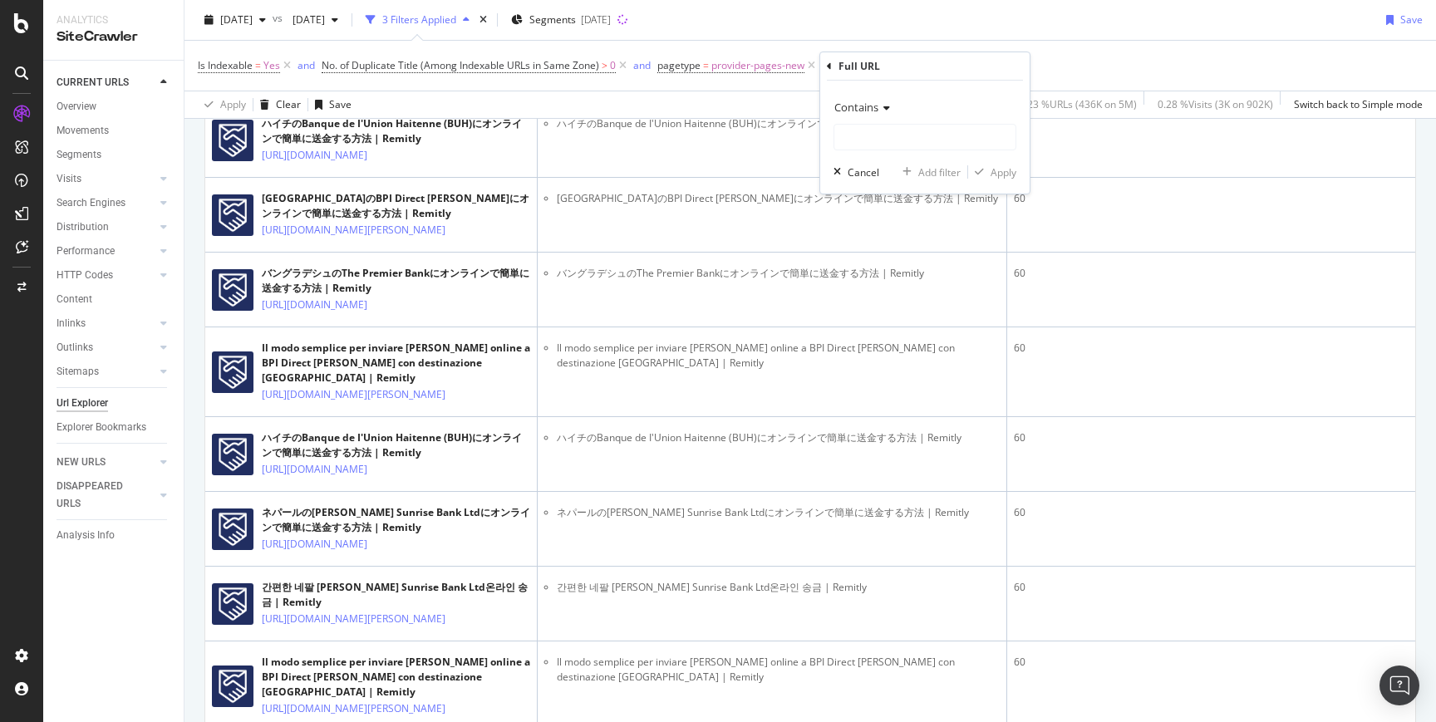
click at [874, 106] on span "Contains" at bounding box center [857, 107] width 44 height 15
click at [879, 336] on span "Doesn't match regex" at bounding box center [890, 336] width 96 height 14
click at [887, 137] on input "text" at bounding box center [925, 137] width 181 height 27
type input "/ja/|/it/|/ko/"
click at [993, 173] on div "Apply" at bounding box center [1004, 172] width 26 height 14
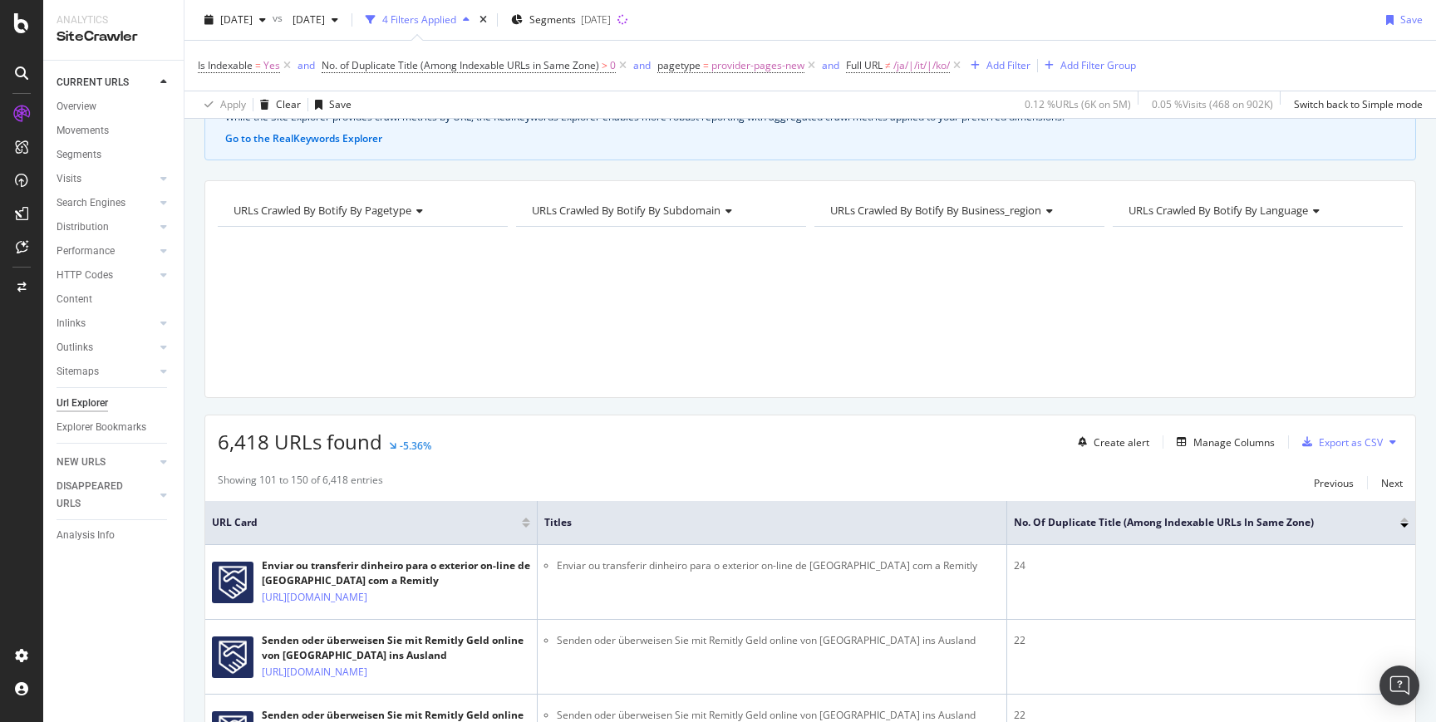
scroll to position [3602, 0]
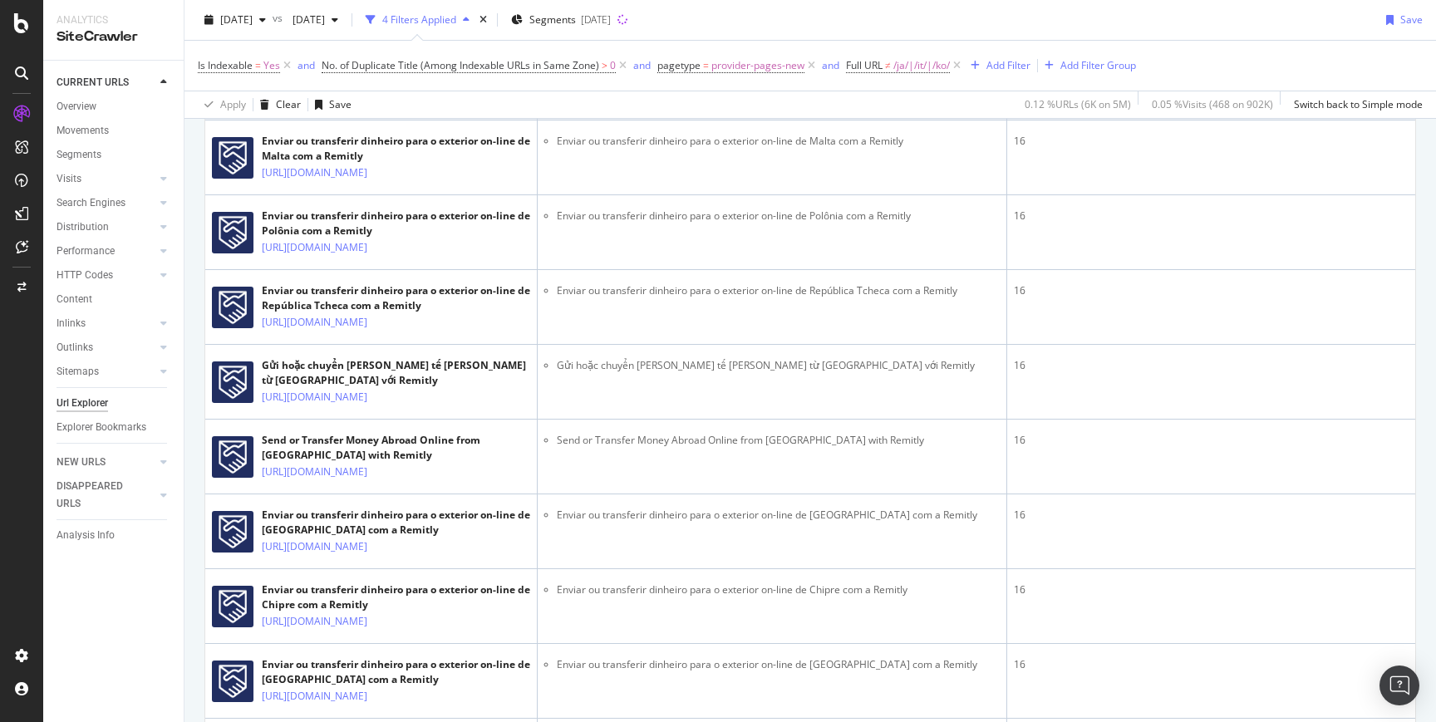
scroll to position [3145, 0]
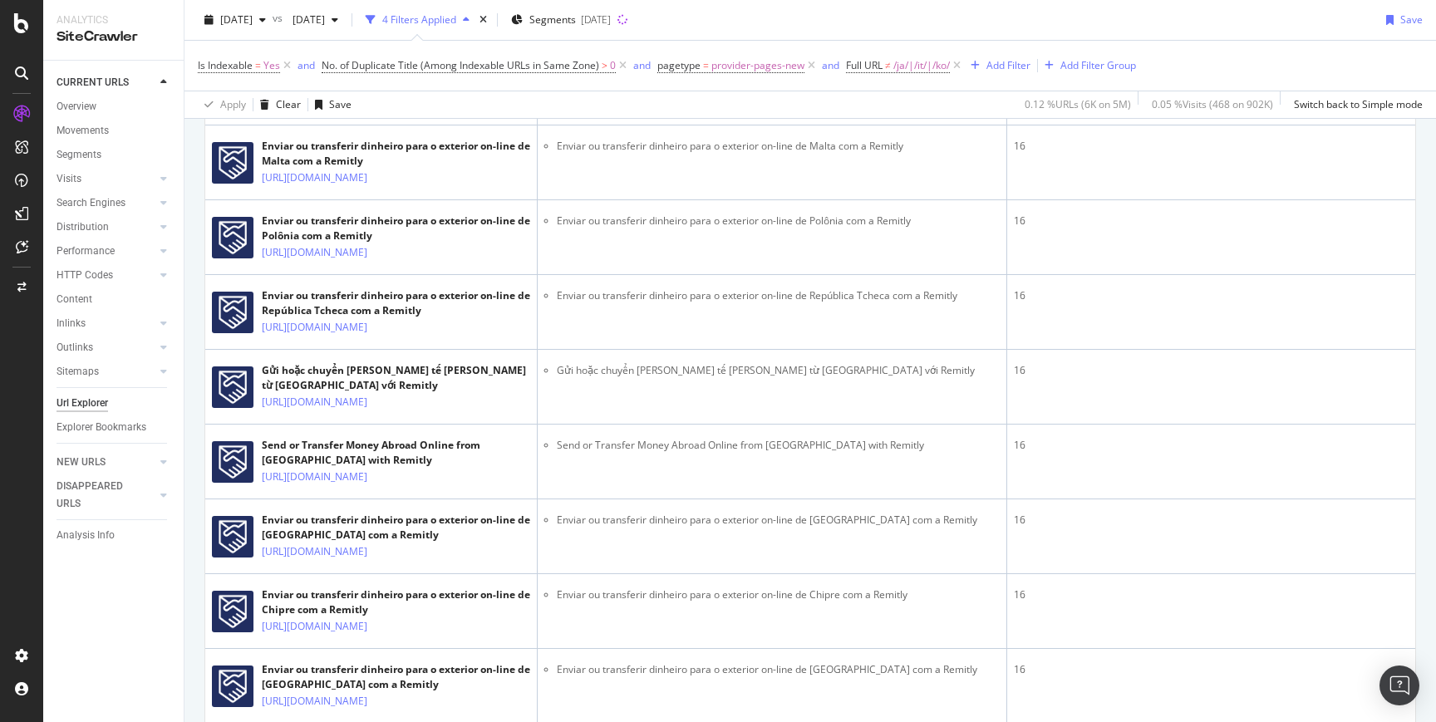
click at [874, 68] on span "Full URL" at bounding box center [864, 65] width 37 height 14
click at [952, 138] on input "/ja/|/it/|/ko/" at bounding box center [941, 134] width 157 height 27
click at [937, 134] on input "/ja/|/it/|/ko/|/[GEOGRAPHIC_DATA]" at bounding box center [941, 134] width 157 height 27
type input "/ja/|/it/|/ko/|[GEOGRAPHIC_DATA]"
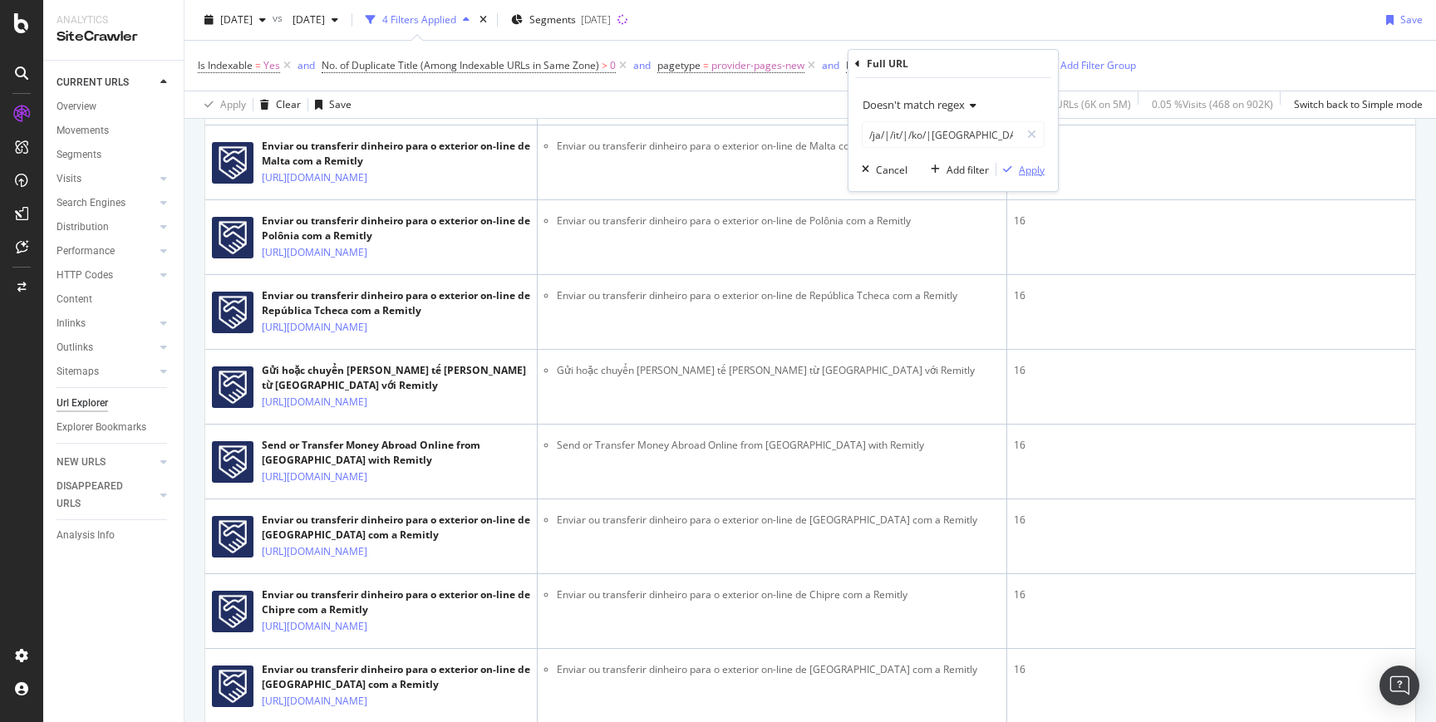
click at [1012, 171] on div "button" at bounding box center [1008, 170] width 22 height 10
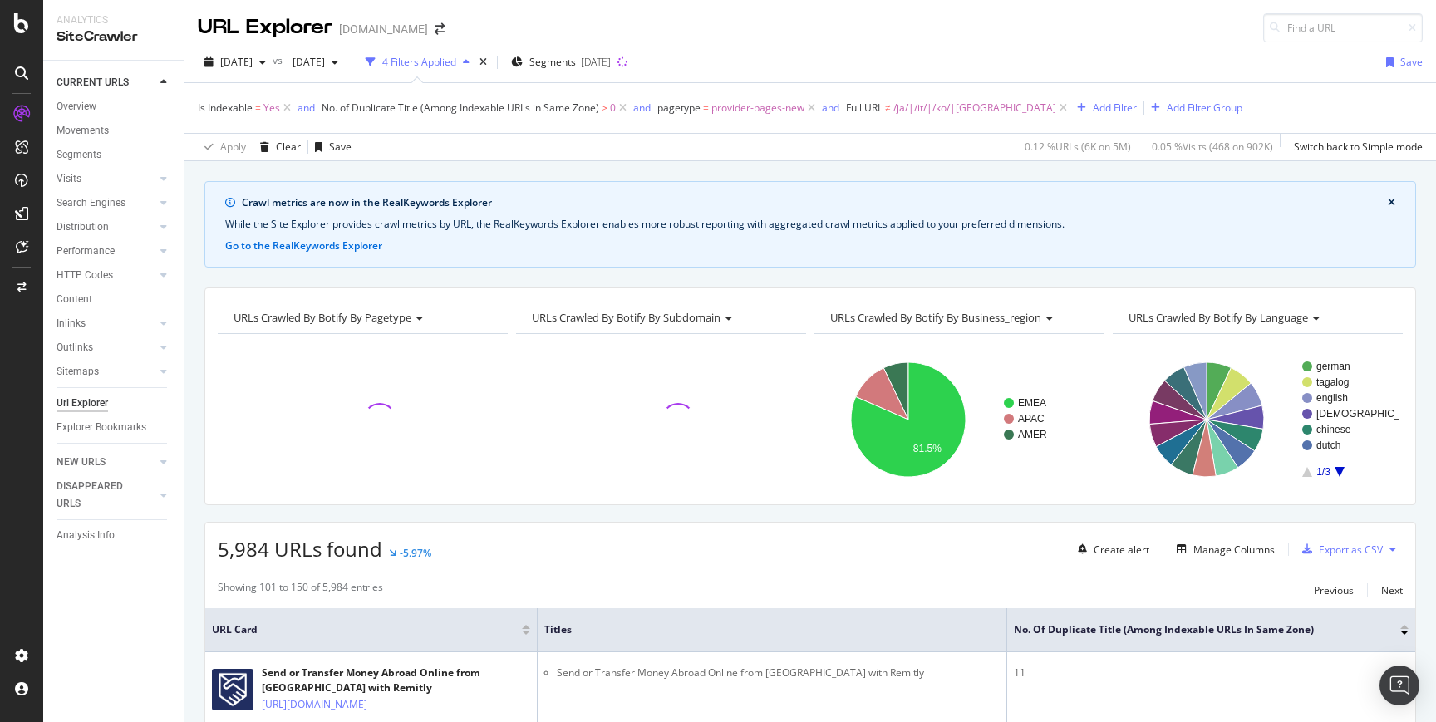
scroll to position [242, 0]
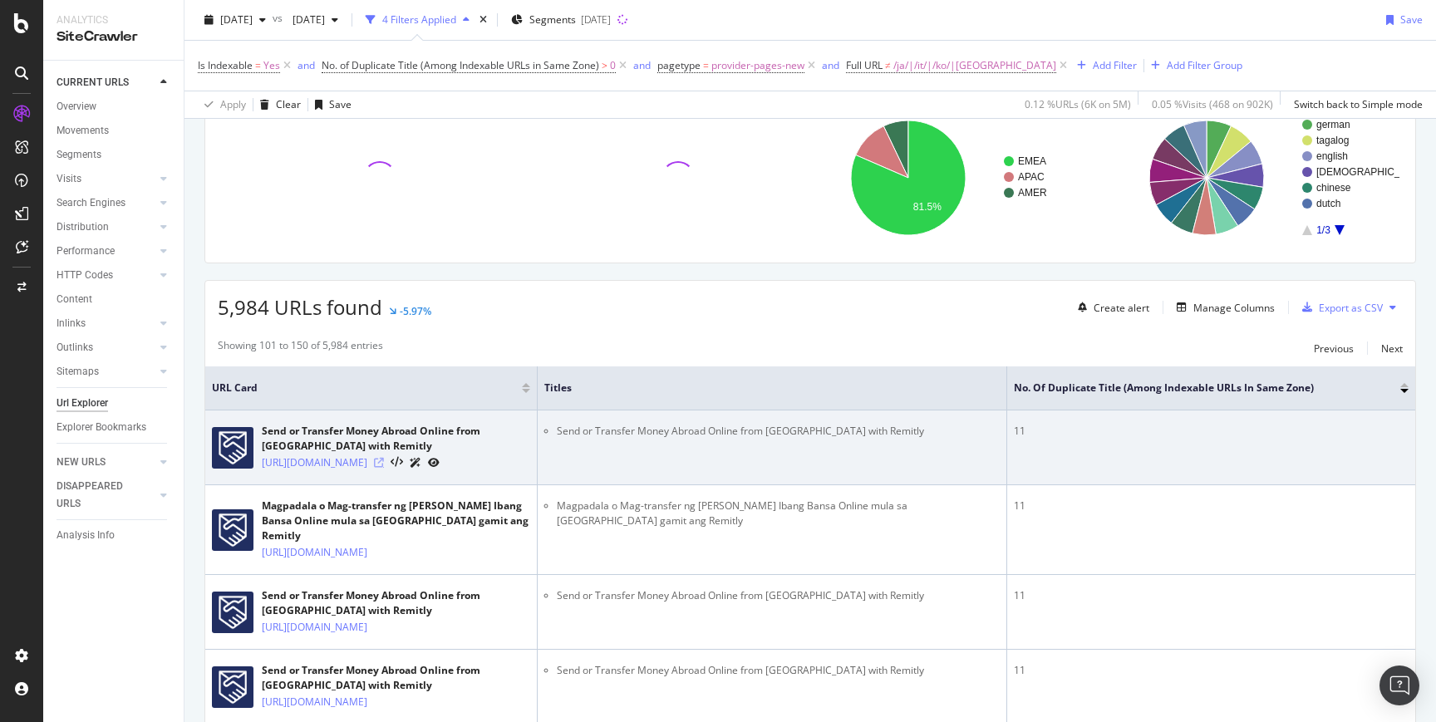
click at [384, 468] on icon at bounding box center [379, 463] width 10 height 10
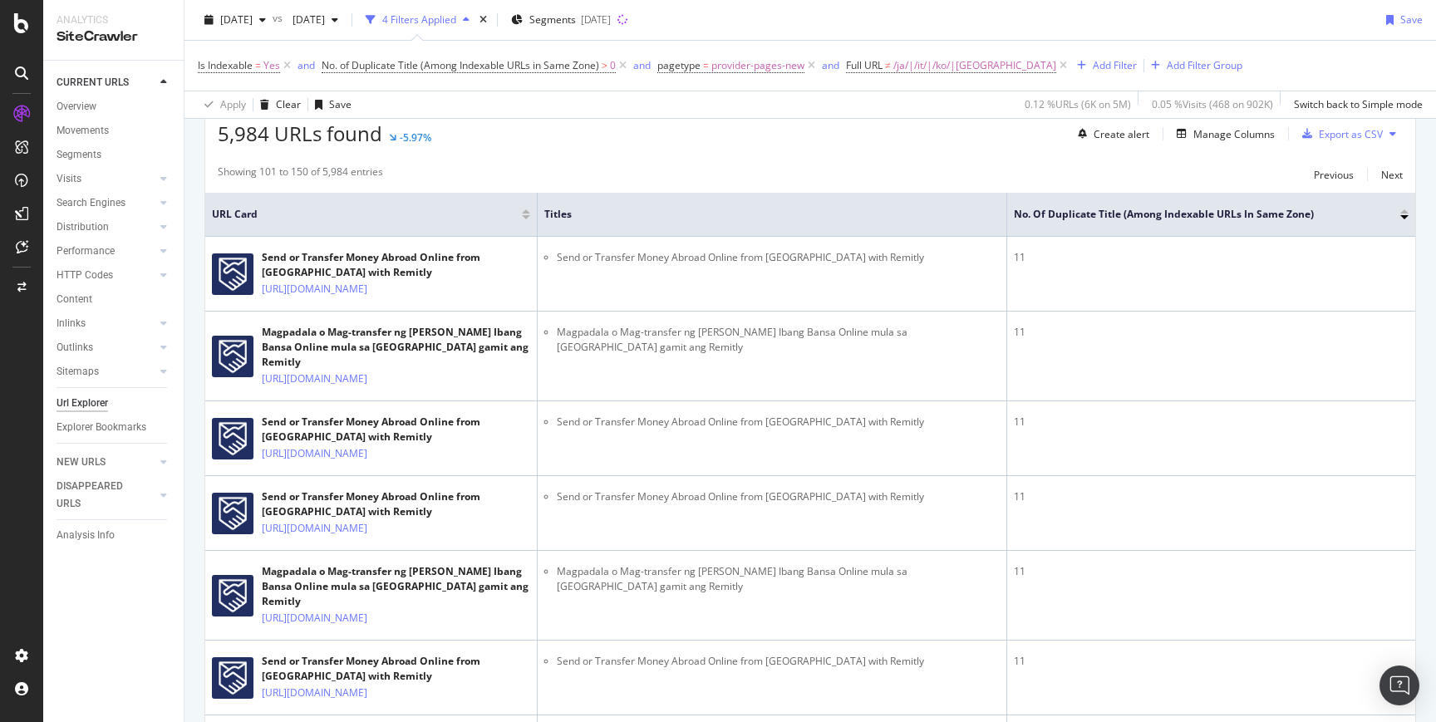
scroll to position [436, 0]
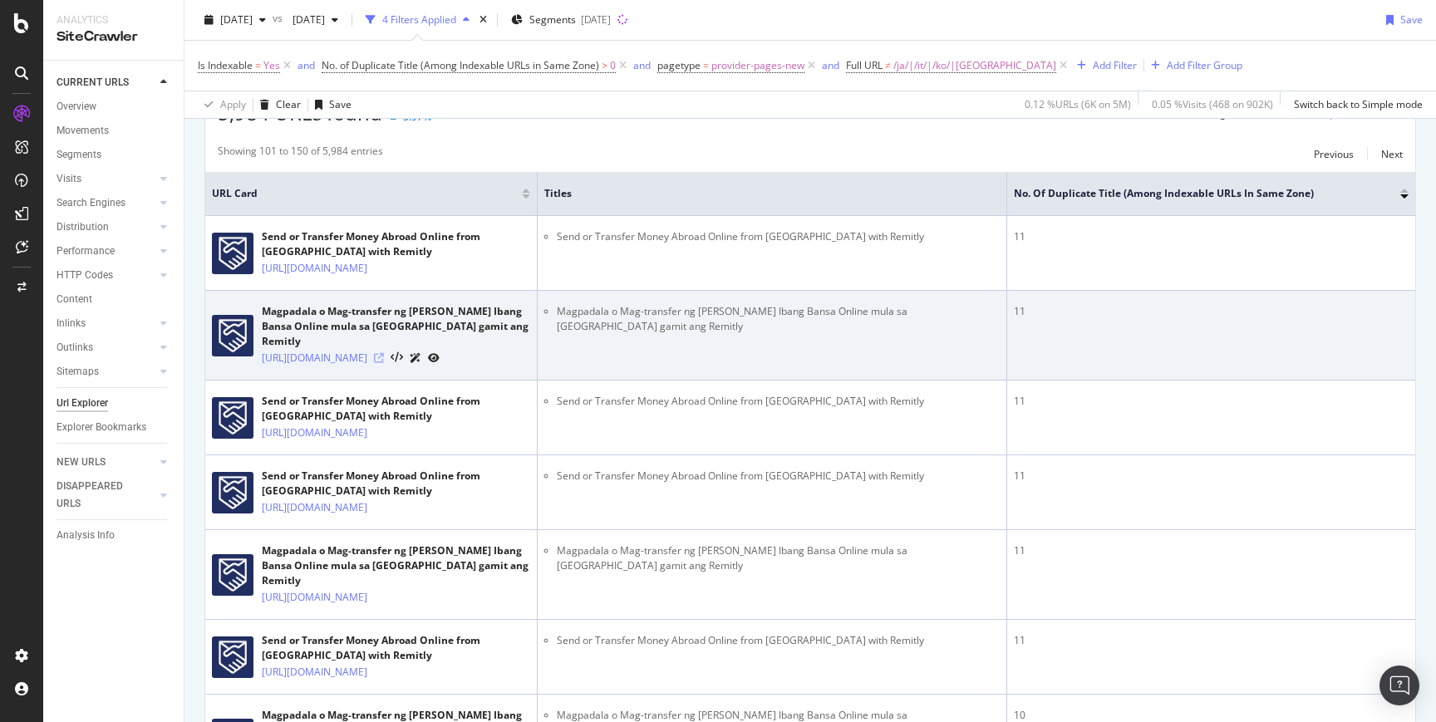
click at [384, 363] on icon at bounding box center [379, 358] width 10 height 10
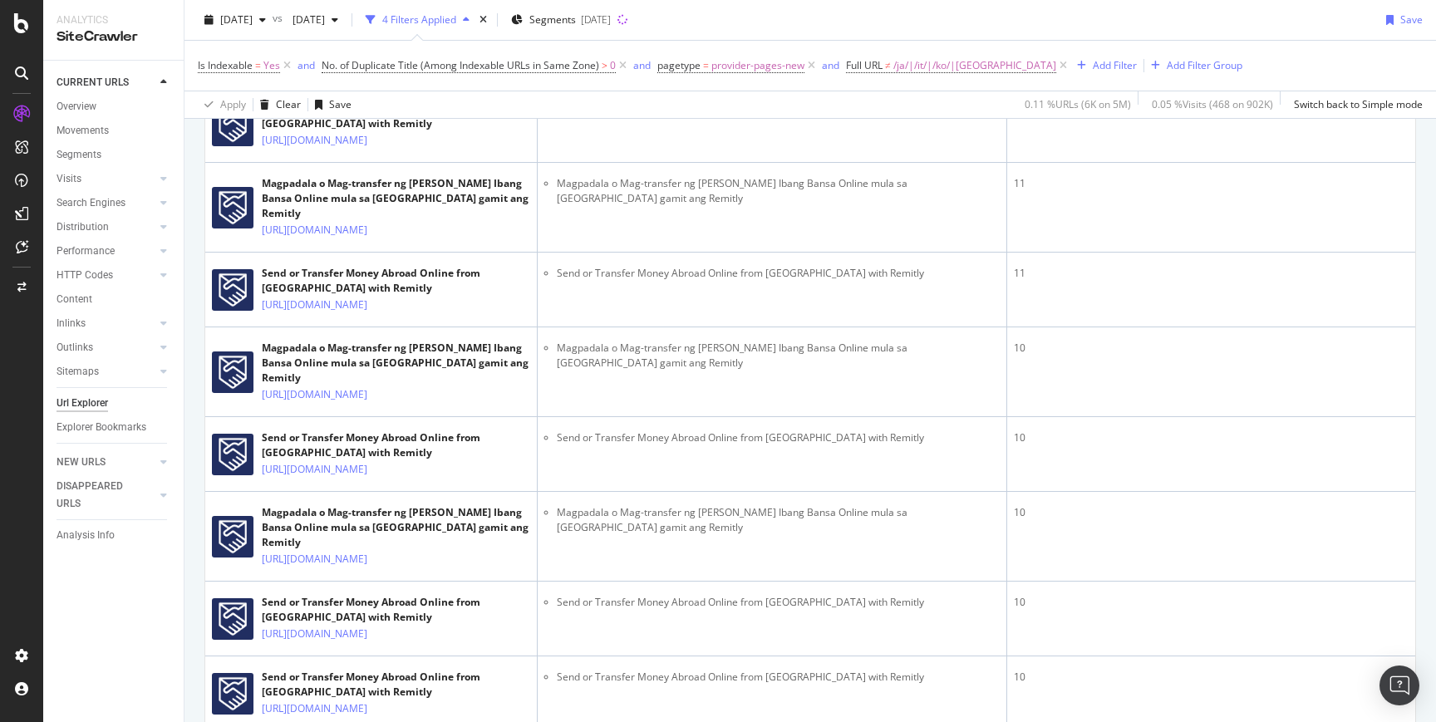
scroll to position [843, 0]
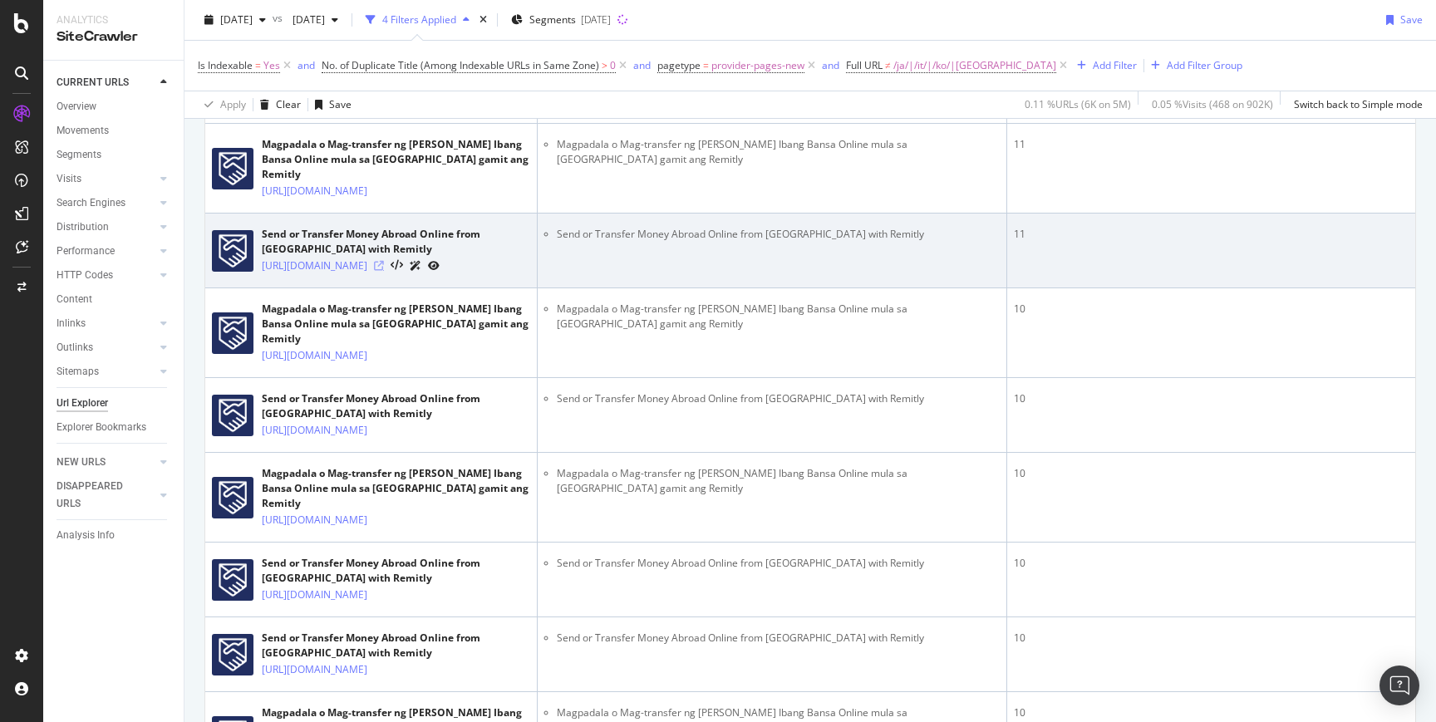
click at [384, 271] on icon at bounding box center [379, 266] width 10 height 10
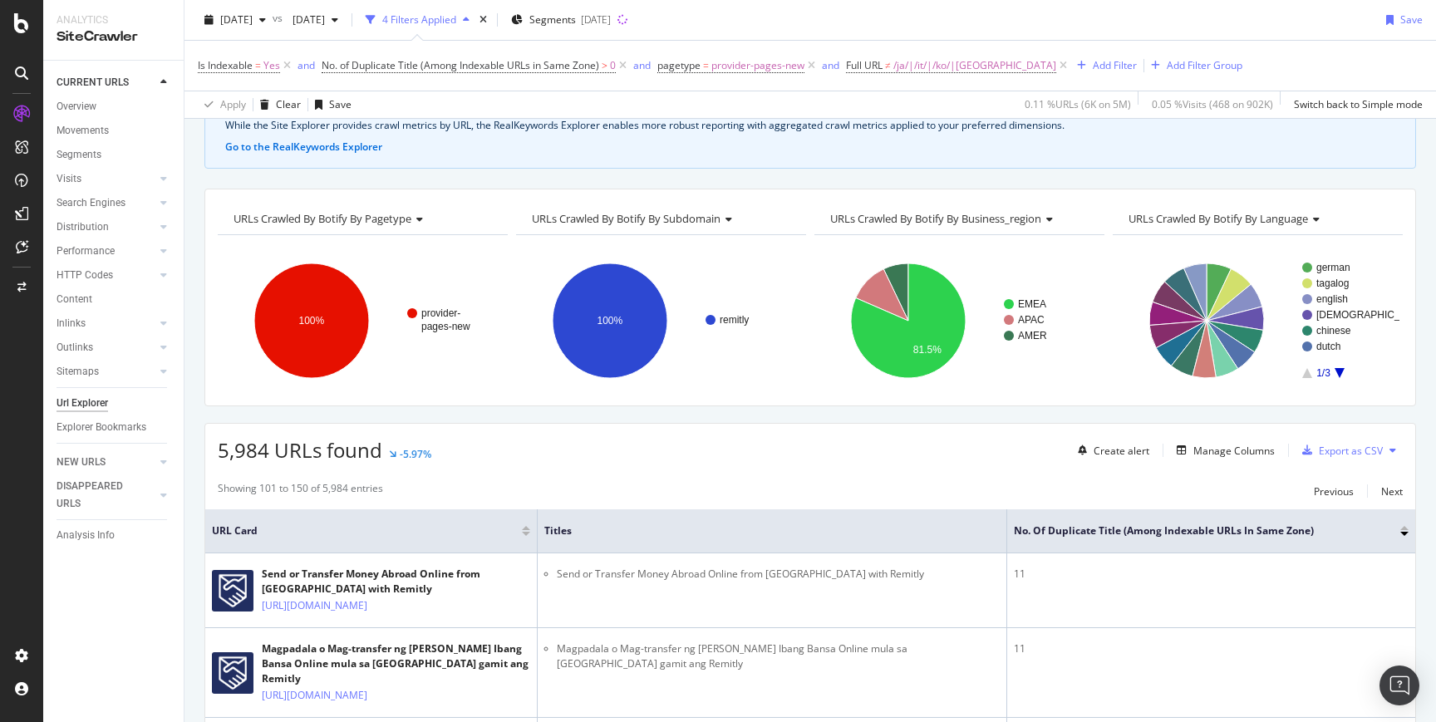
scroll to position [0, 0]
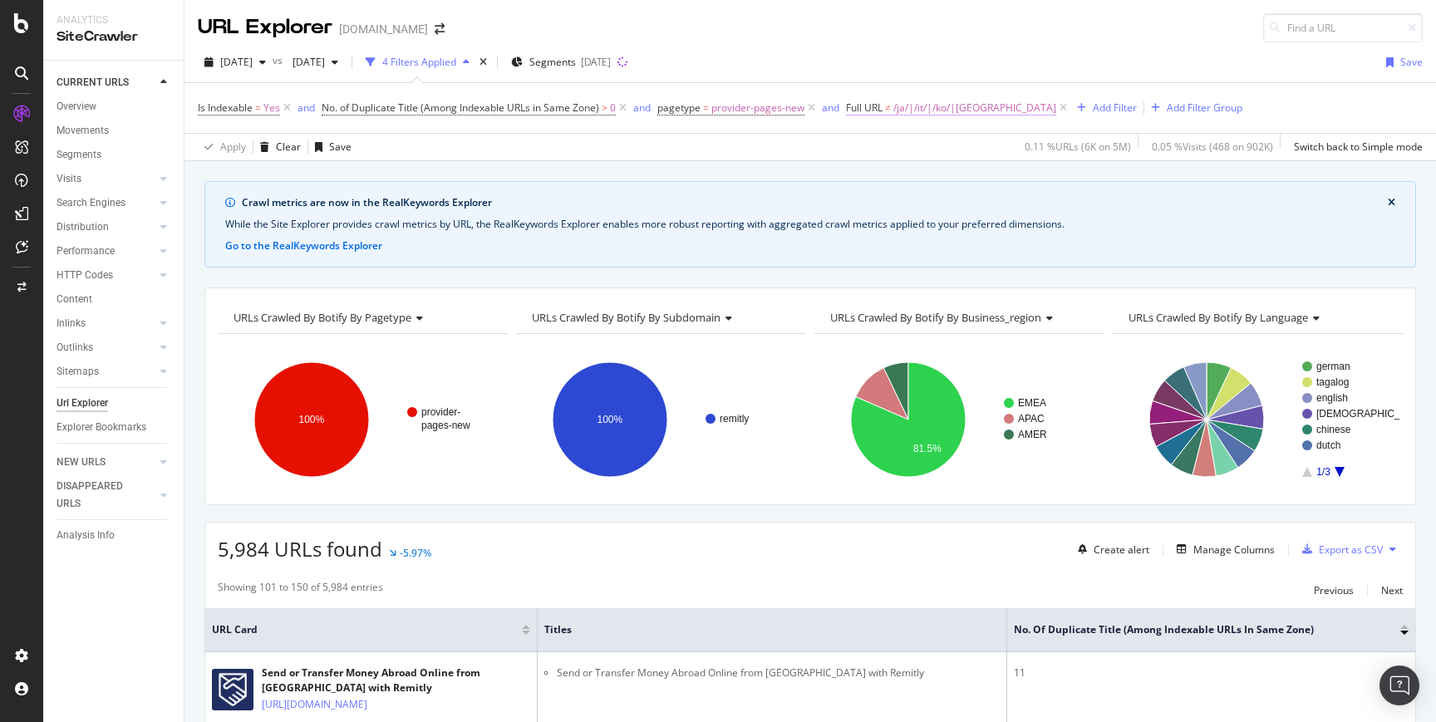
click at [956, 106] on span "/ja/|/it/|/ko/|[GEOGRAPHIC_DATA]" at bounding box center [975, 107] width 163 height 23
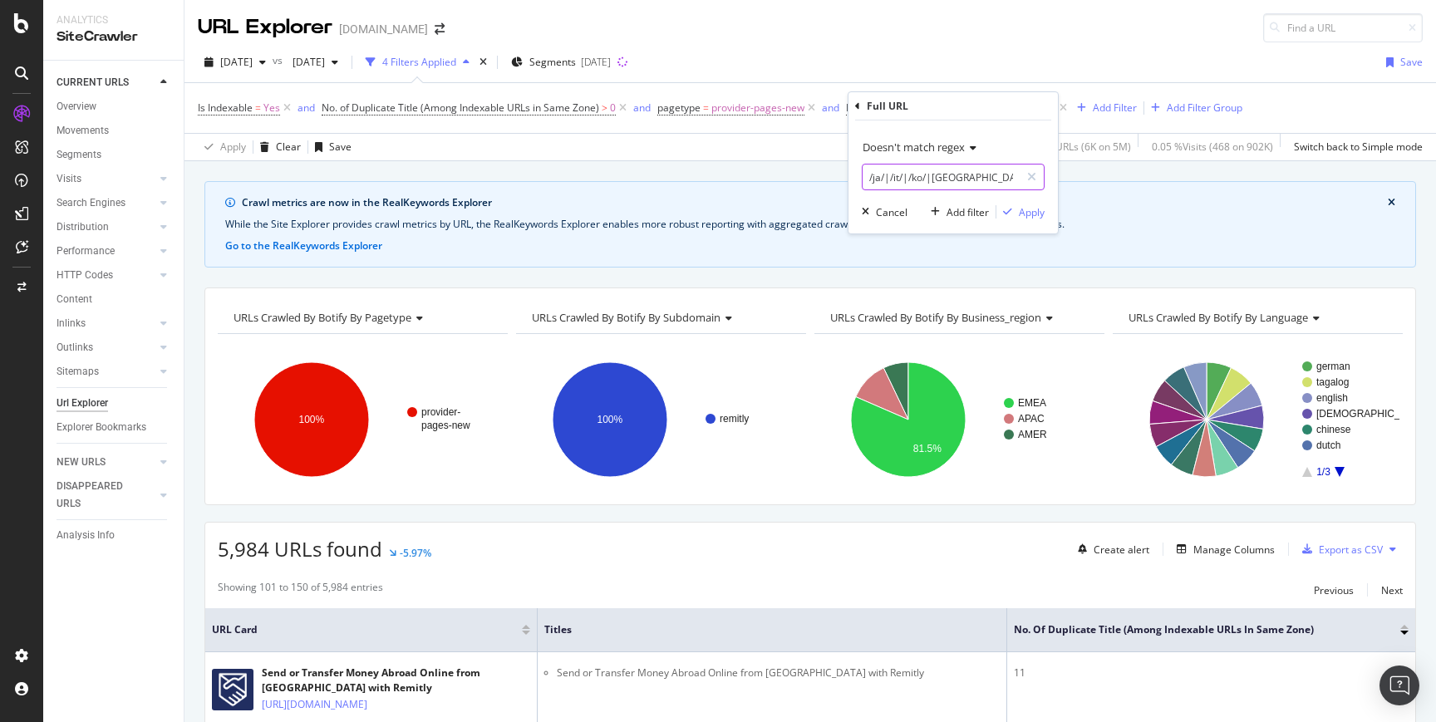
click at [963, 176] on input "/ja/|/it/|/ko/|[GEOGRAPHIC_DATA]" at bounding box center [941, 177] width 157 height 27
type input "/ja/|/it/|/ko/|[GEOGRAPHIC_DATA]|[GEOGRAPHIC_DATA]"
click at [1035, 213] on div "Apply" at bounding box center [1032, 212] width 26 height 14
